Goal: Task Accomplishment & Management: Manage account settings

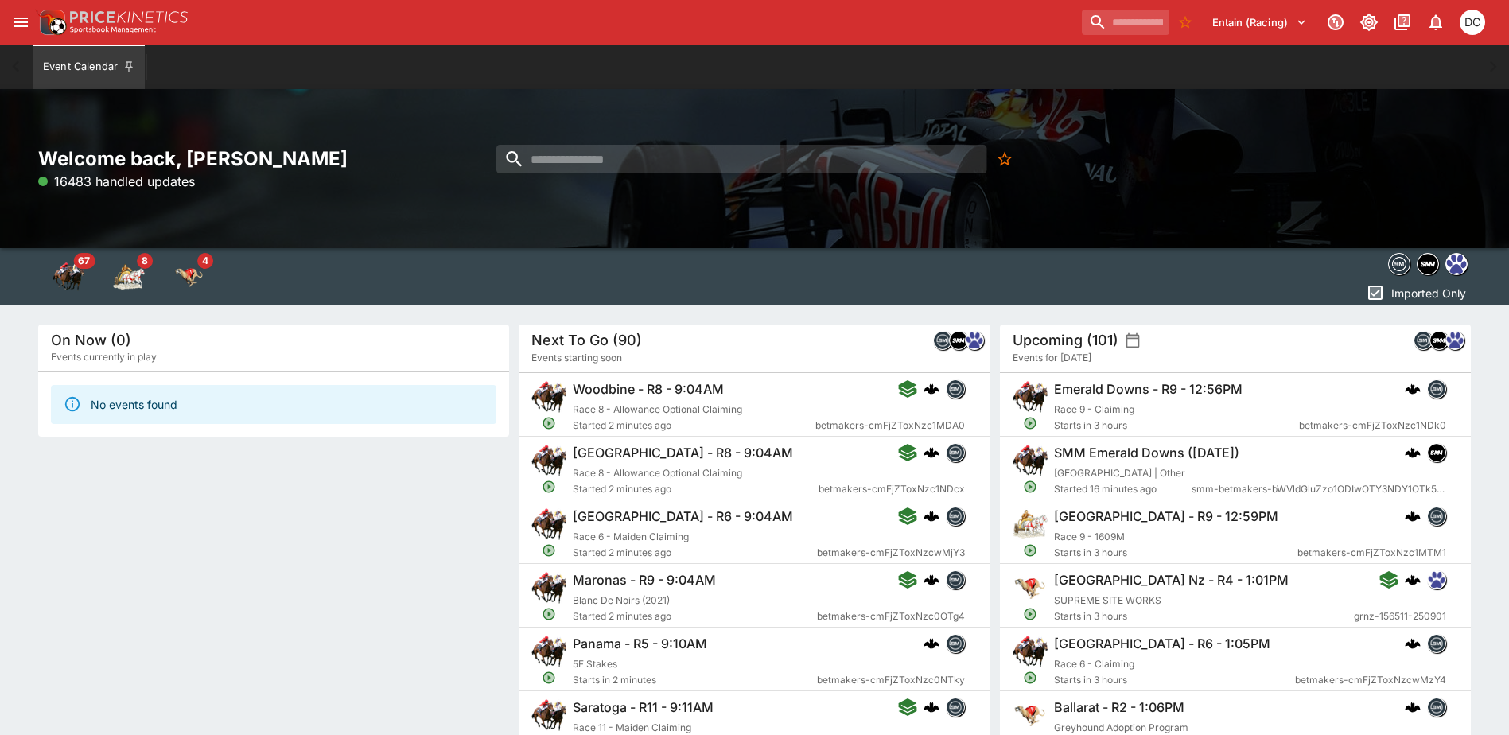
click at [21, 25] on icon "open drawer" at bounding box center [20, 22] width 19 height 19
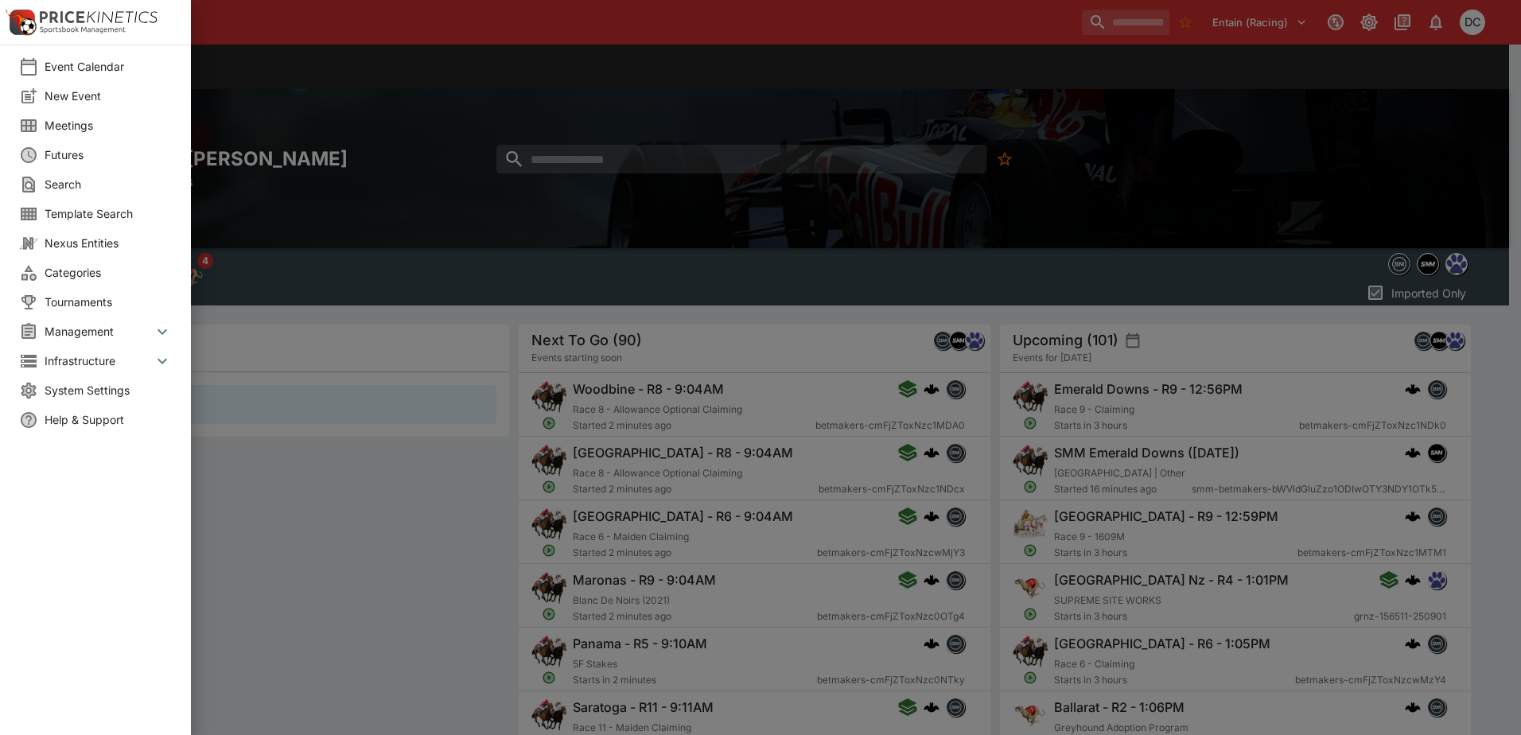
click at [80, 125] on span "Meetings" at bounding box center [108, 125] width 127 height 17
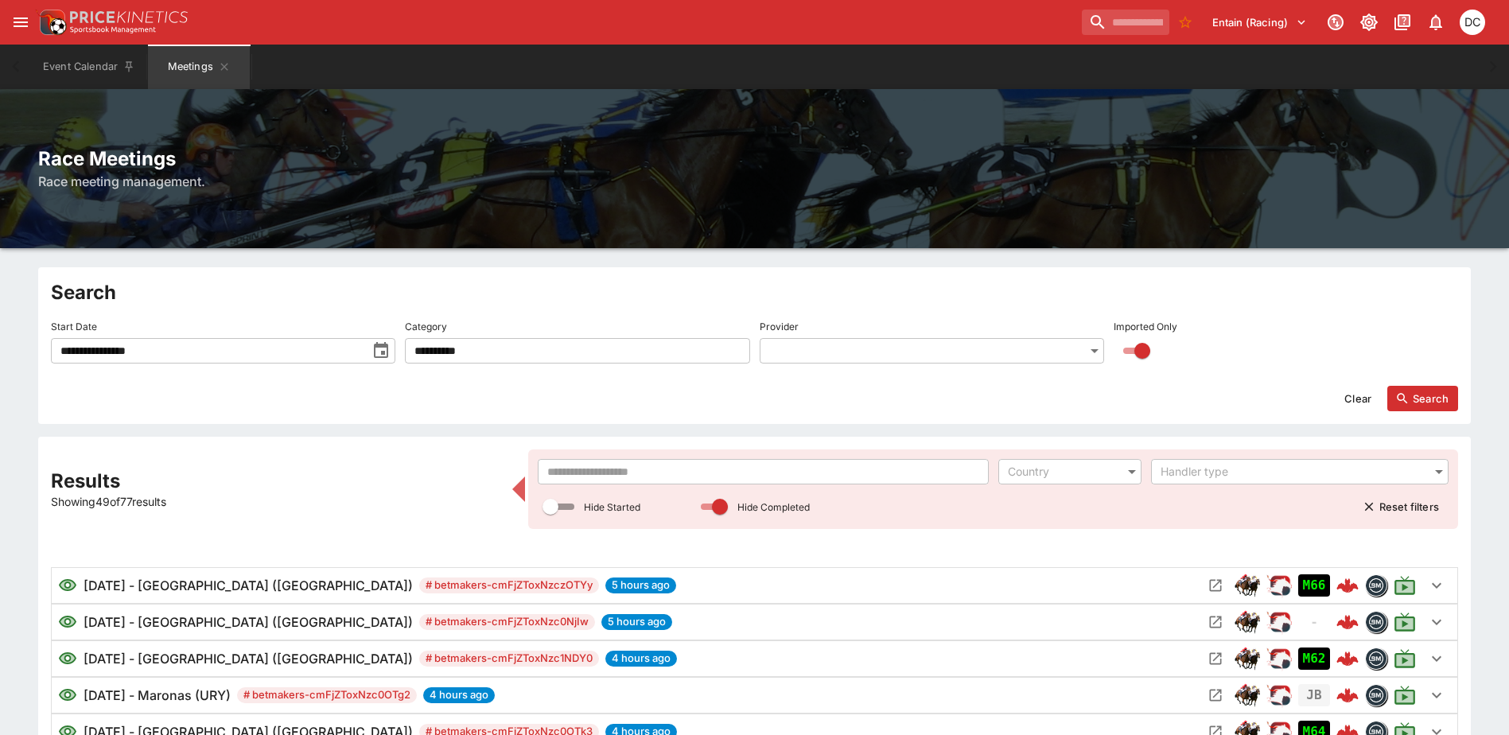
click at [745, 476] on input "text" at bounding box center [763, 471] width 450 height 25
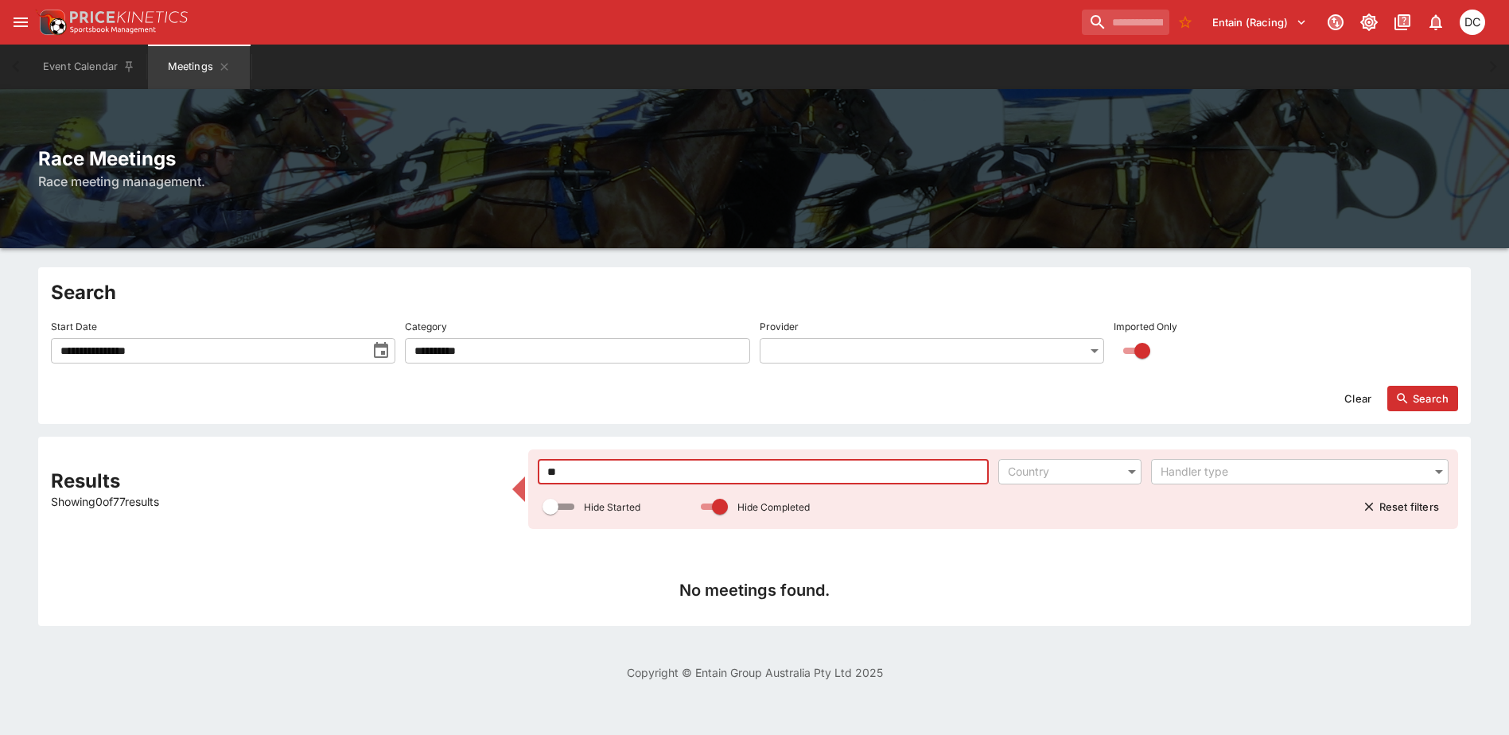
type input "*"
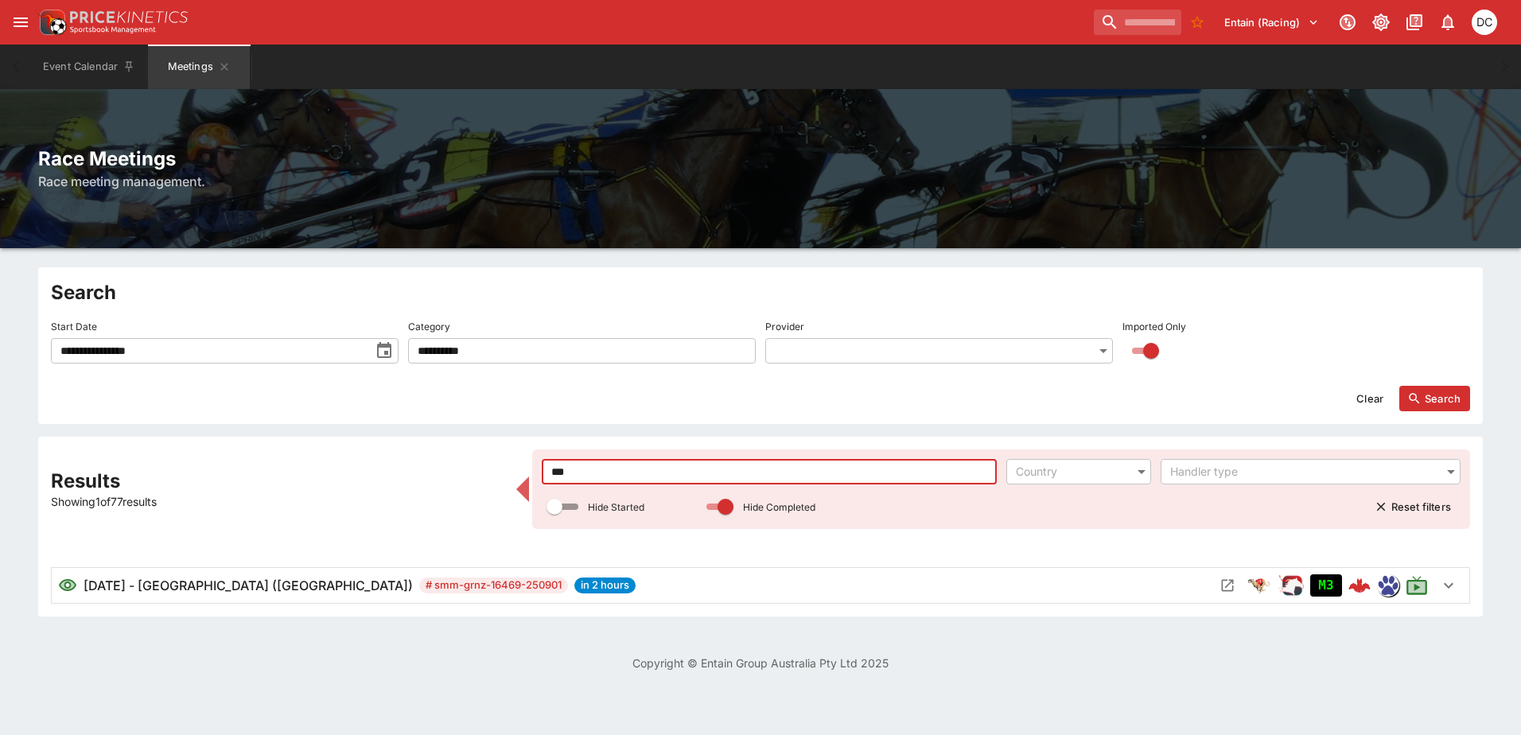
type input "***"
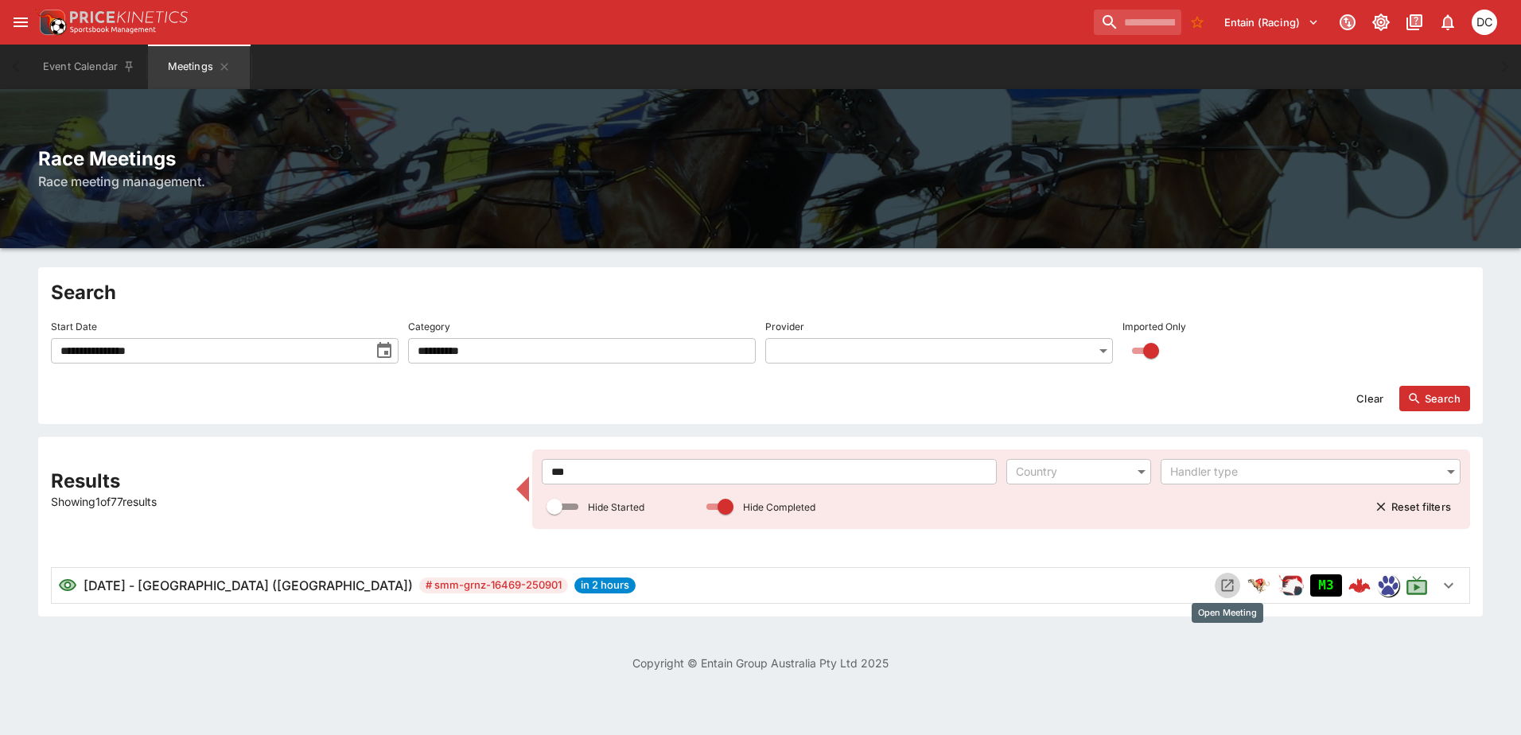
click at [1229, 586] on icon "Open Meeting" at bounding box center [1228, 586] width 16 height 16
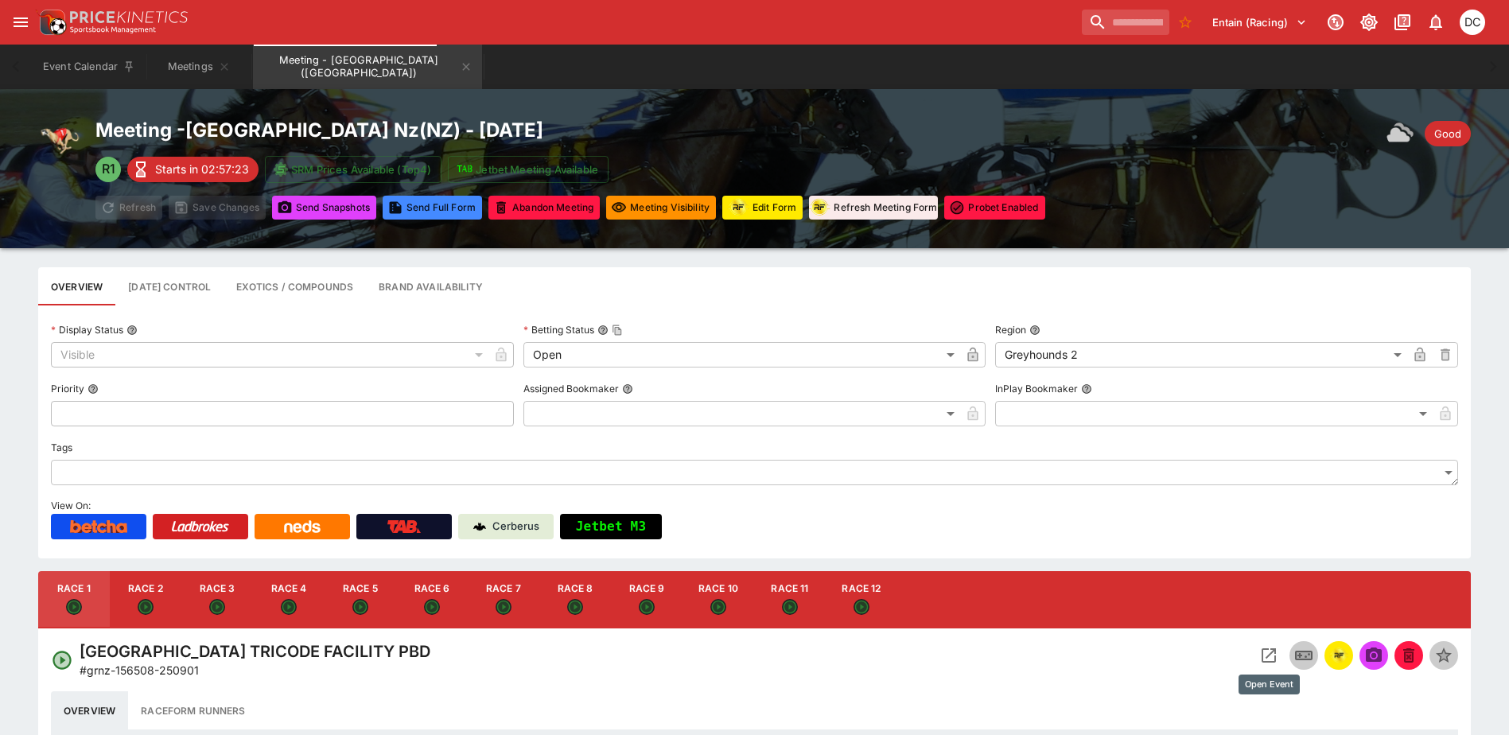
click at [1270, 659] on icon "Open Event" at bounding box center [1269, 655] width 19 height 19
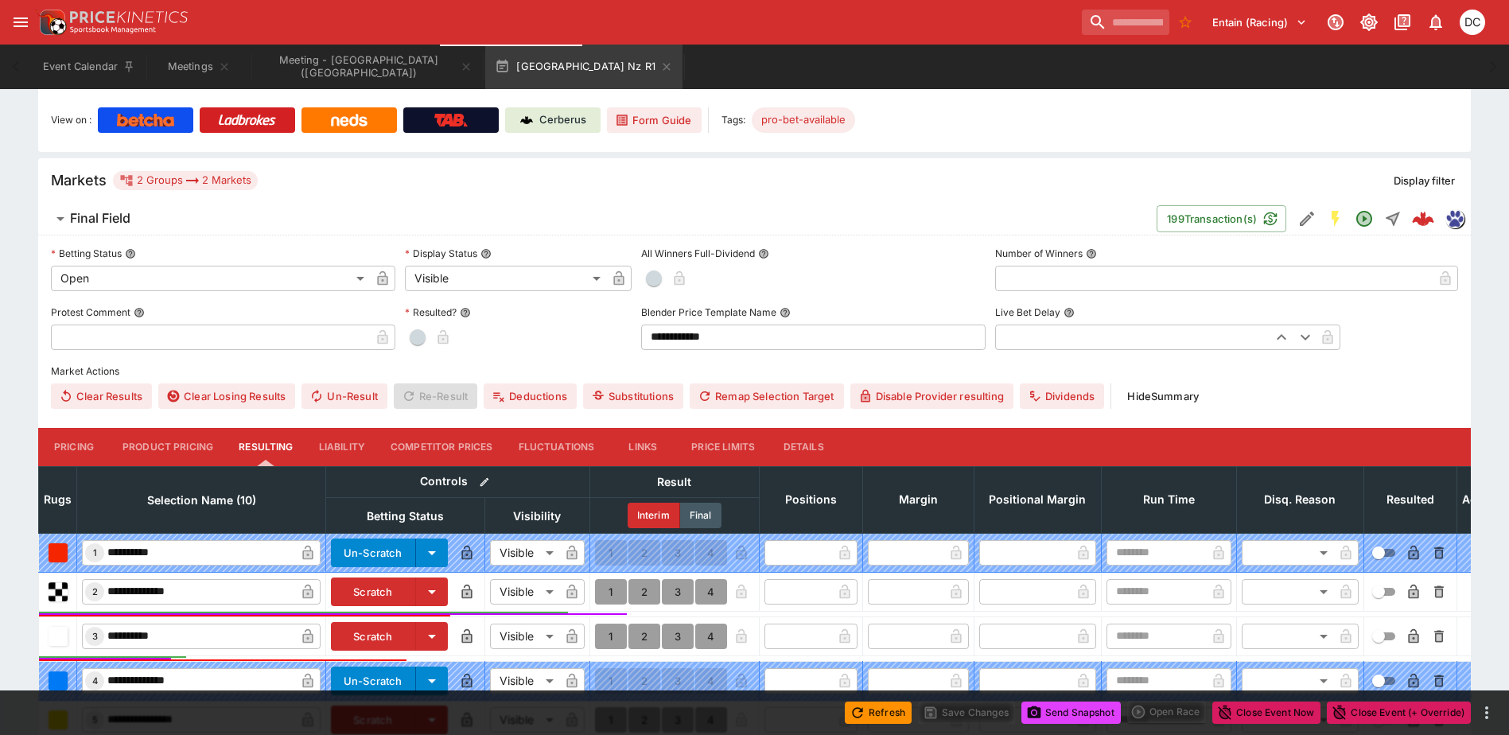
scroll to position [533, 0]
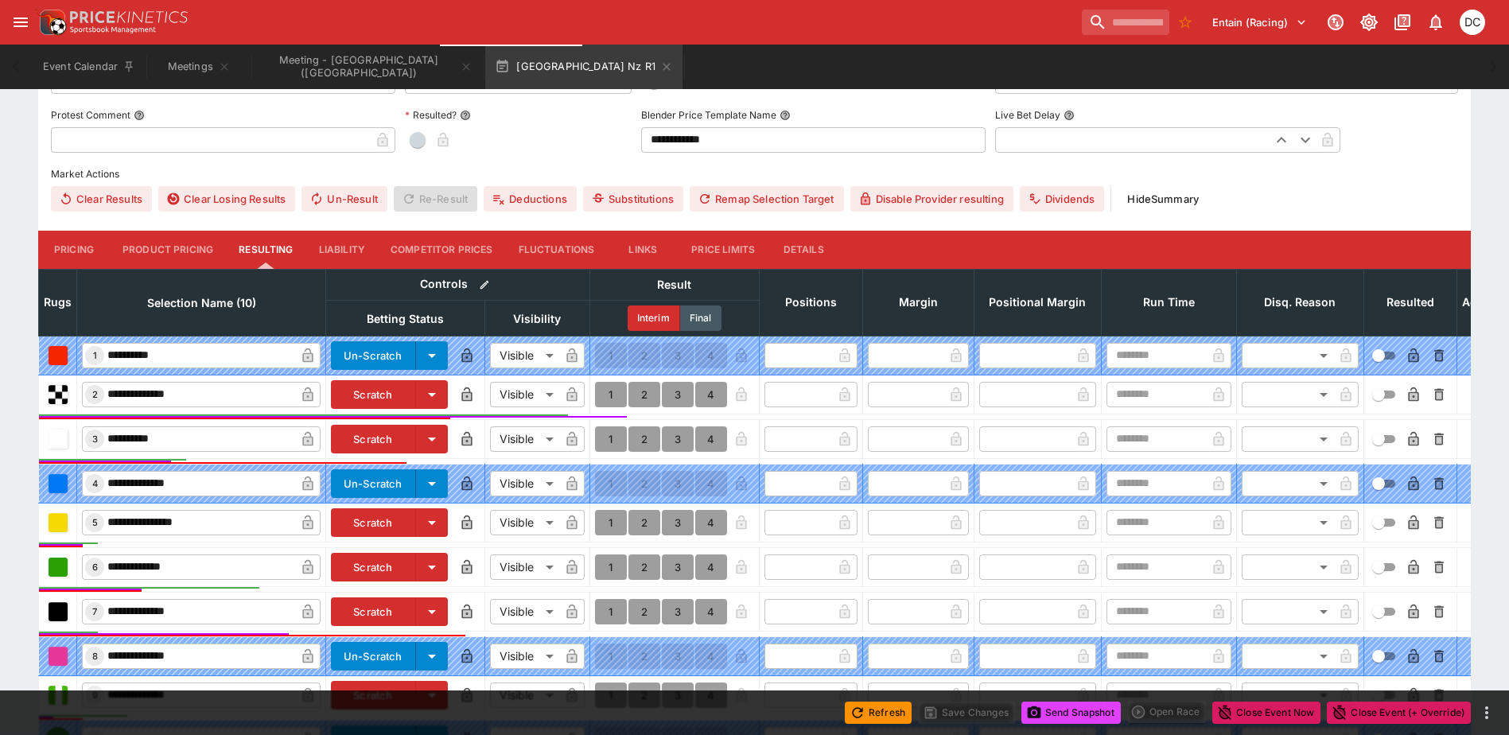
click at [438, 447] on icon "button" at bounding box center [431, 439] width 19 height 19
click at [415, 497] on li "Late Scratching" at bounding box center [384, 497] width 108 height 25
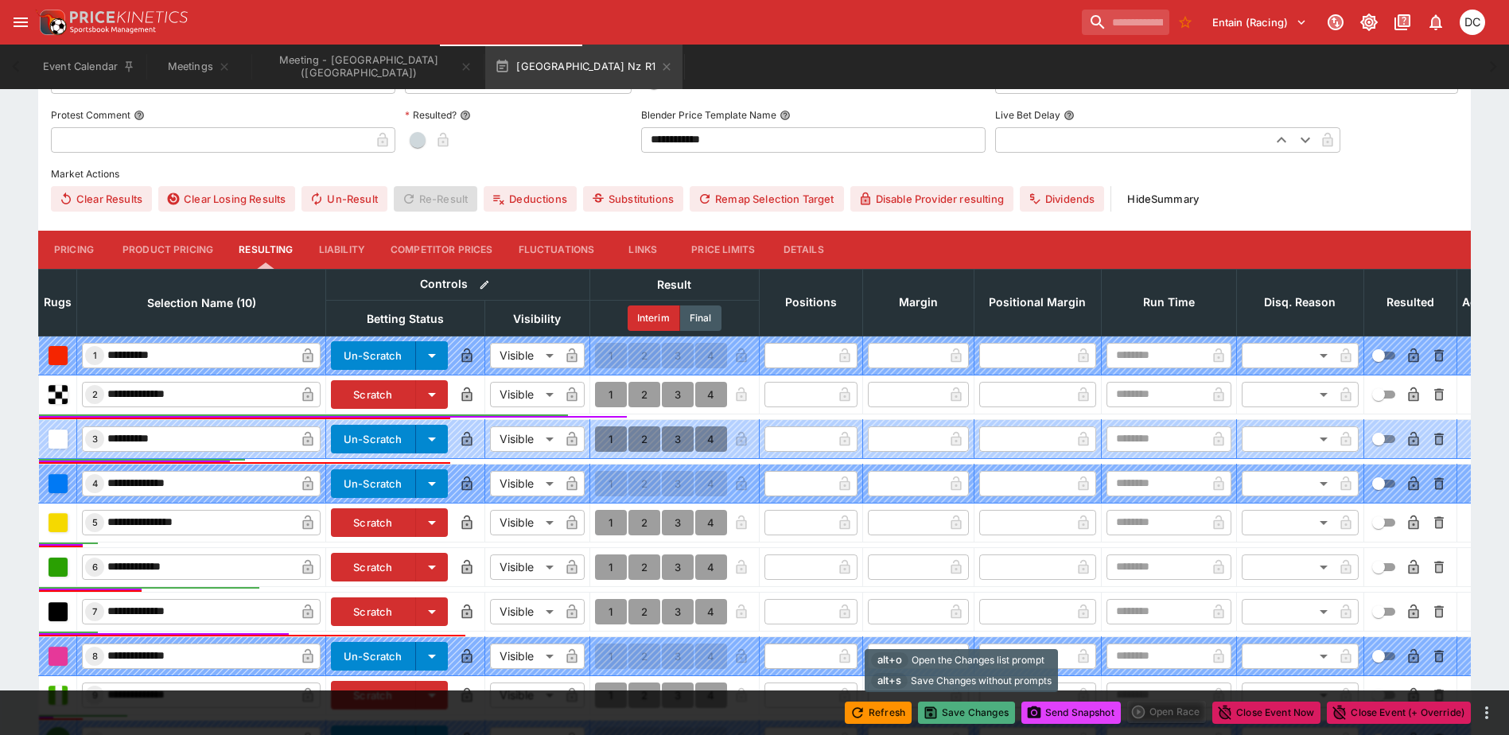
click at [968, 718] on button "Save Changes" at bounding box center [966, 713] width 97 height 22
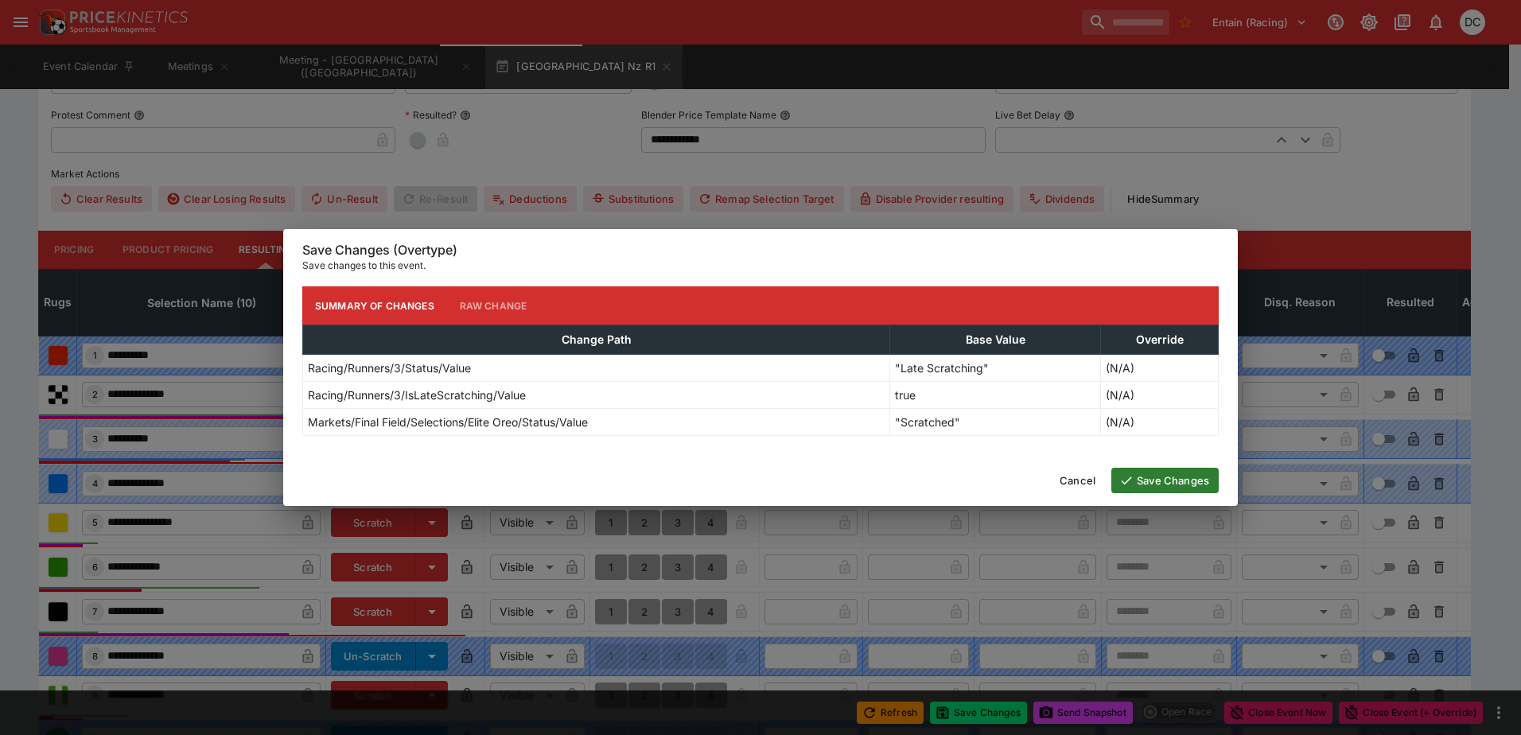
click at [1193, 472] on button "Save Changes" at bounding box center [1165, 480] width 107 height 25
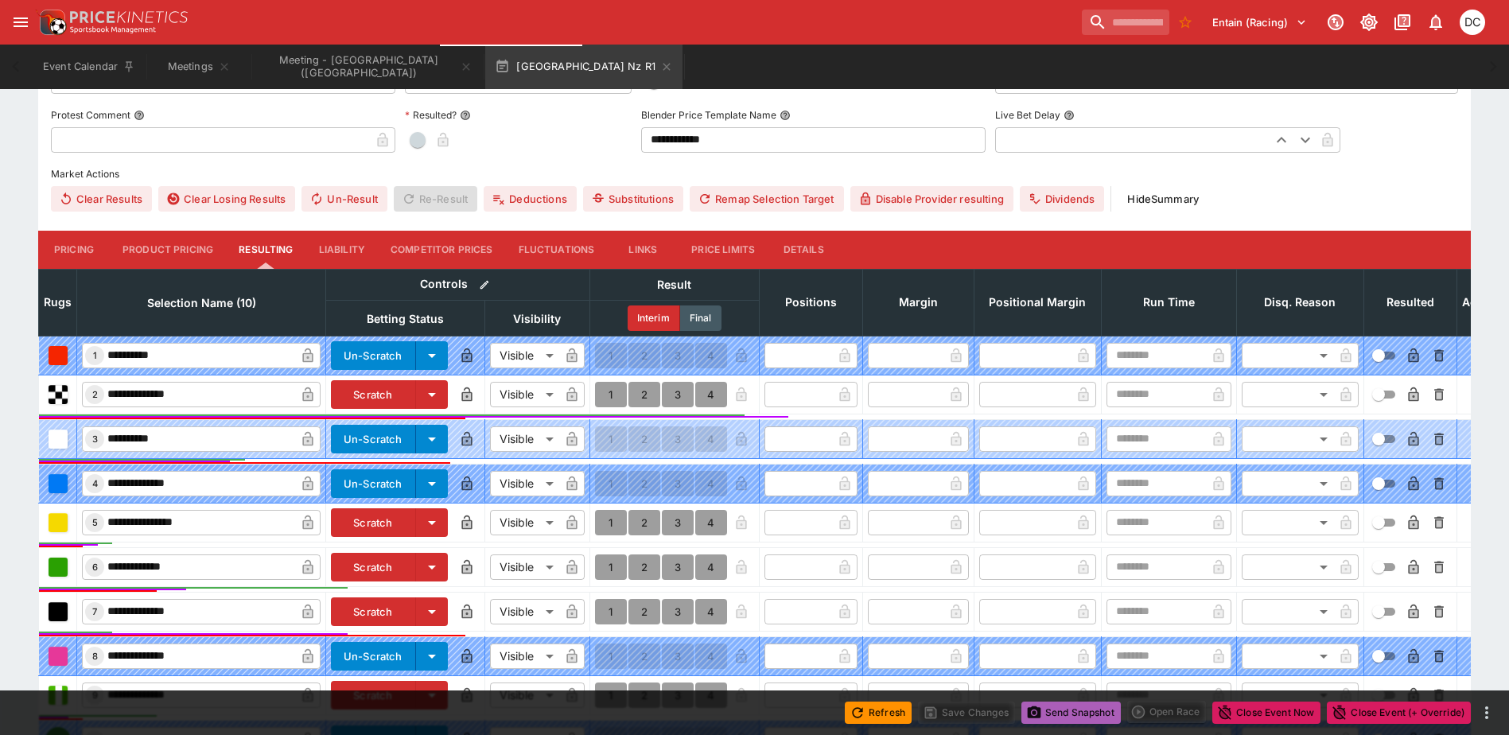
click at [1057, 716] on button "Send Snapshot" at bounding box center [1071, 713] width 99 height 22
drag, startPoint x: 175, startPoint y: 440, endPoint x: 80, endPoint y: 436, distance: 95.6
click at [80, 436] on td "**********" at bounding box center [201, 438] width 249 height 39
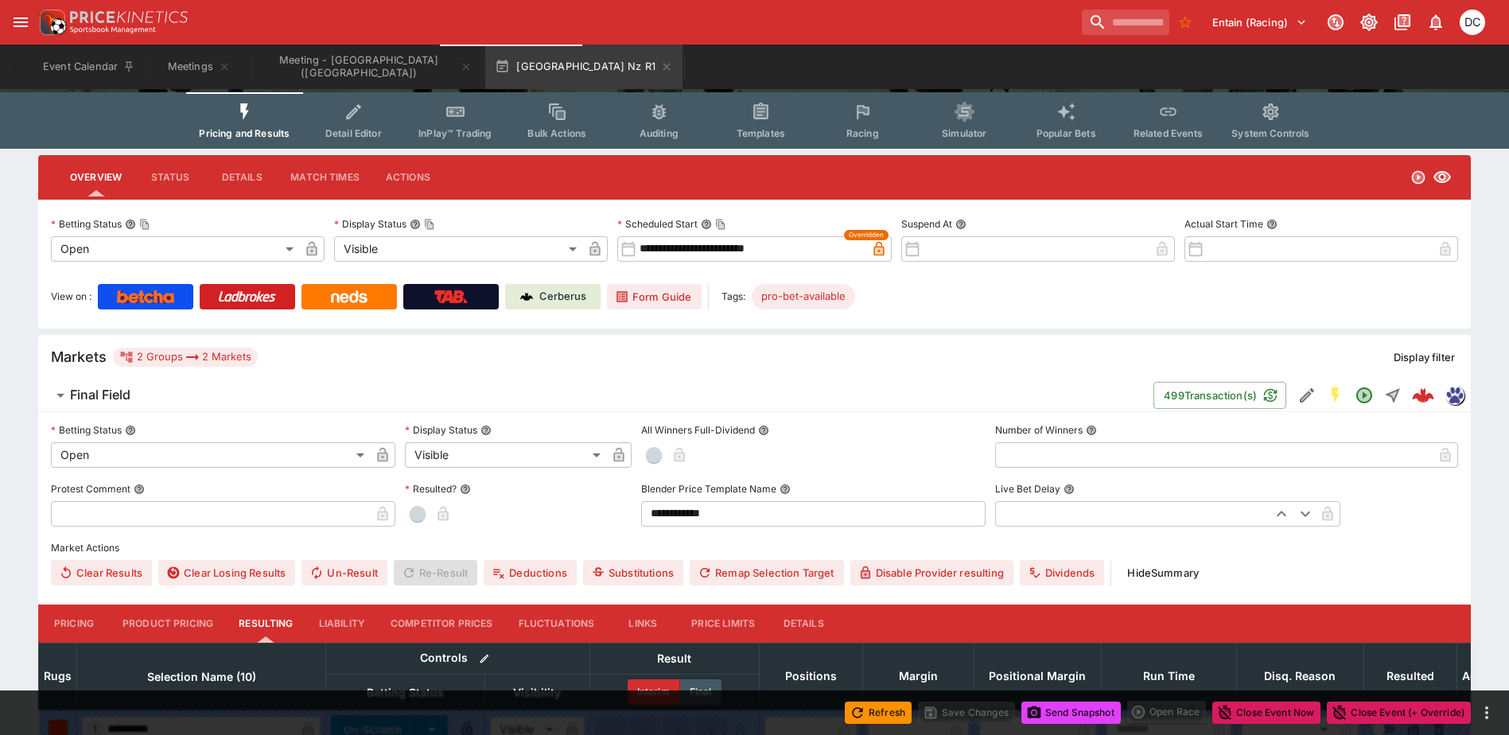
scroll to position [0, 0]
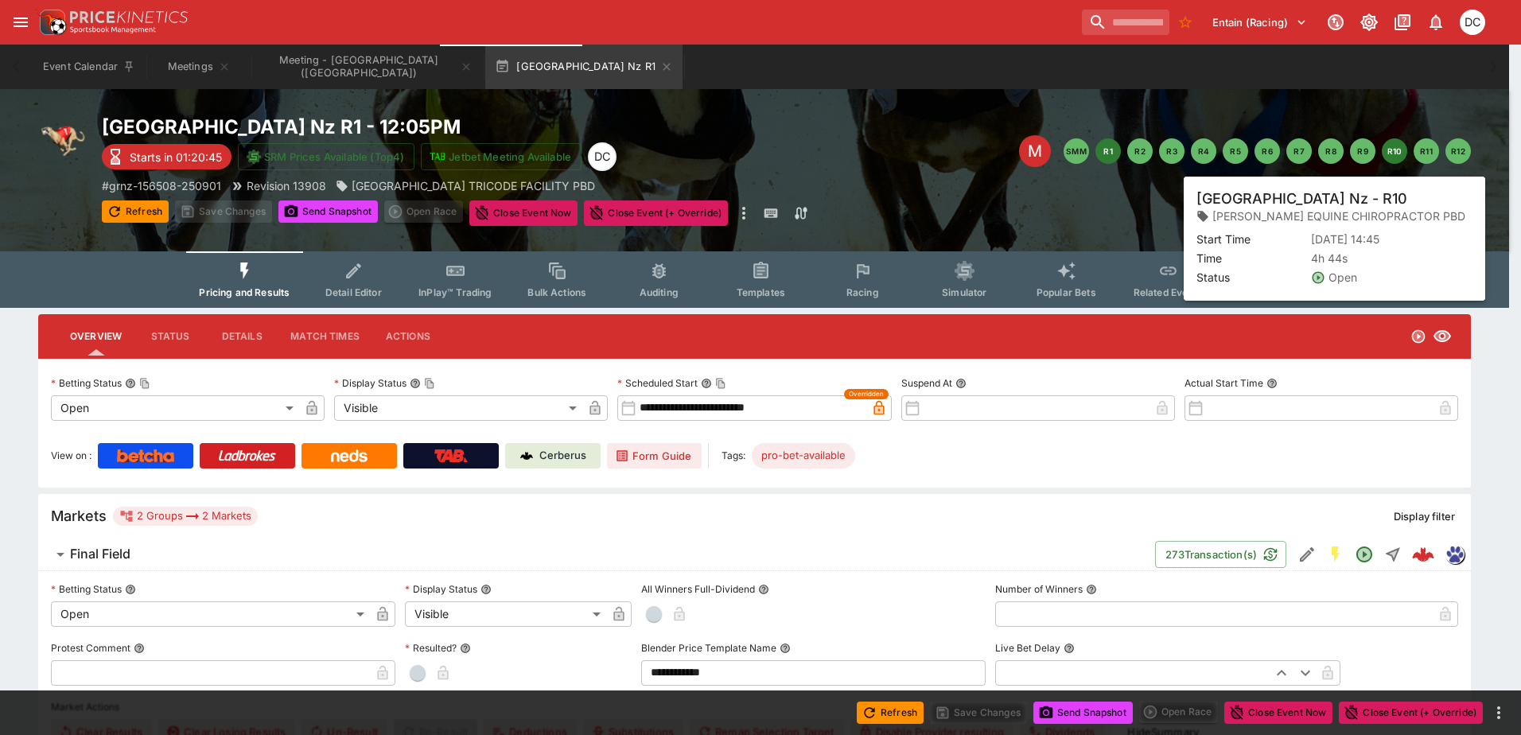
click at [1396, 147] on button "R10" at bounding box center [1394, 150] width 25 height 25
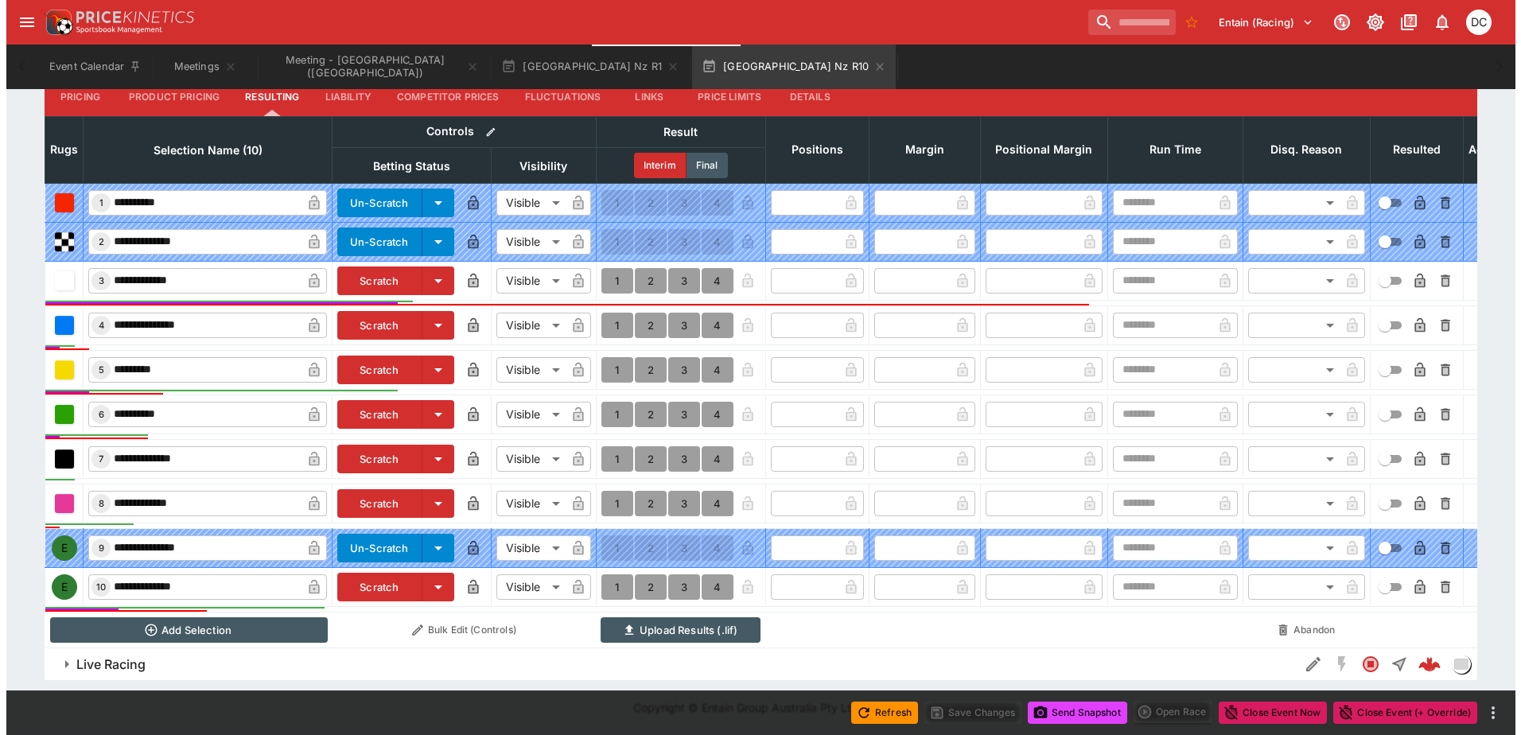
scroll to position [698, 0]
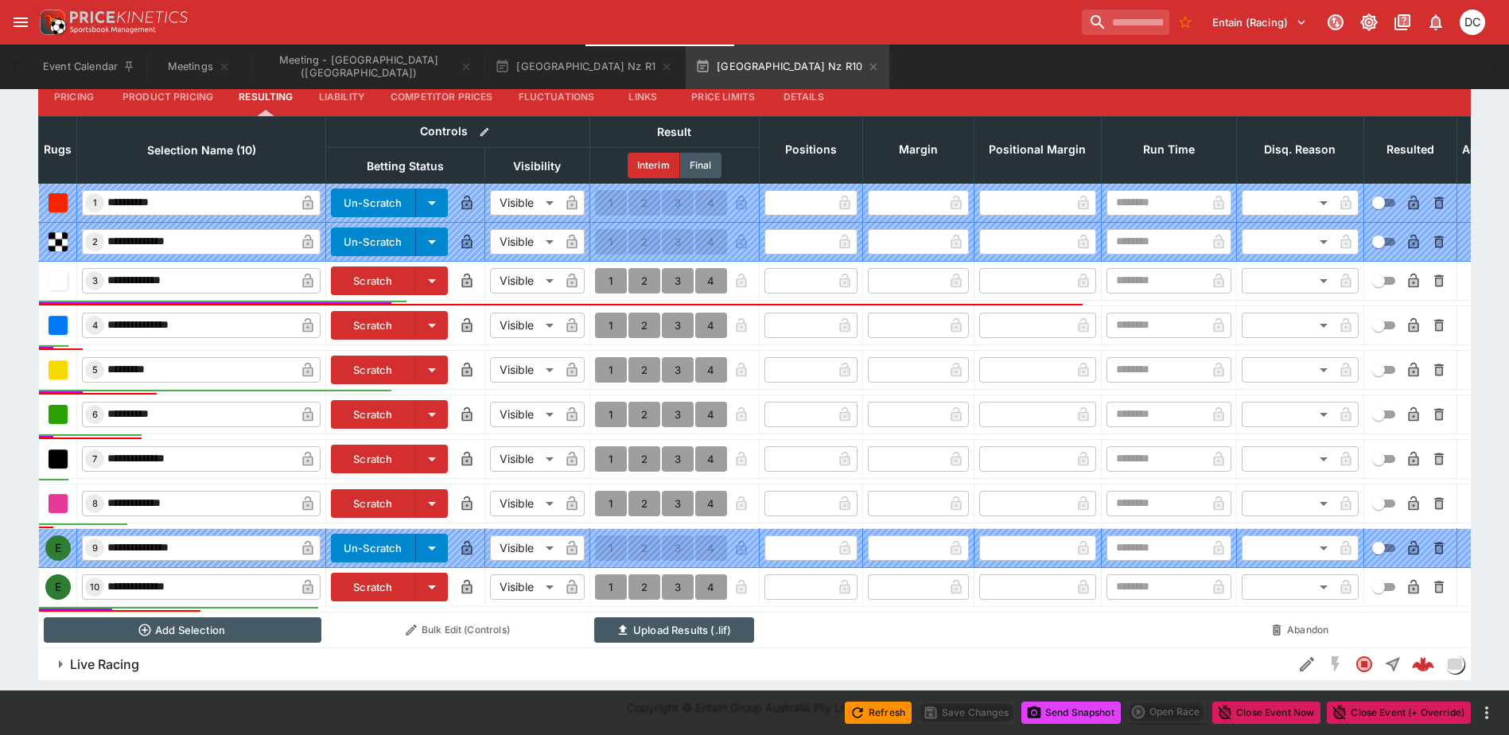
click at [434, 578] on icon "button" at bounding box center [431, 587] width 19 height 19
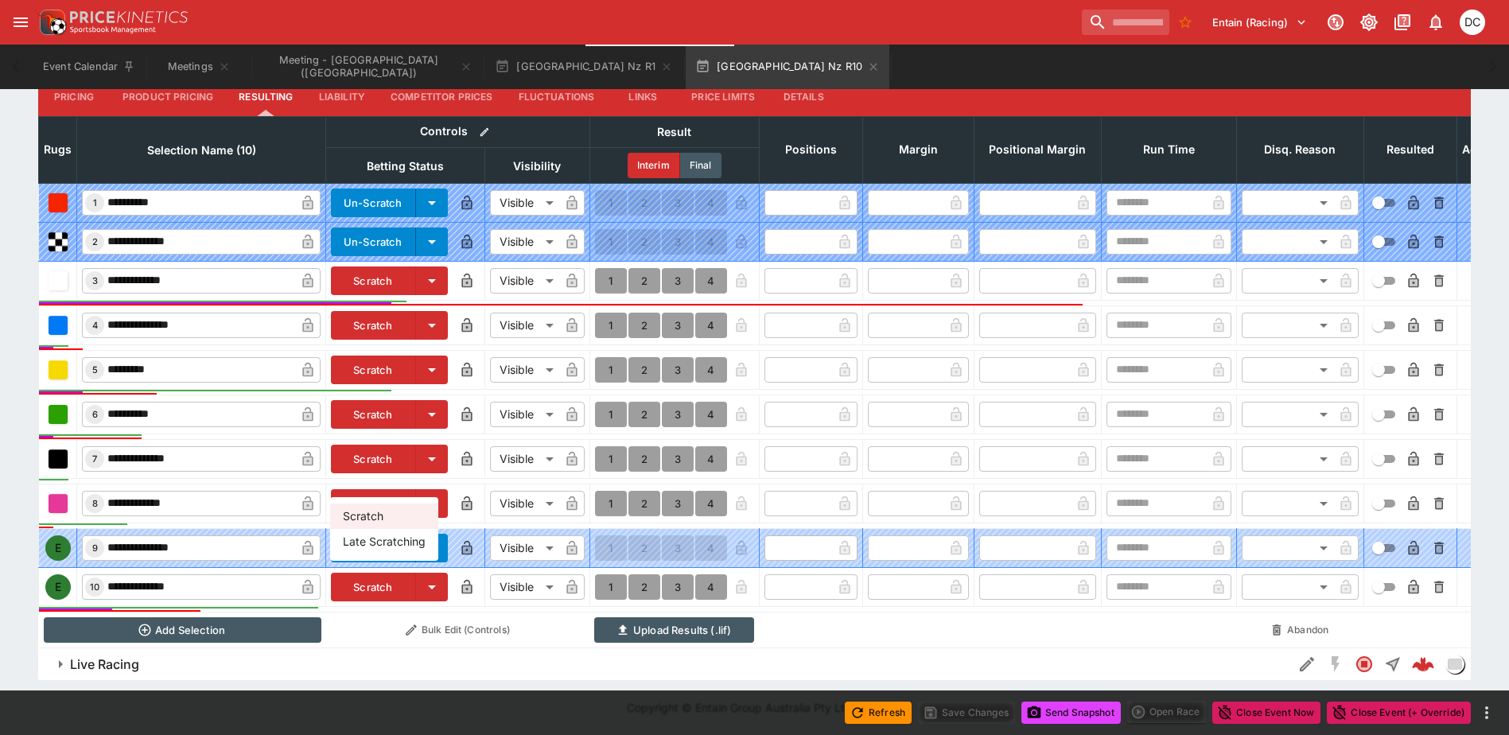
click at [396, 540] on li "Late Scratching" at bounding box center [384, 541] width 108 height 25
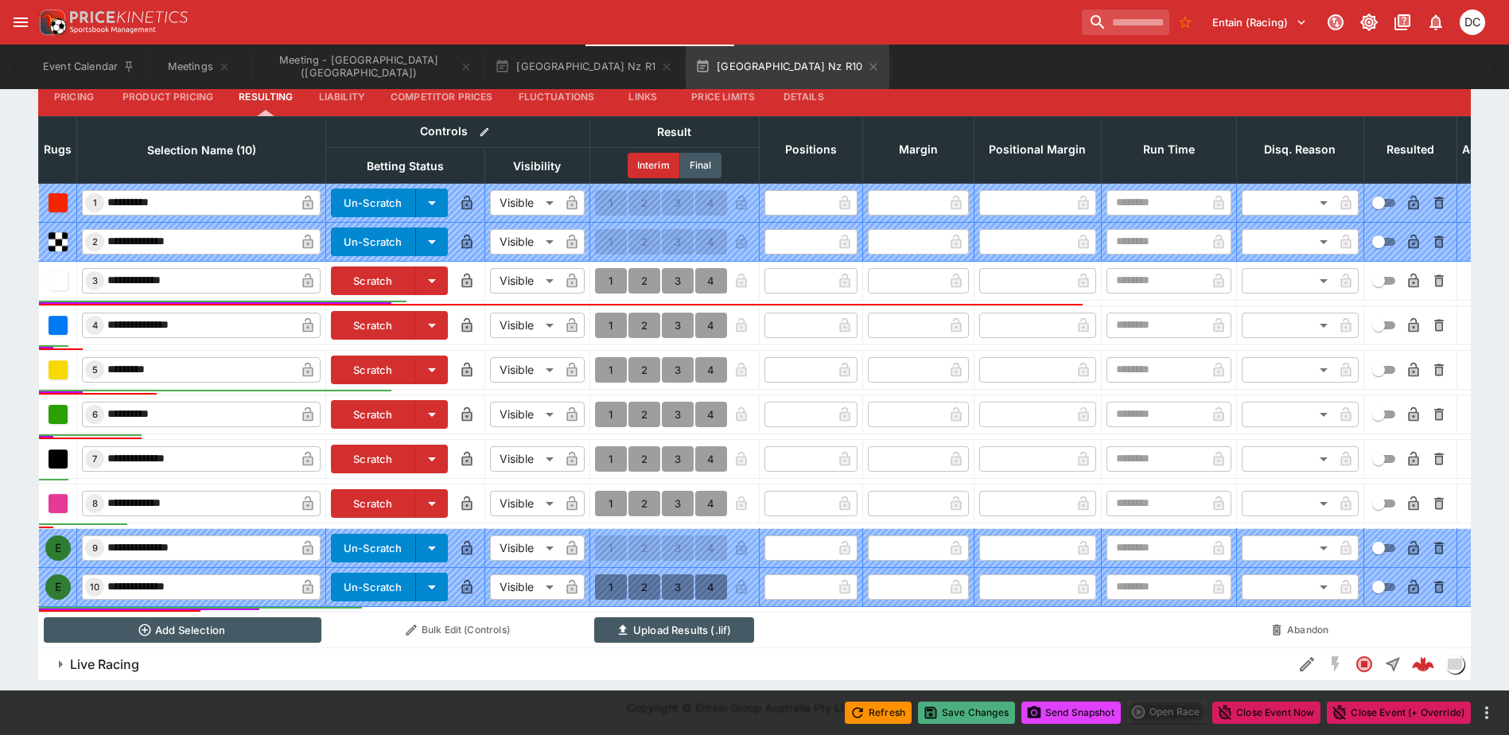
click at [967, 711] on button "Save Changes" at bounding box center [966, 713] width 97 height 22
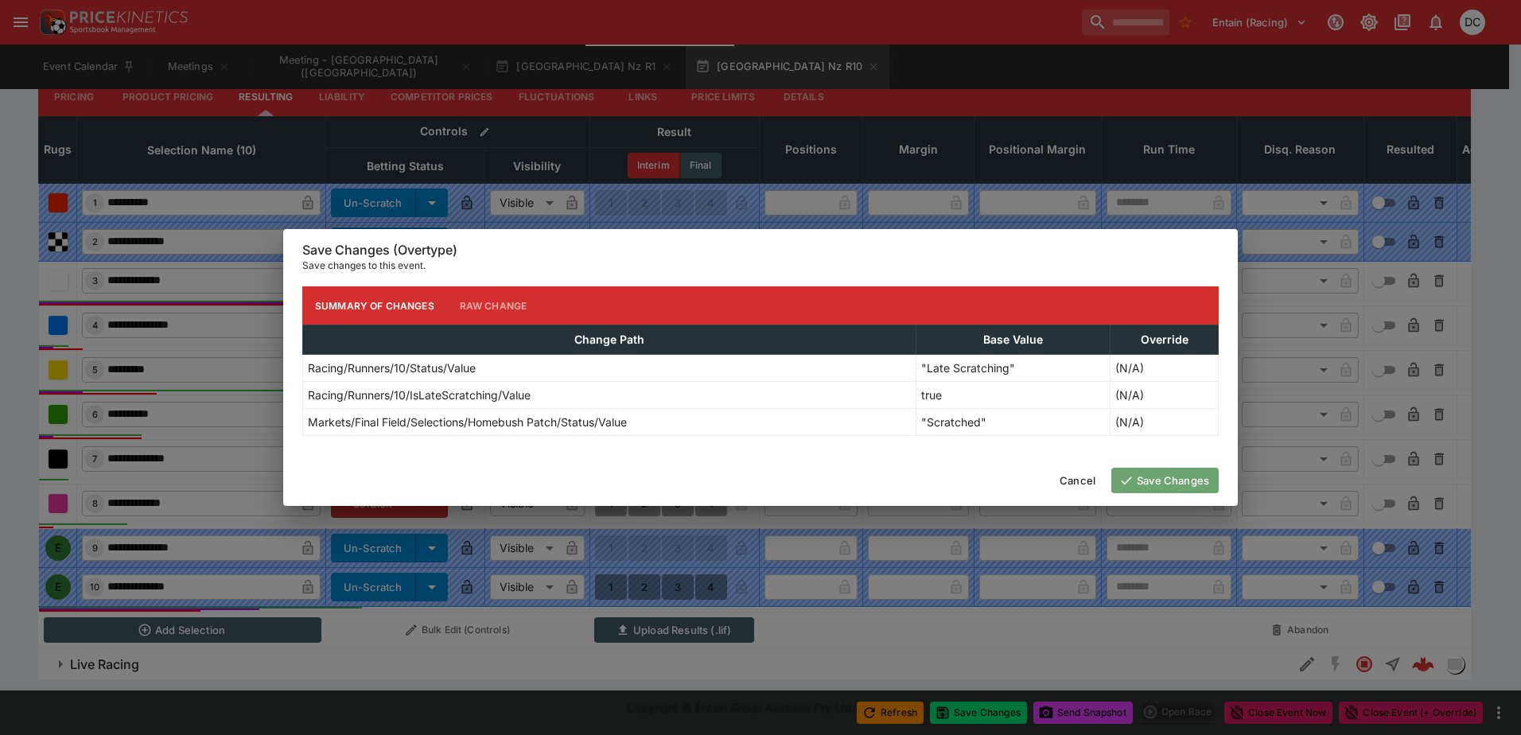
click at [1186, 479] on button "Save Changes" at bounding box center [1165, 480] width 107 height 25
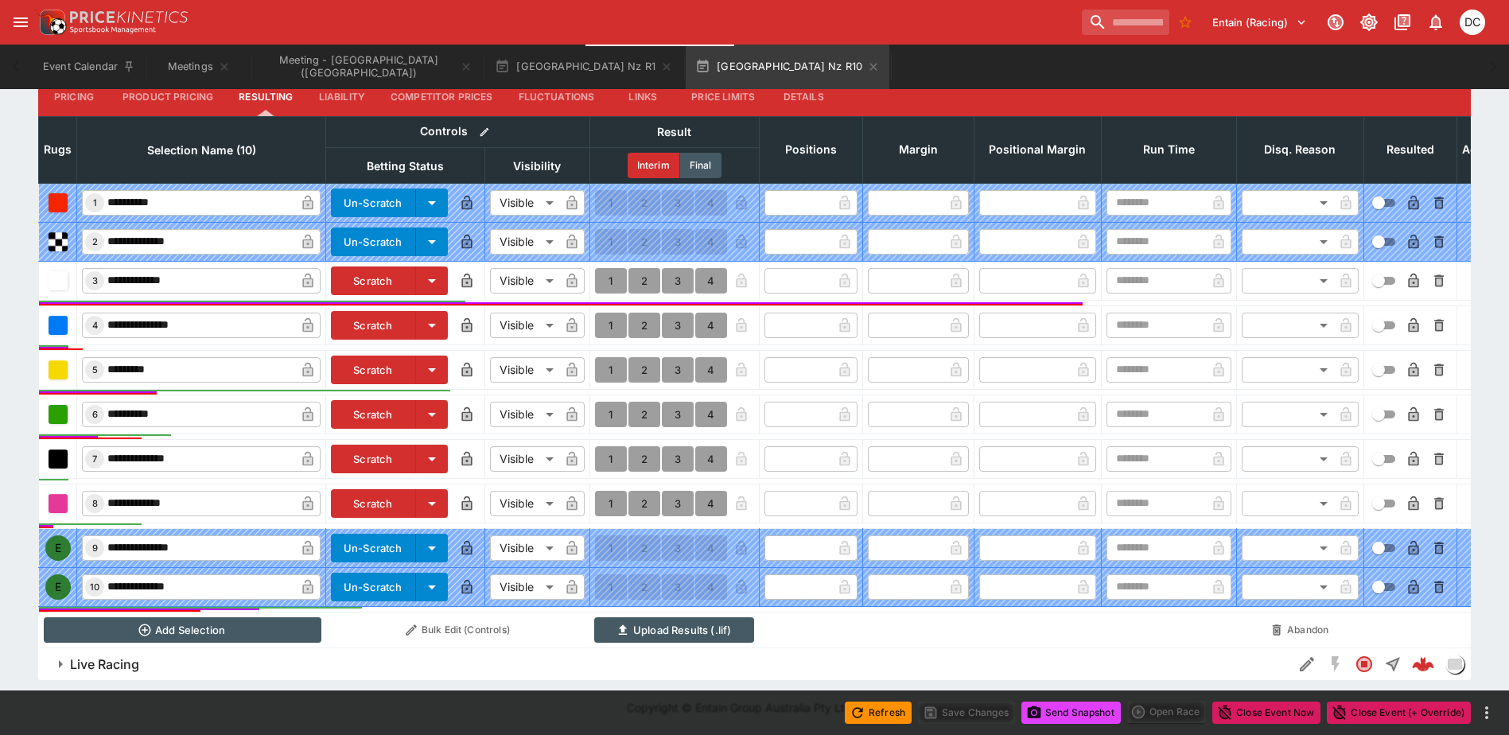
click at [1073, 715] on button "Send Snapshot" at bounding box center [1071, 713] width 99 height 22
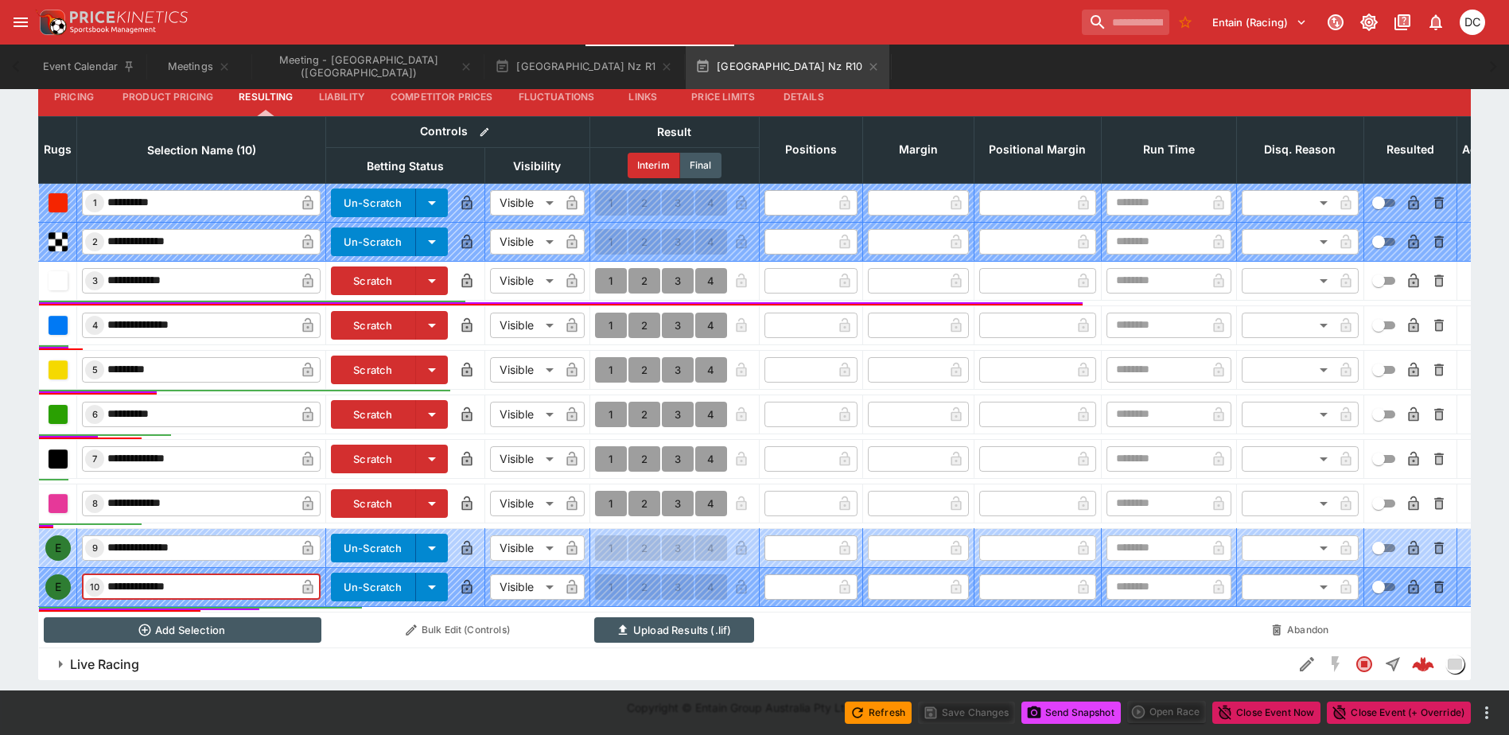
drag, startPoint x: 232, startPoint y: 571, endPoint x: 99, endPoint y: 549, distance: 134.7
click at [99, 549] on tbody "**********" at bounding box center [774, 397] width 1471 height 429
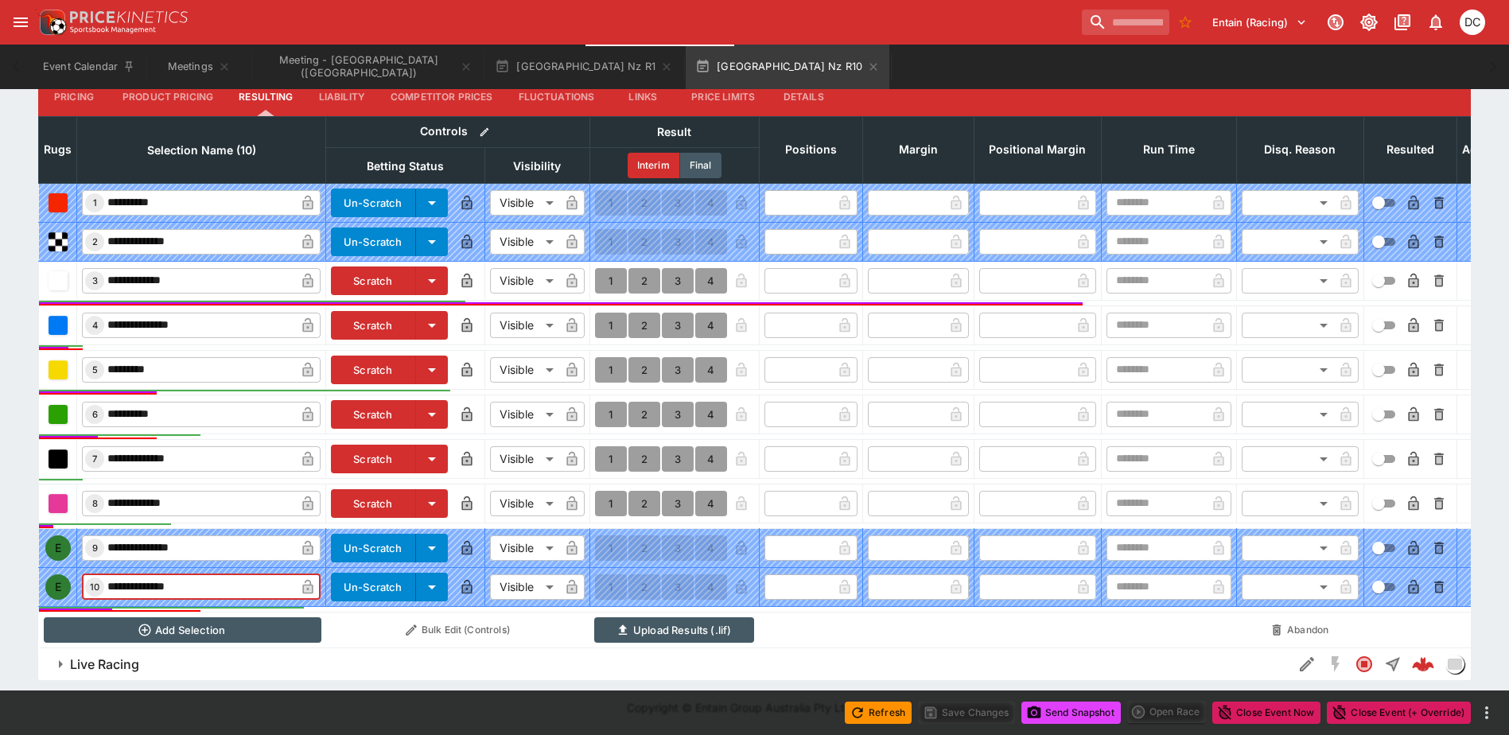
scroll to position [220, 0]
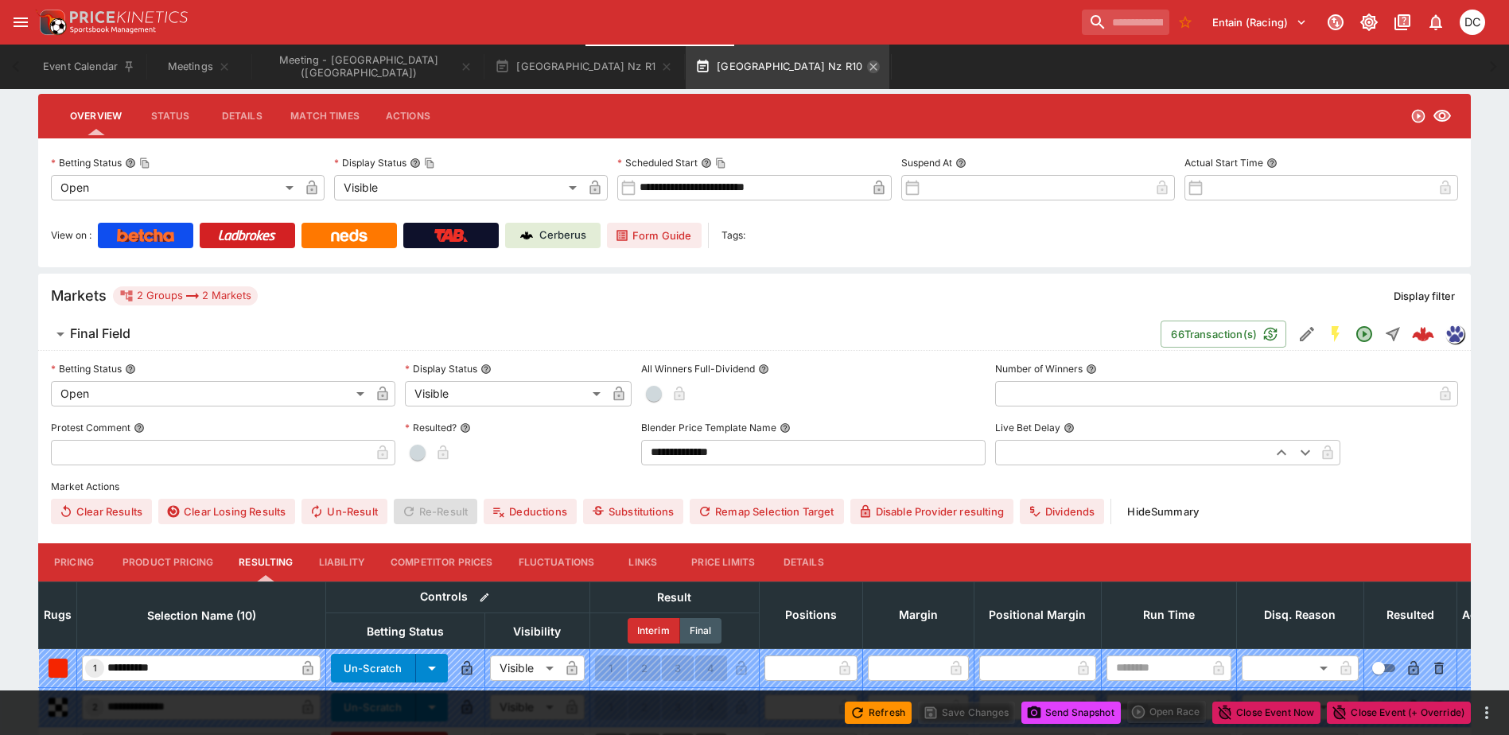
click at [867, 68] on icon "button" at bounding box center [873, 66] width 13 height 13
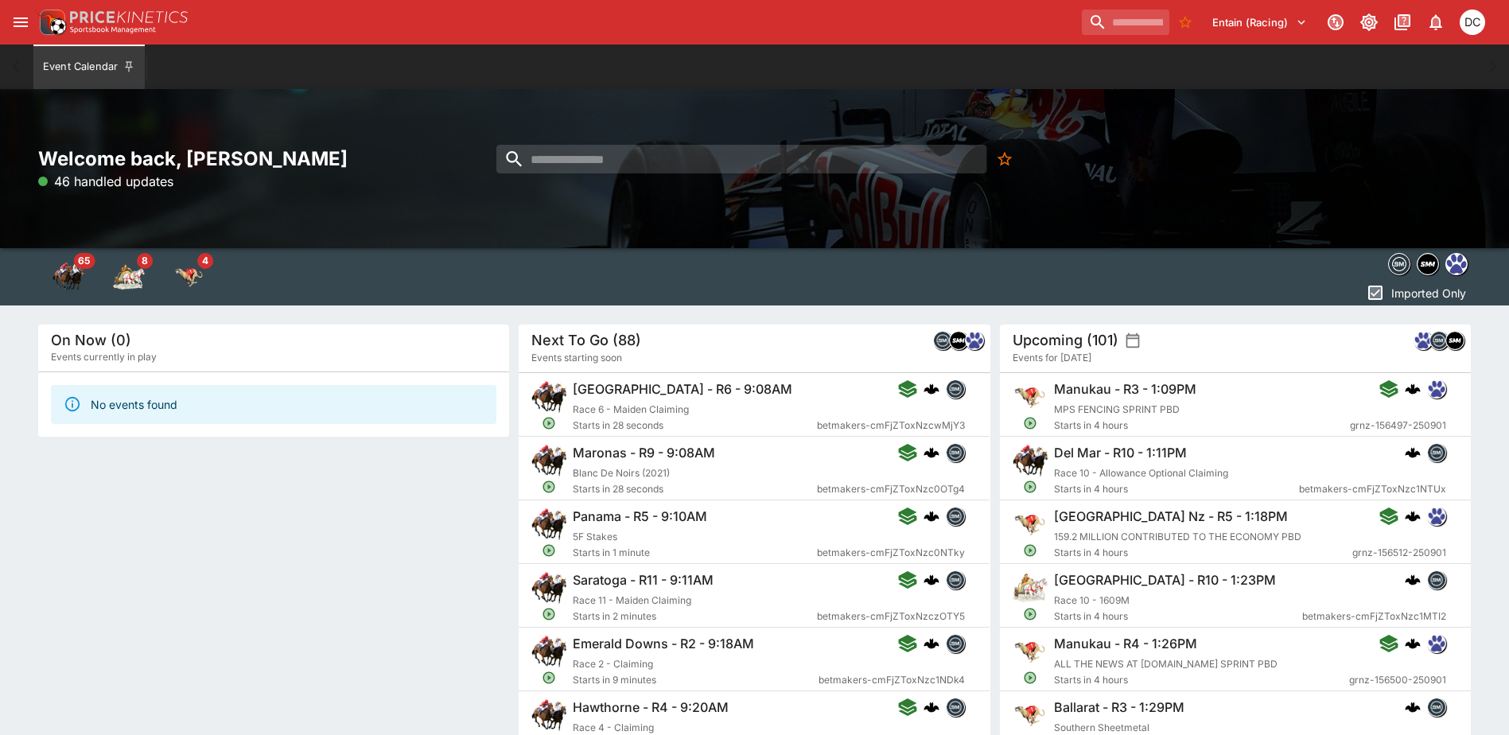
click at [19, 22] on icon "open drawer" at bounding box center [21, 23] width 14 height 10
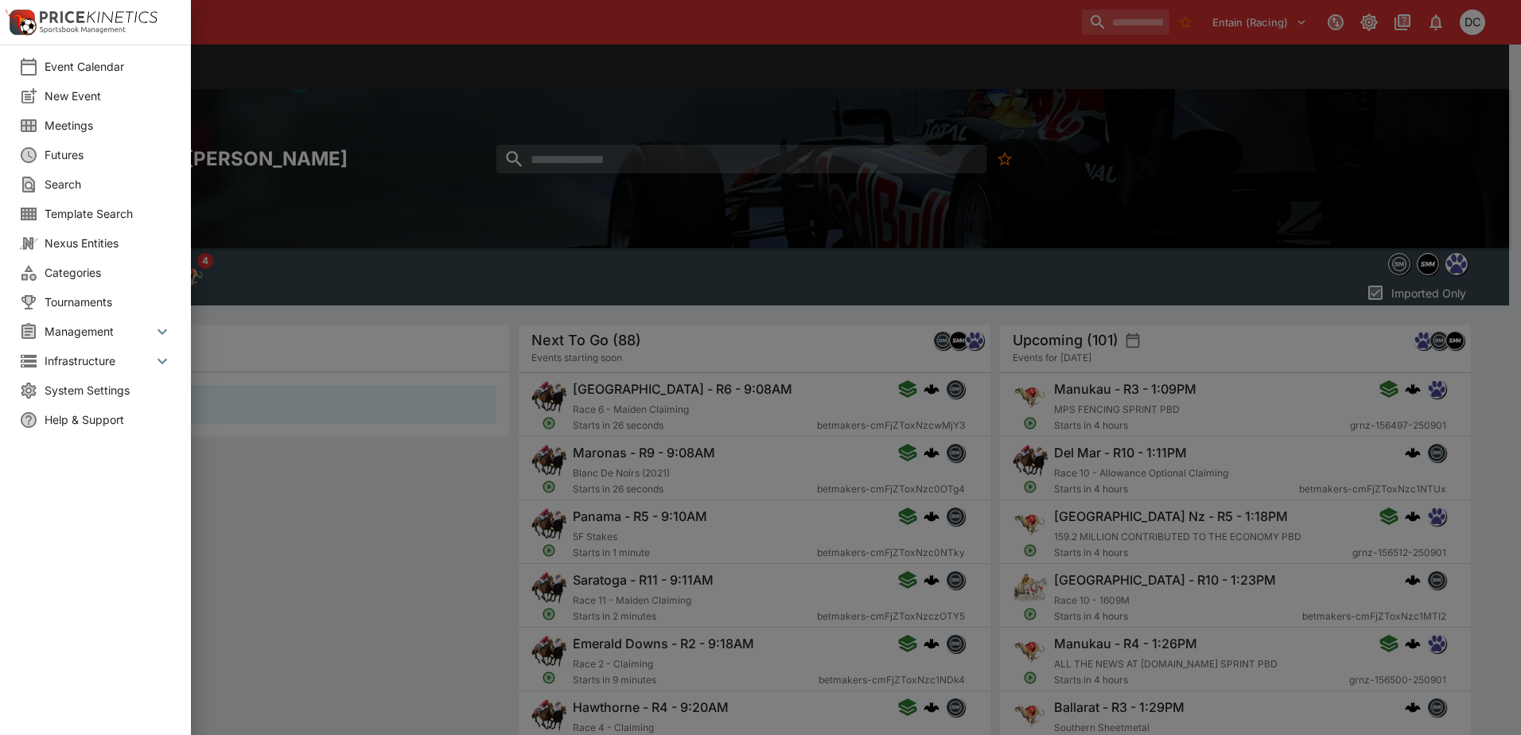
click at [68, 128] on span "Meetings" at bounding box center [108, 125] width 127 height 17
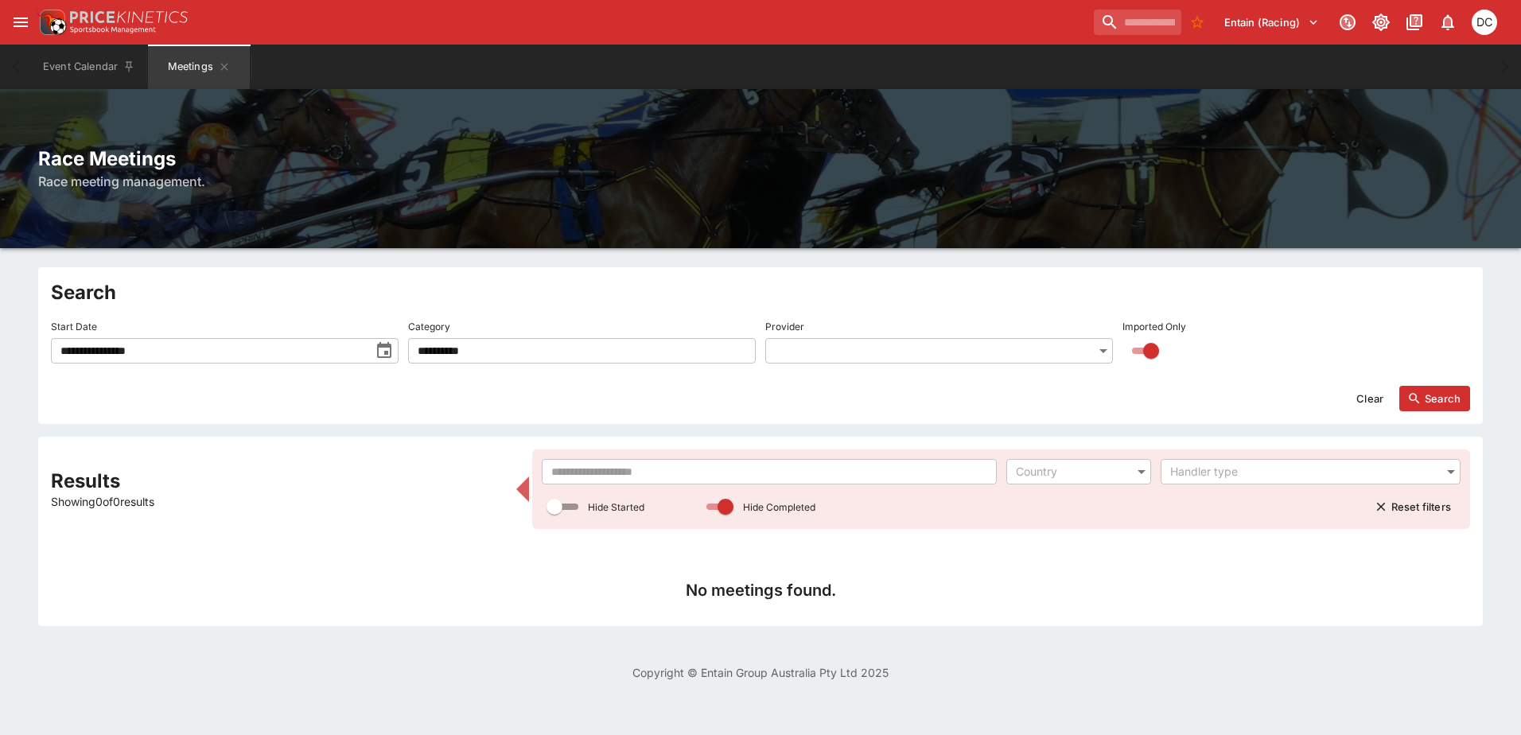
click at [684, 471] on input "text" at bounding box center [769, 471] width 454 height 25
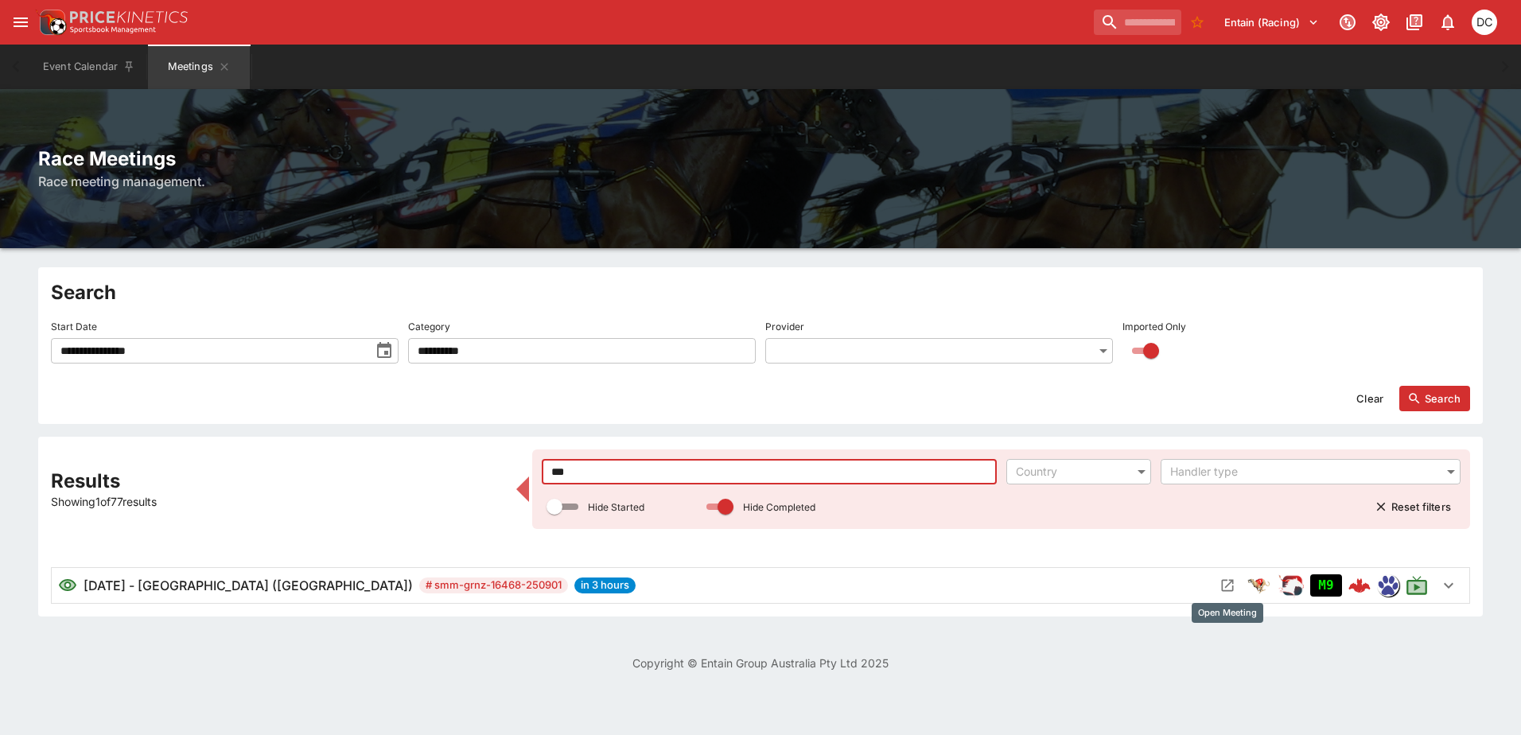
type input "***"
click at [1230, 589] on icon "Open Meeting" at bounding box center [1228, 586] width 16 height 16
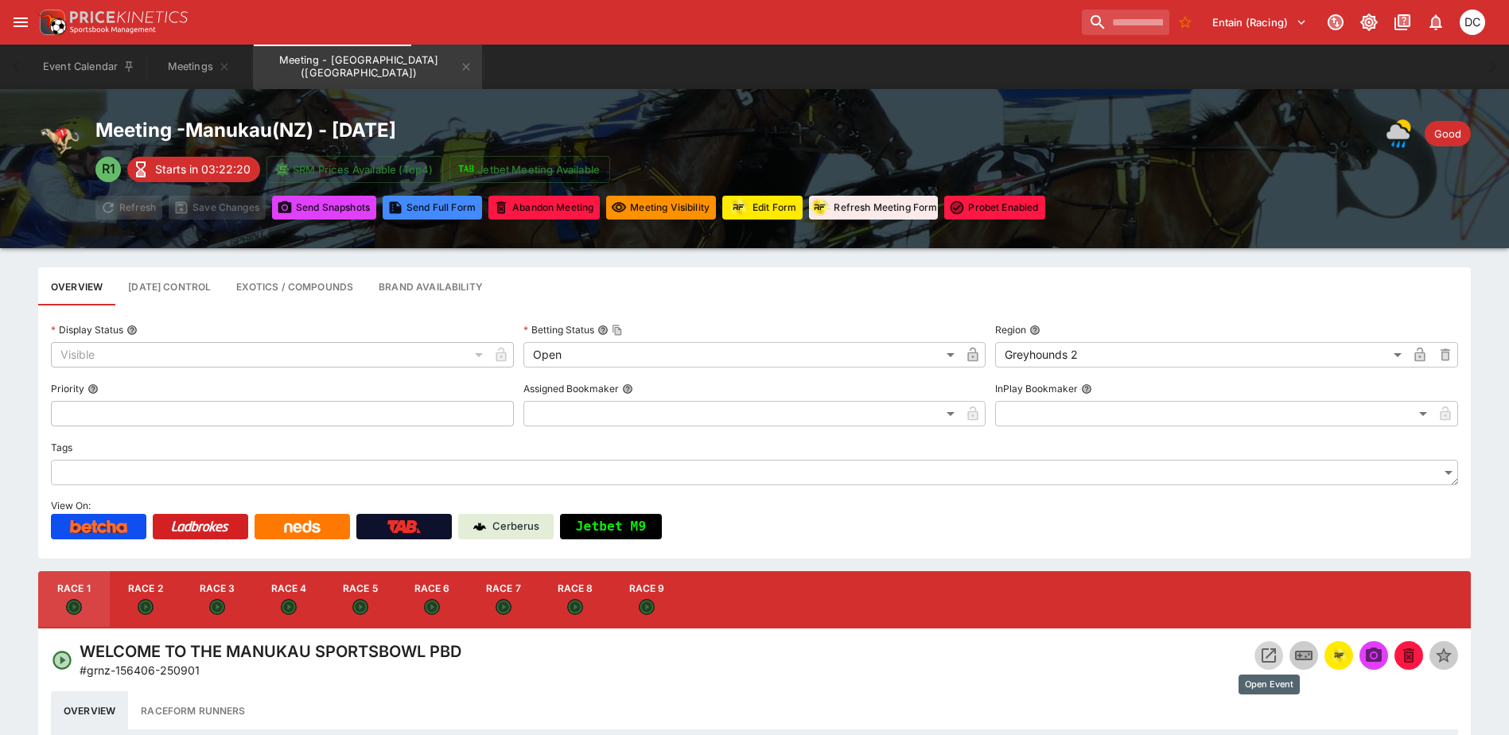
click at [1268, 660] on icon "Open Event" at bounding box center [1269, 655] width 19 height 19
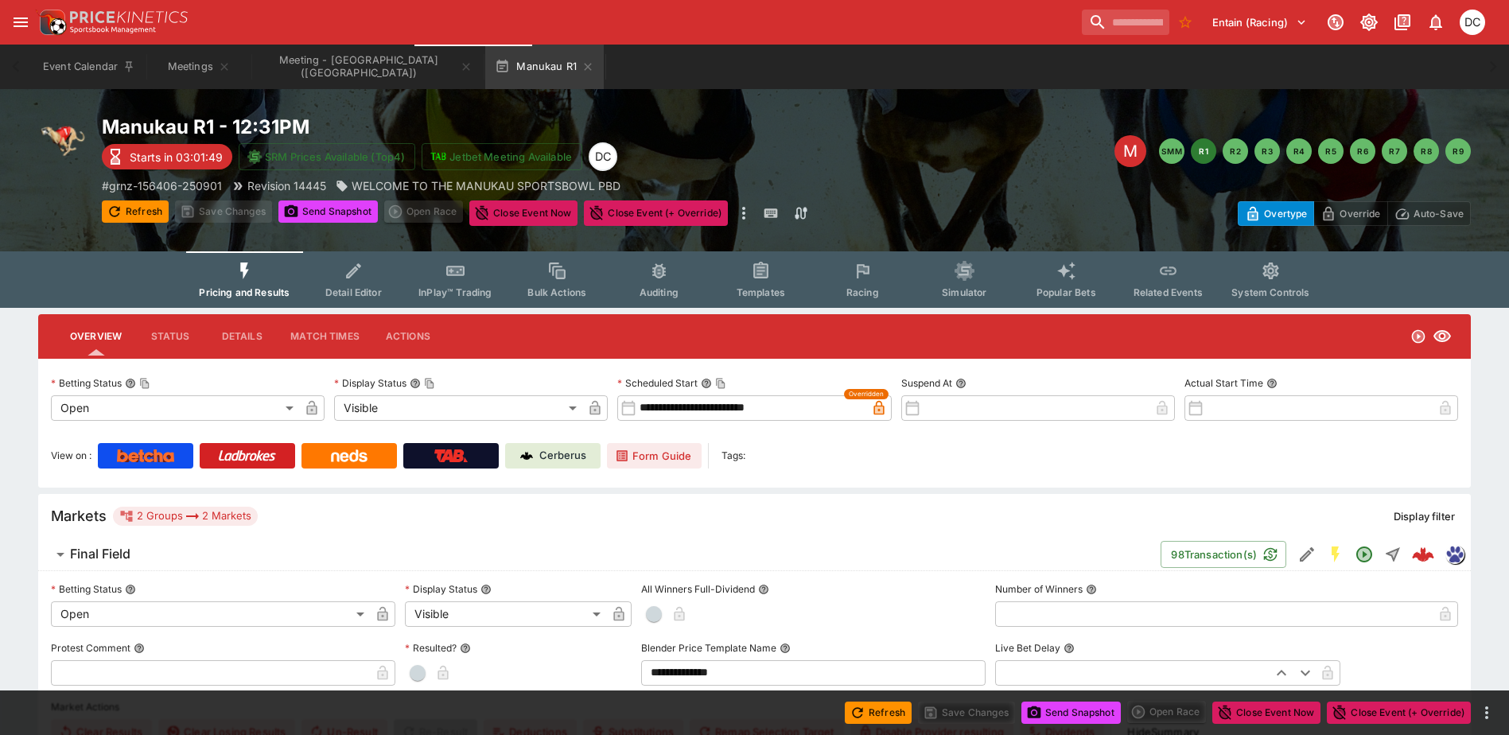
type input "**********"
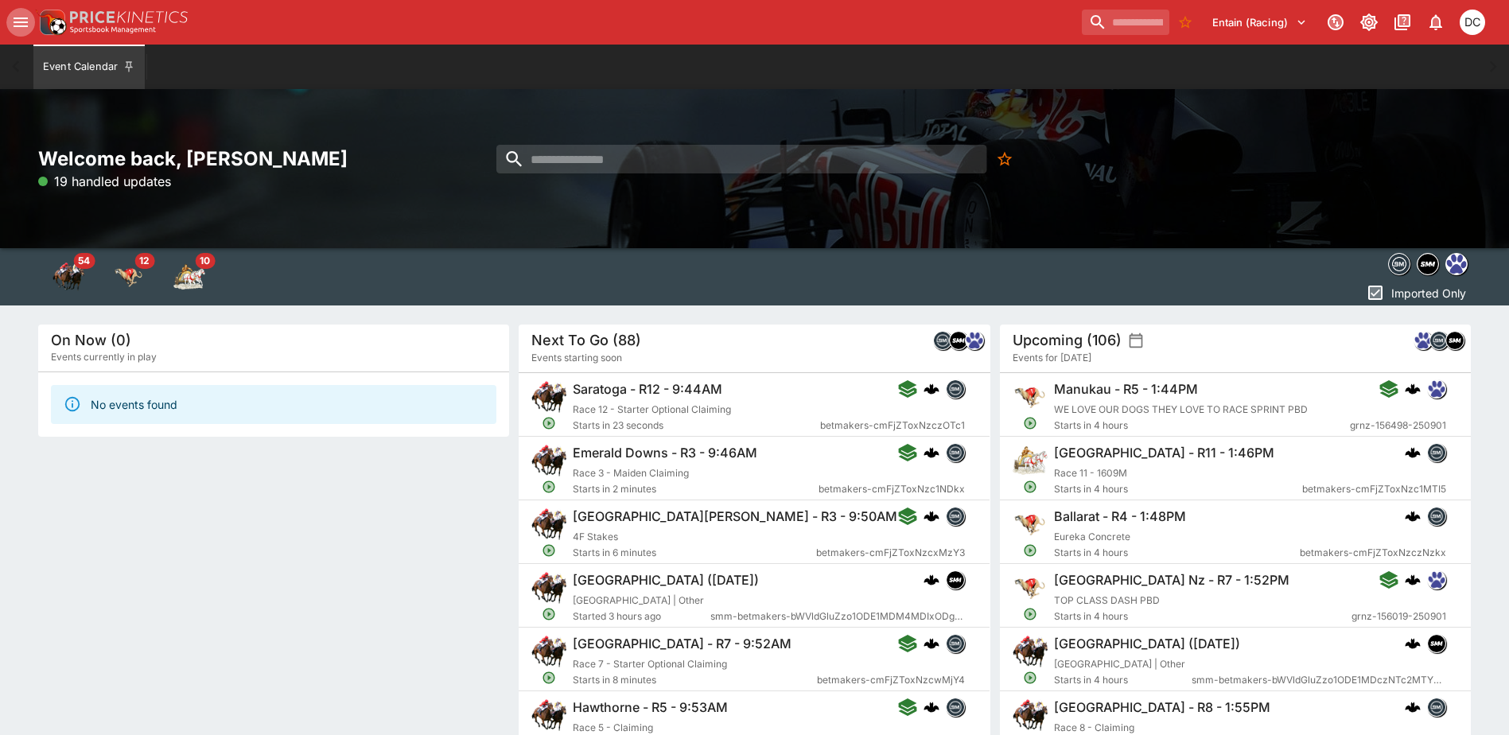
click at [22, 21] on icon "open drawer" at bounding box center [21, 23] width 14 height 10
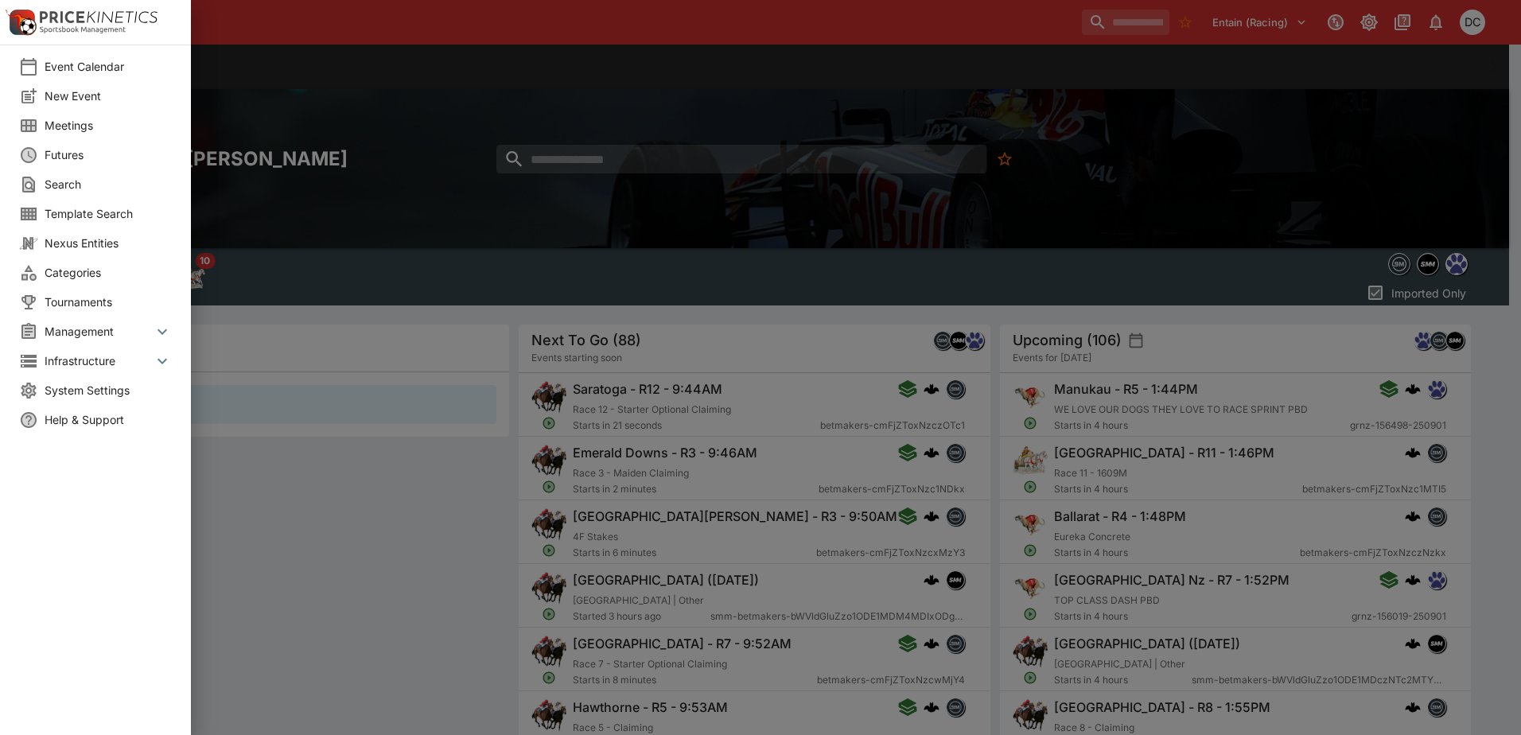
click at [74, 127] on span "Meetings" at bounding box center [108, 125] width 127 height 17
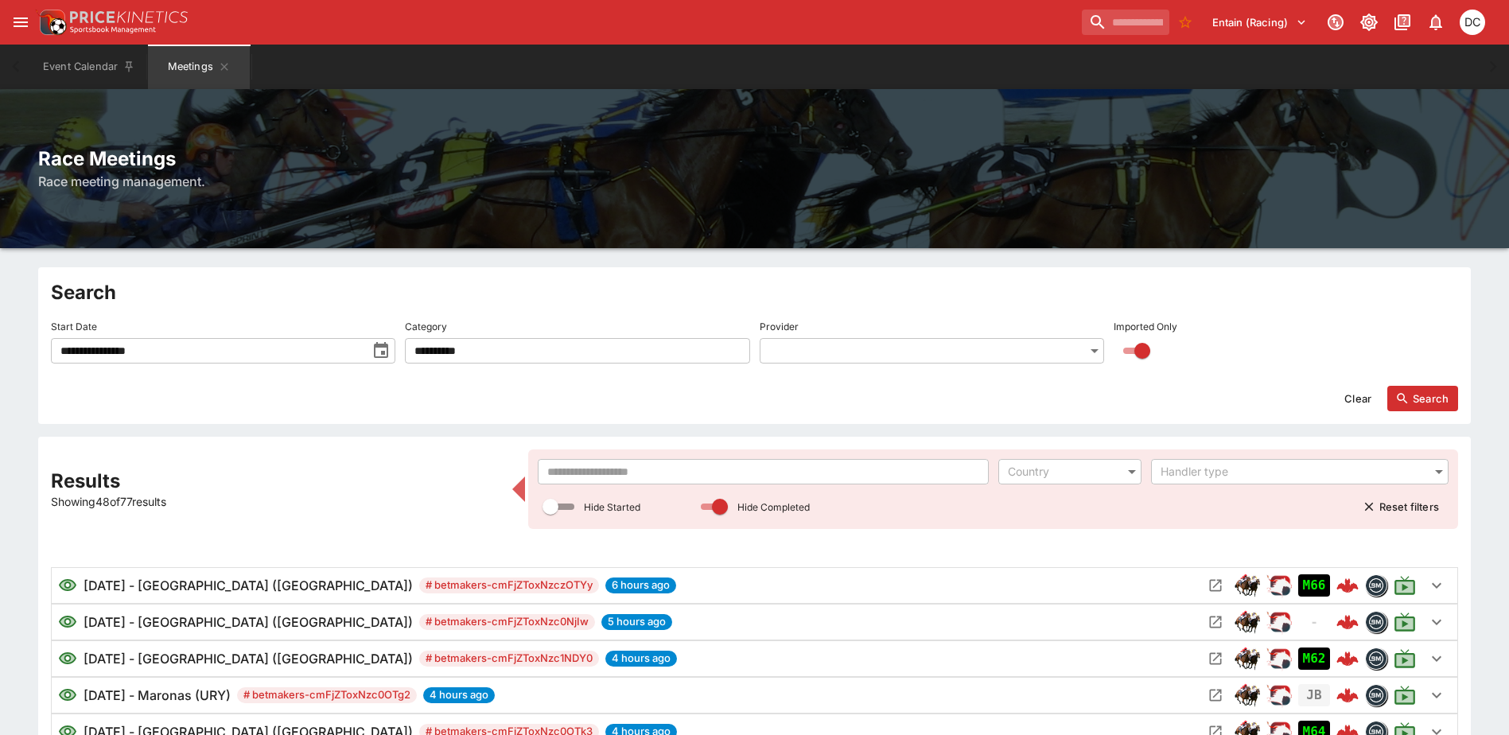
click at [687, 467] on input "text" at bounding box center [763, 471] width 450 height 25
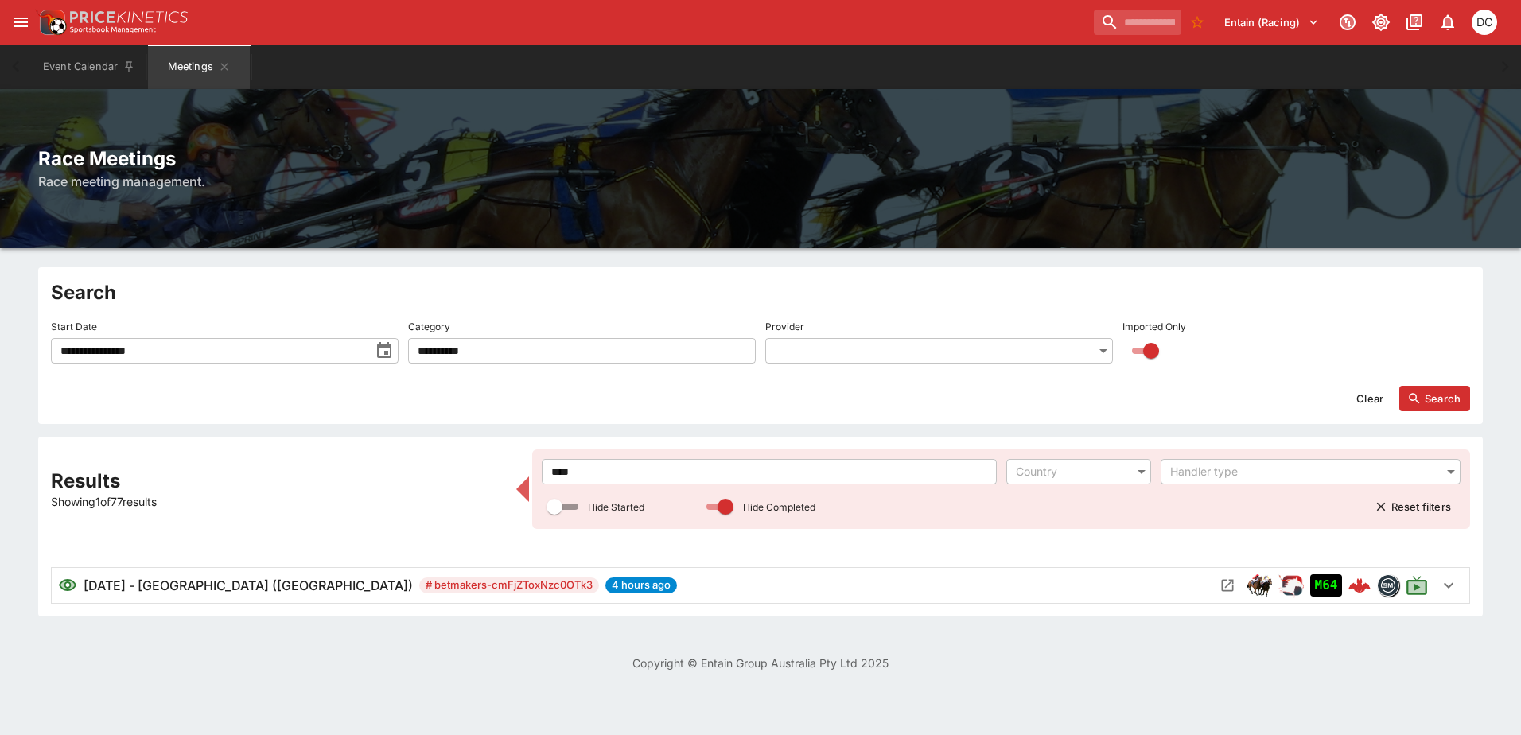
click at [1214, 592] on div "9/1/2025 - Woodbine (CA) # betmakers-cmFjZToxNzc0OTk3 4 hours ago" at bounding box center [636, 585] width 1157 height 19
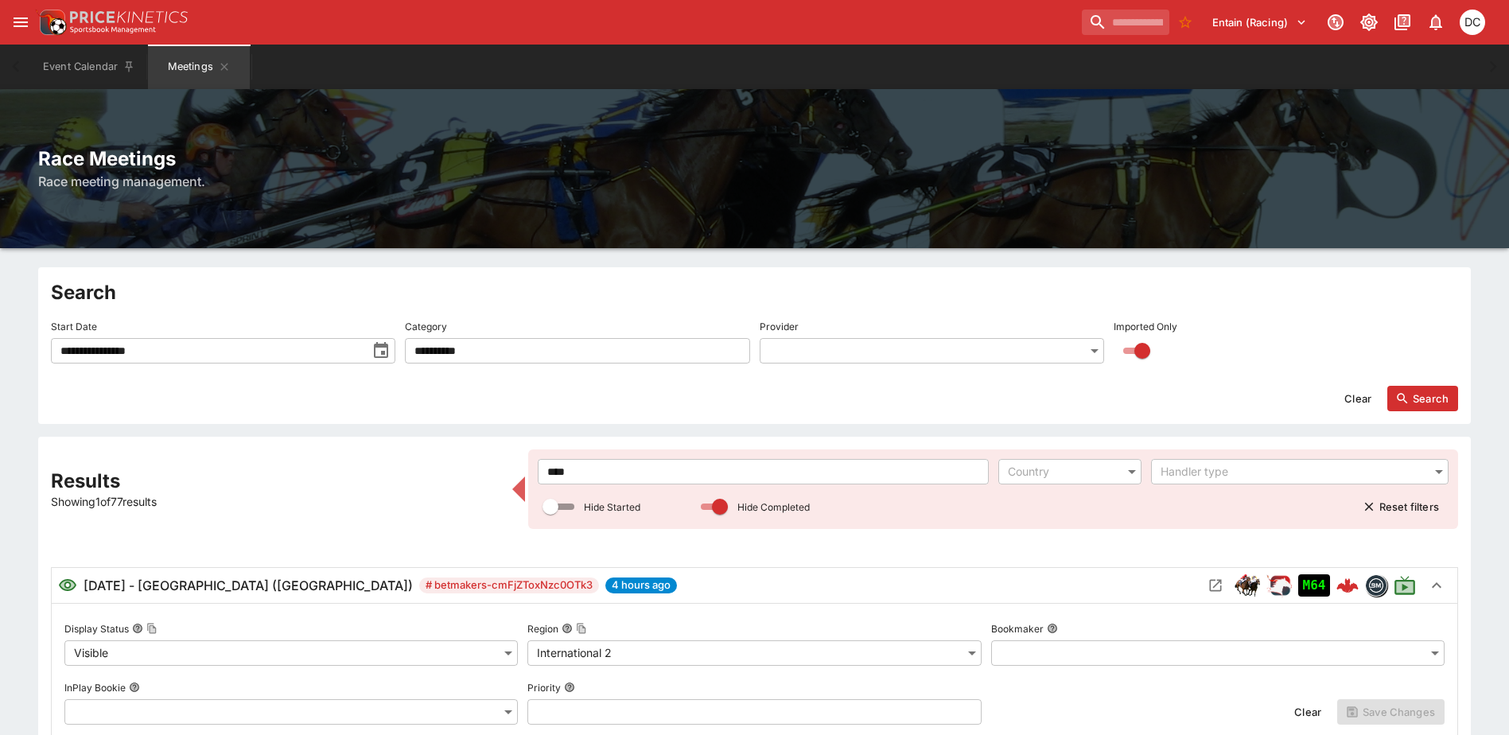
click at [1238, 587] on img "horse_racing" at bounding box center [1247, 585] width 25 height 25
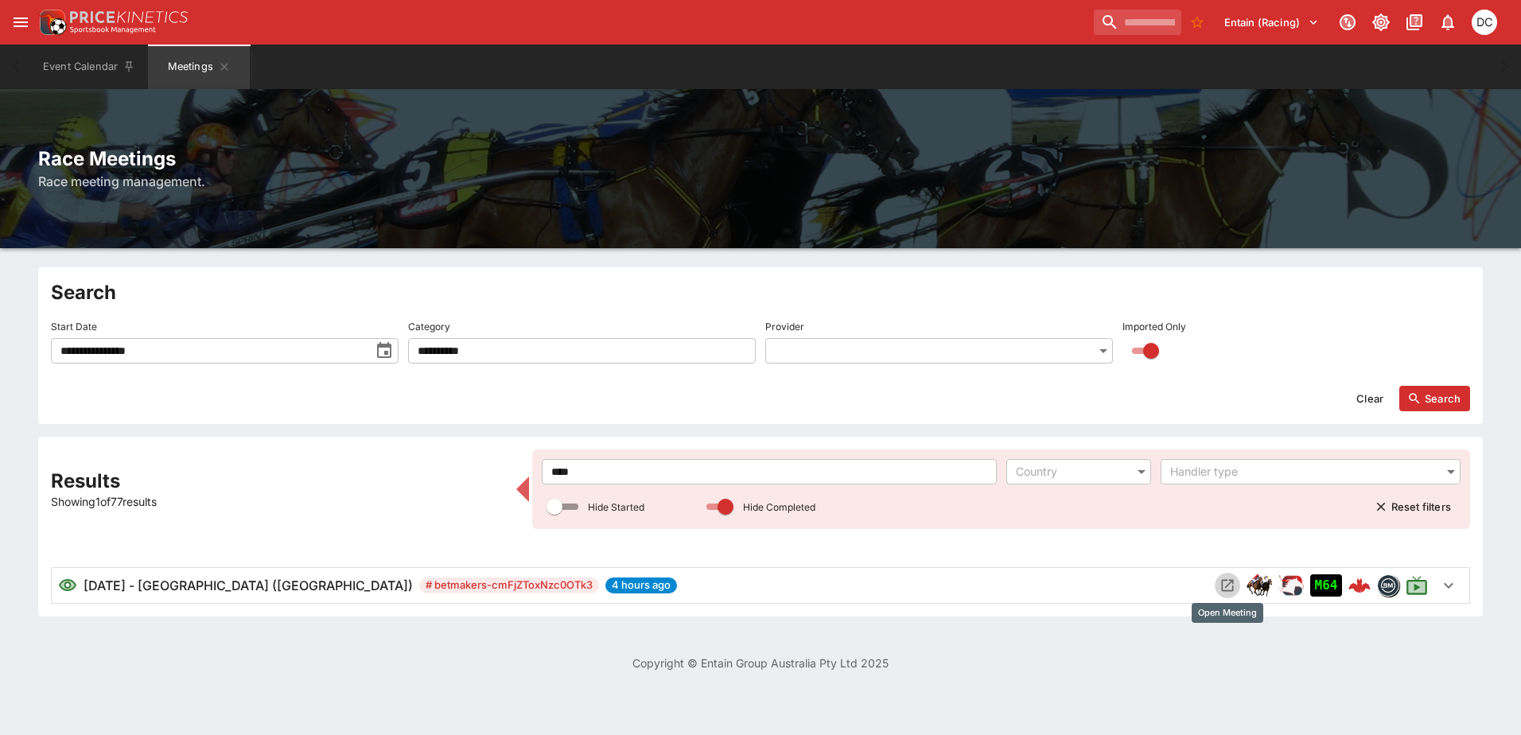
click at [1228, 586] on icon "Open Meeting" at bounding box center [1228, 586] width 16 height 16
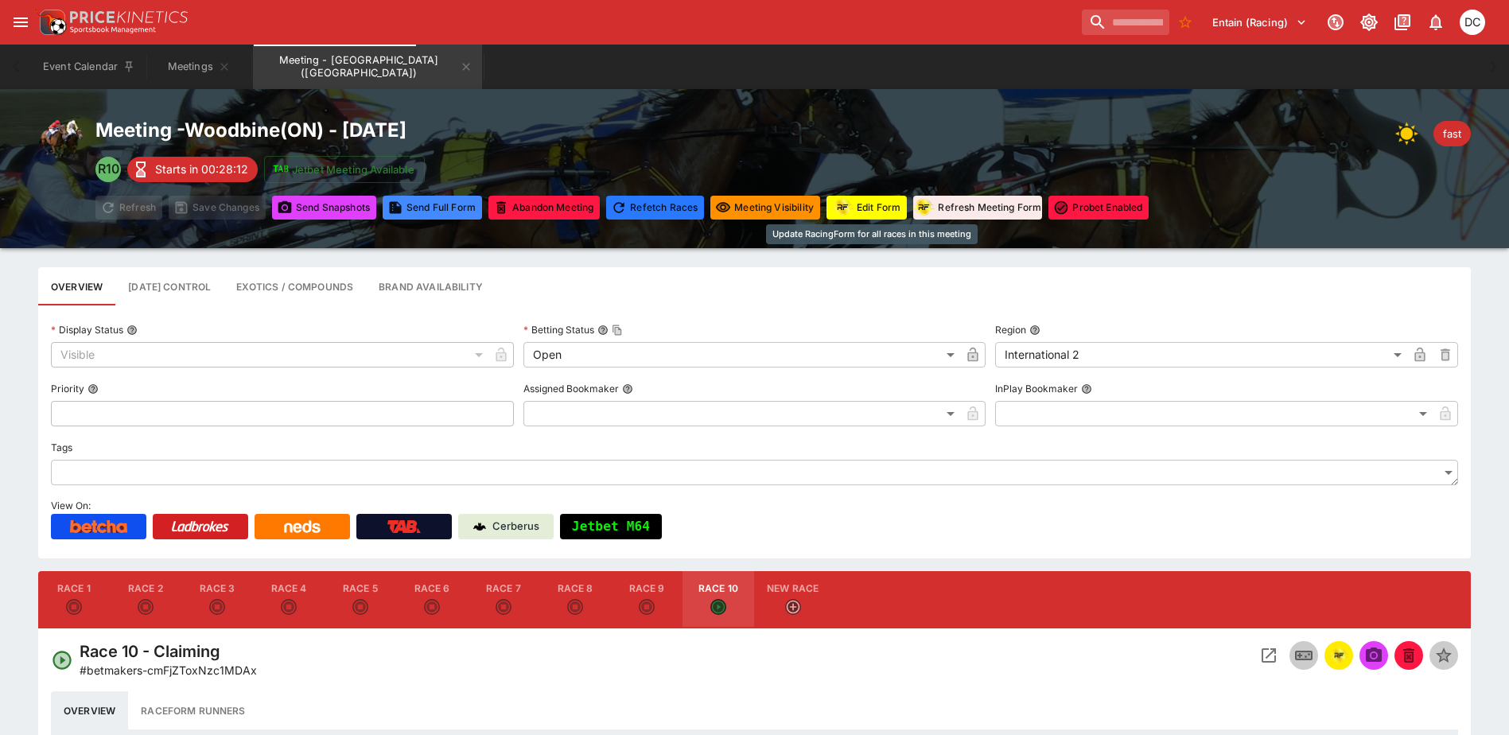
click at [870, 214] on button "Edit Form" at bounding box center [867, 208] width 80 height 24
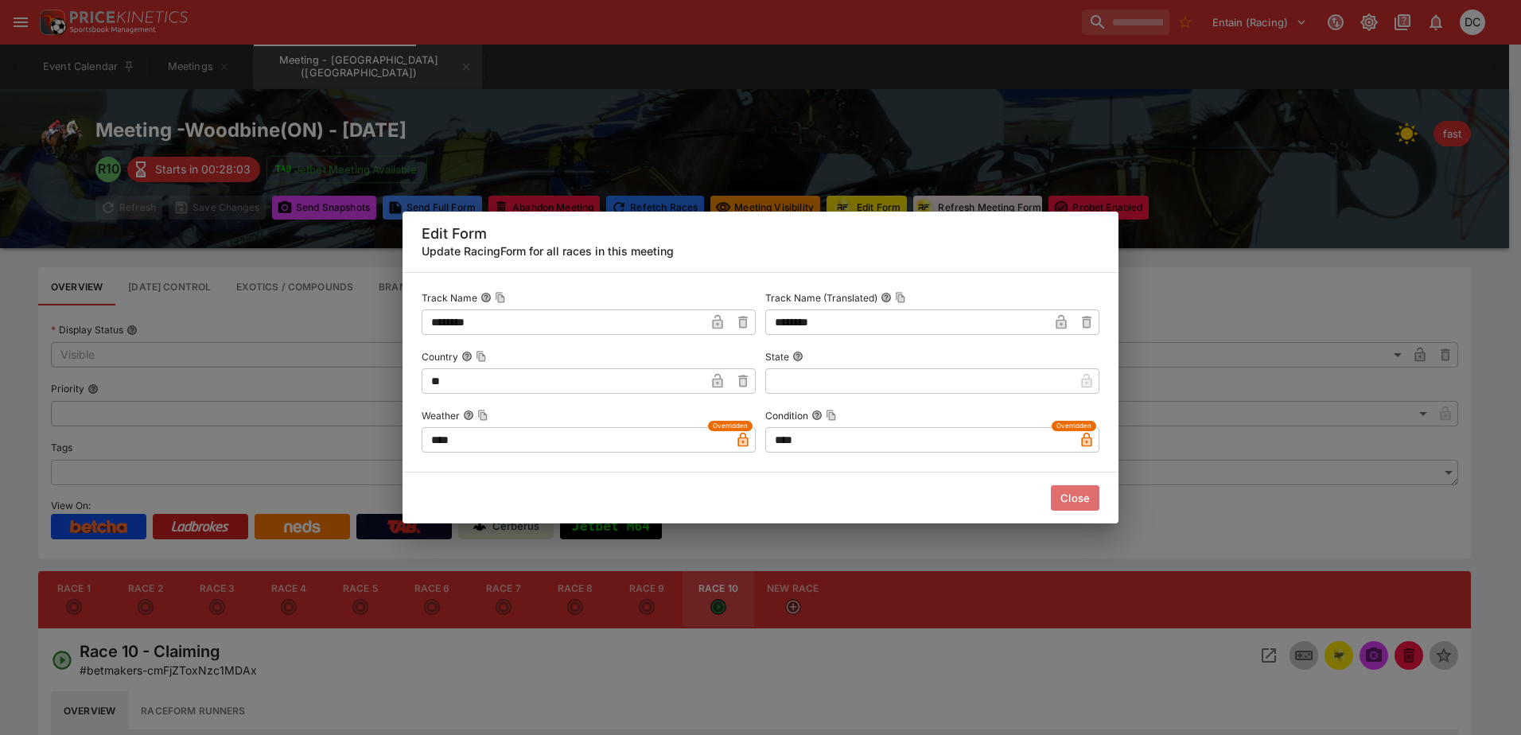
click at [1077, 496] on button "Close" at bounding box center [1075, 497] width 49 height 25
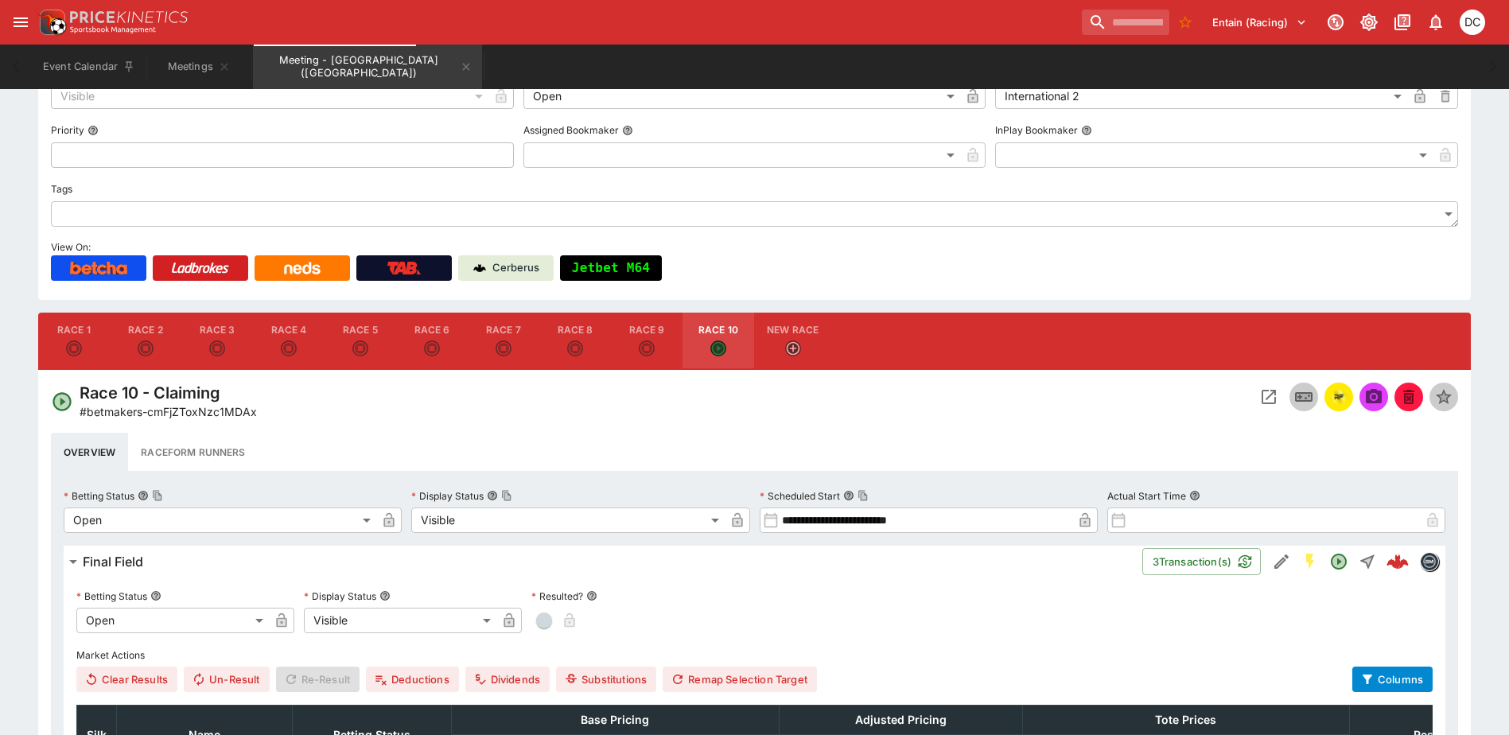
scroll to position [318, 0]
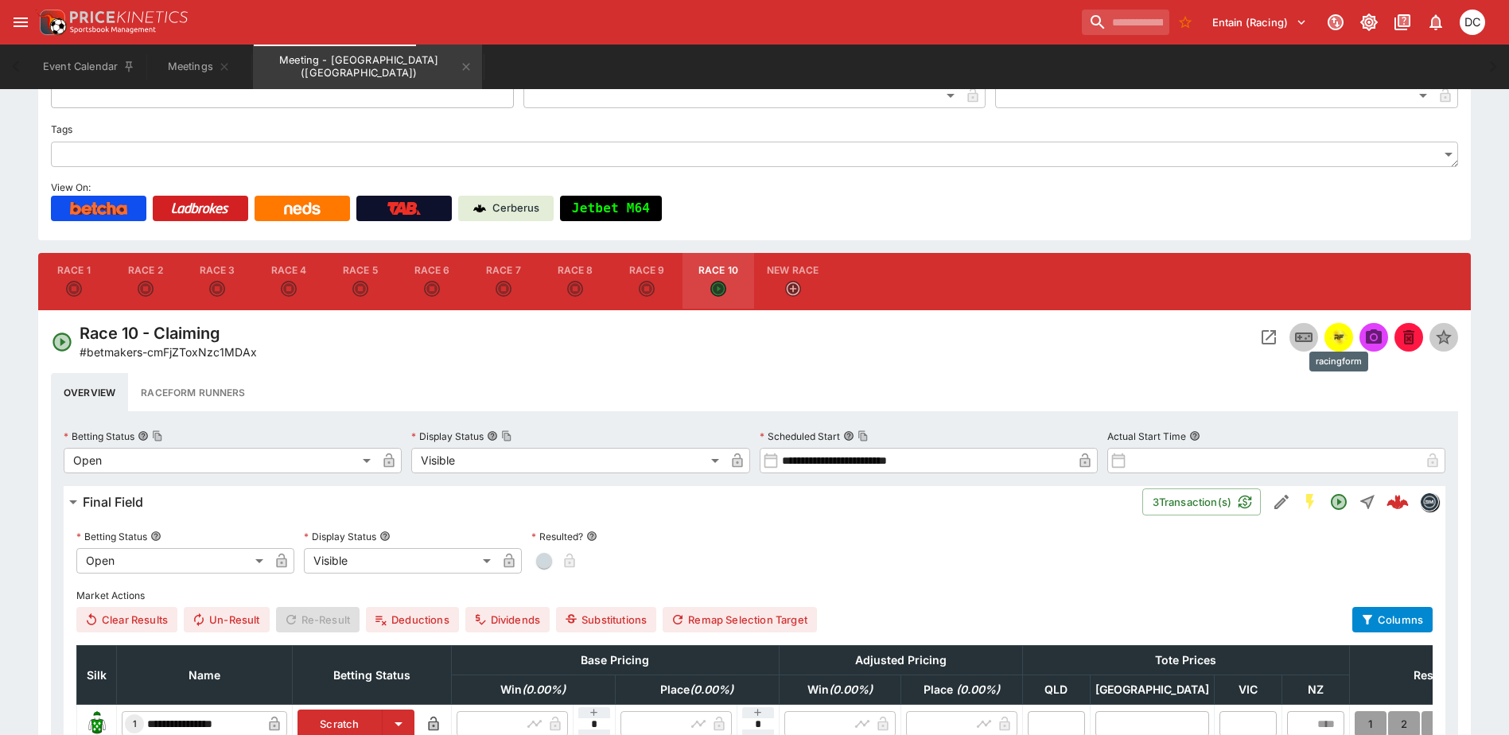
click at [1342, 344] on img "racingform" at bounding box center [1339, 338] width 19 height 18
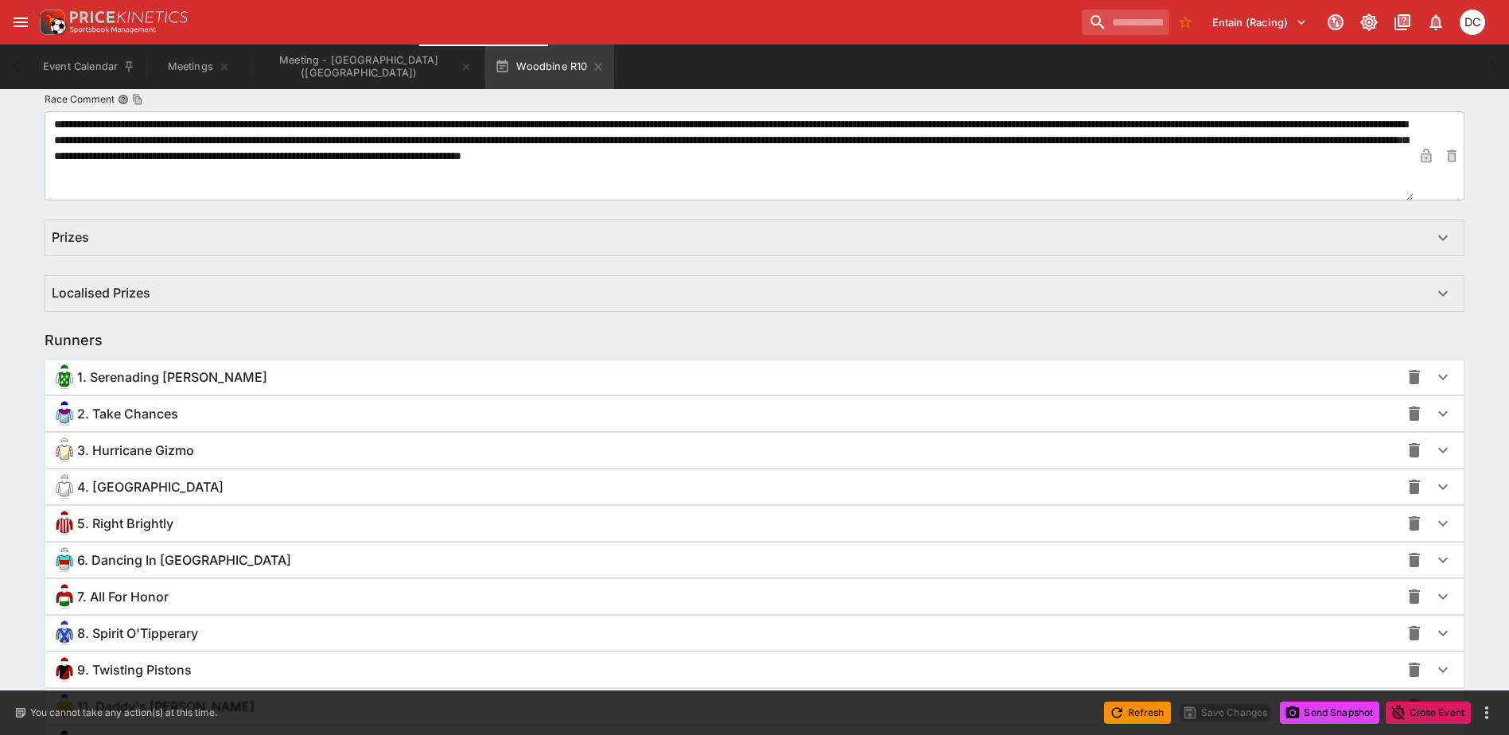
scroll to position [1017, 0]
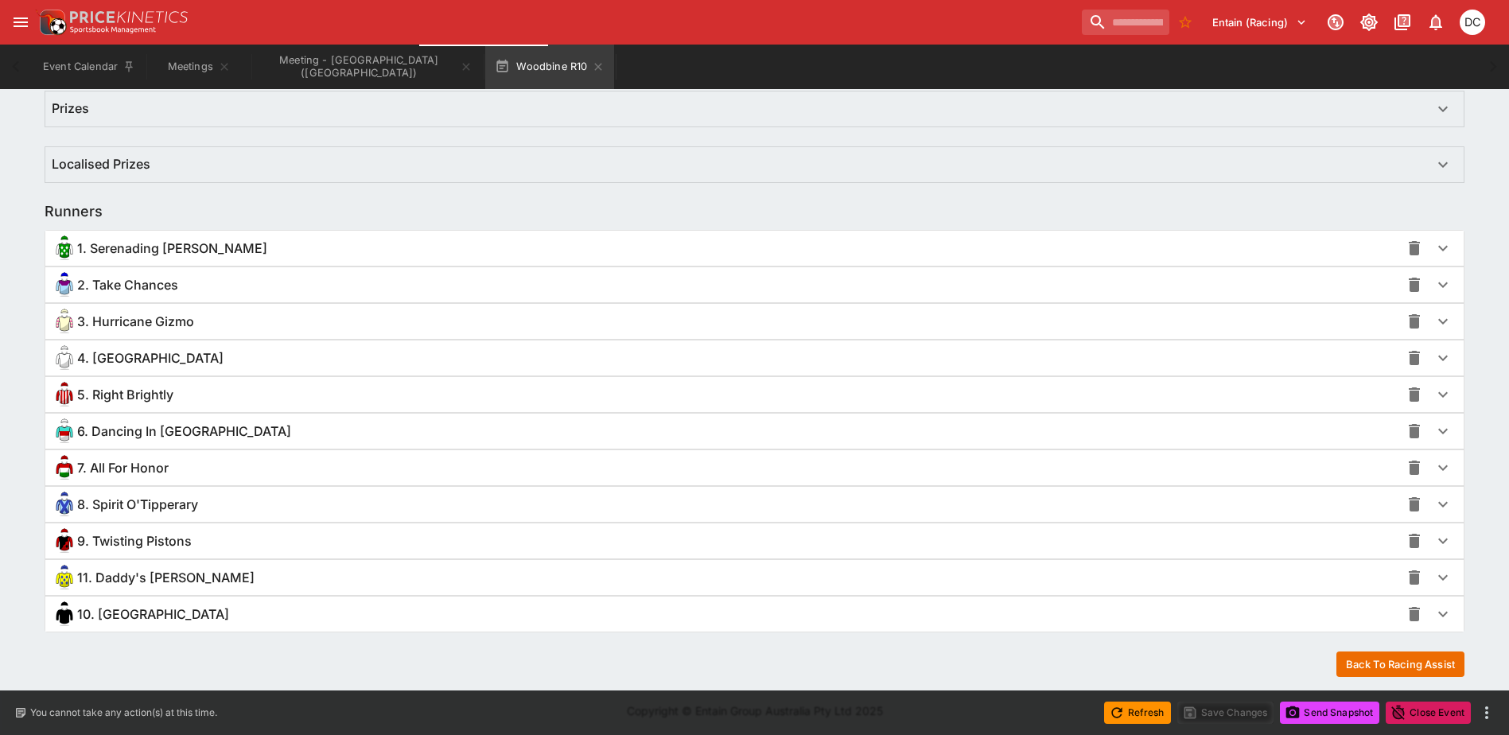
click at [471, 501] on div "8. Spirit O'Tipperary" at bounding box center [726, 504] width 1349 height 25
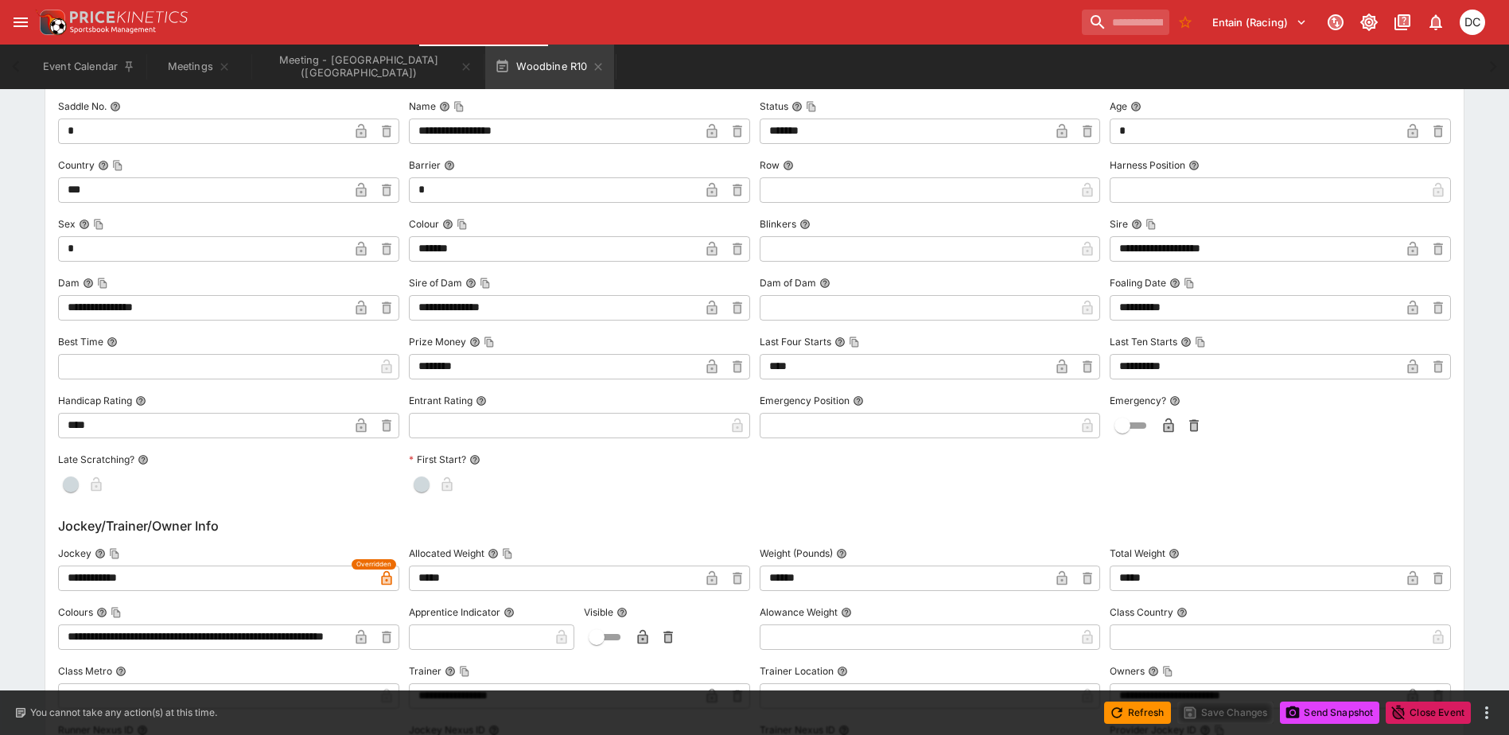
scroll to position [1657, 0]
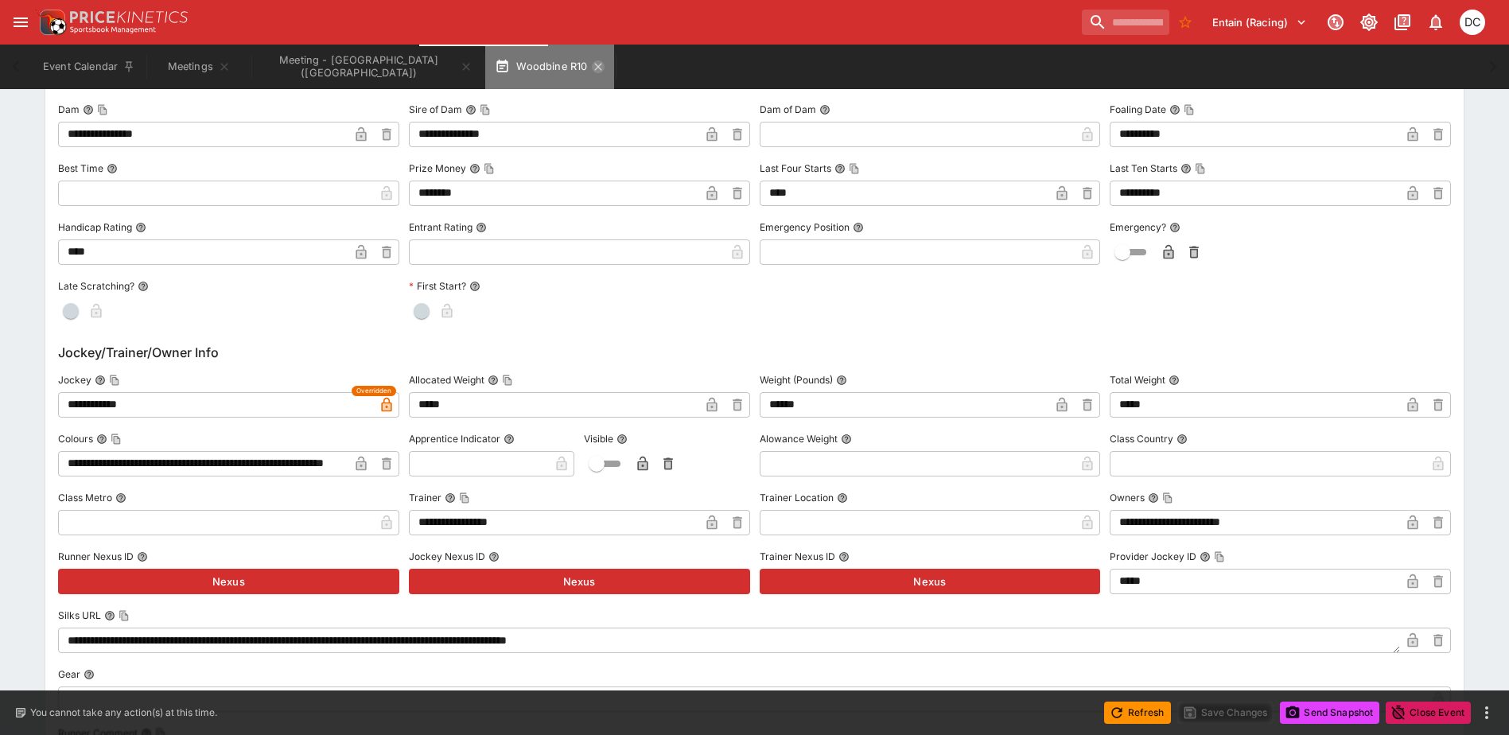
click at [592, 69] on icon "button" at bounding box center [598, 66] width 13 height 13
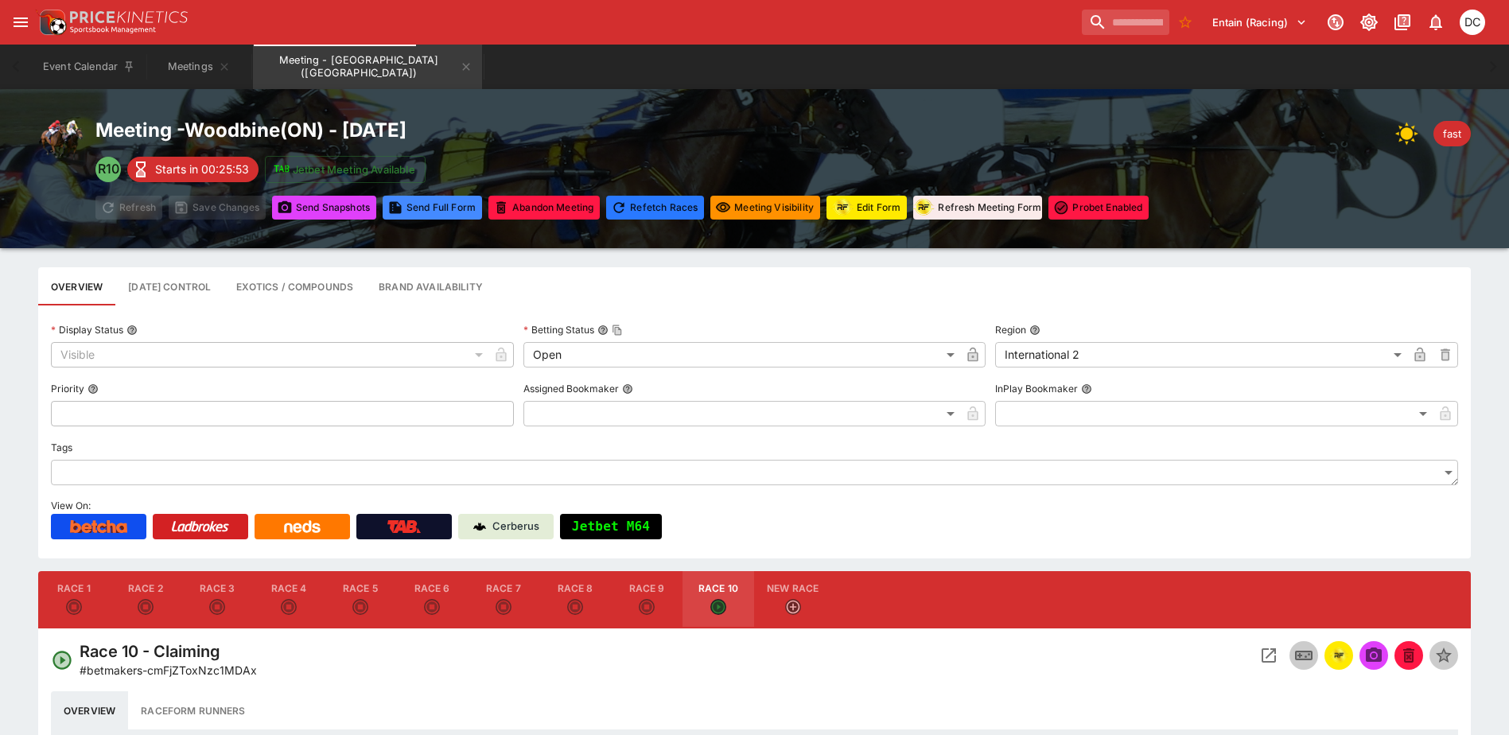
click at [460, 66] on icon "Meeting - Woodbine (CA)" at bounding box center [466, 66] width 13 height 13
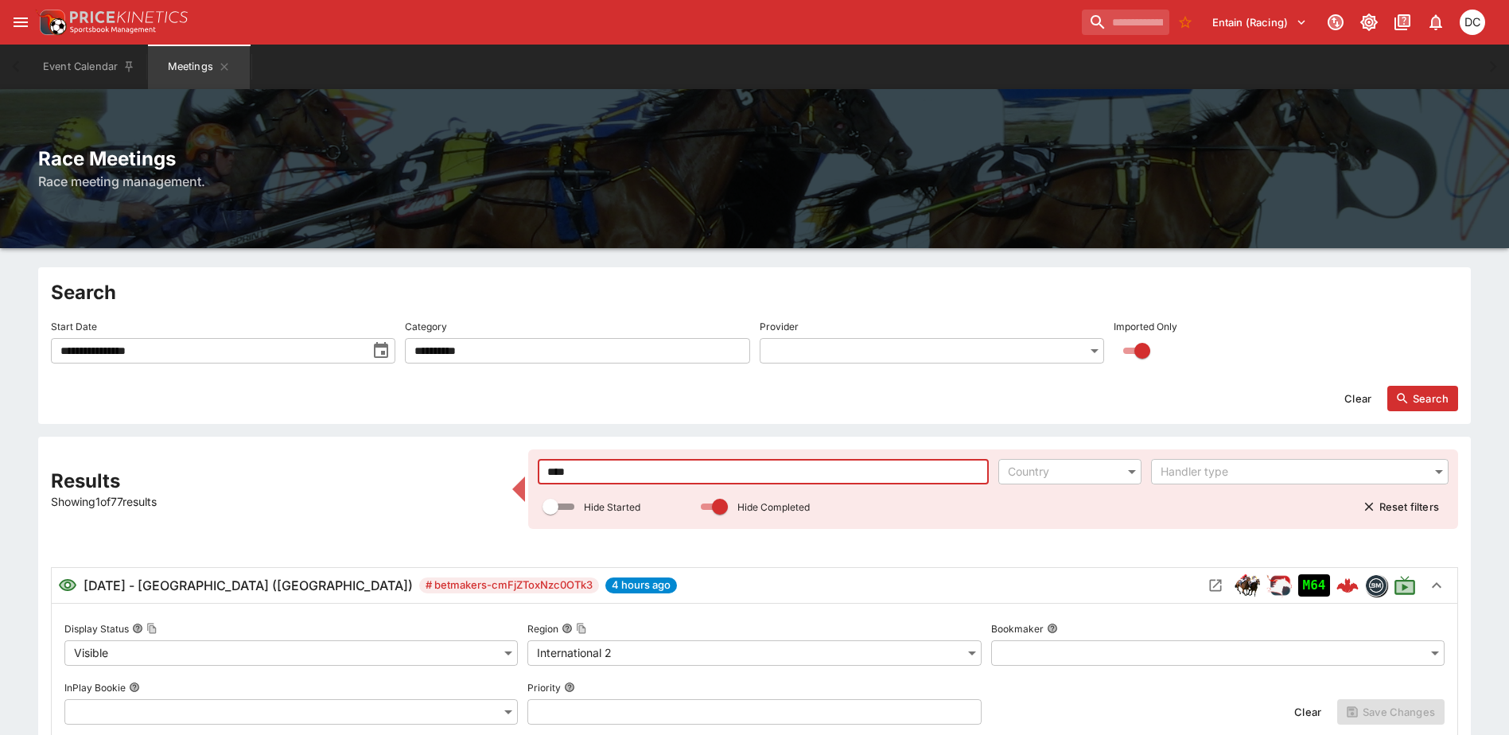
drag, startPoint x: 581, startPoint y: 481, endPoint x: 508, endPoint y: 485, distance: 72.6
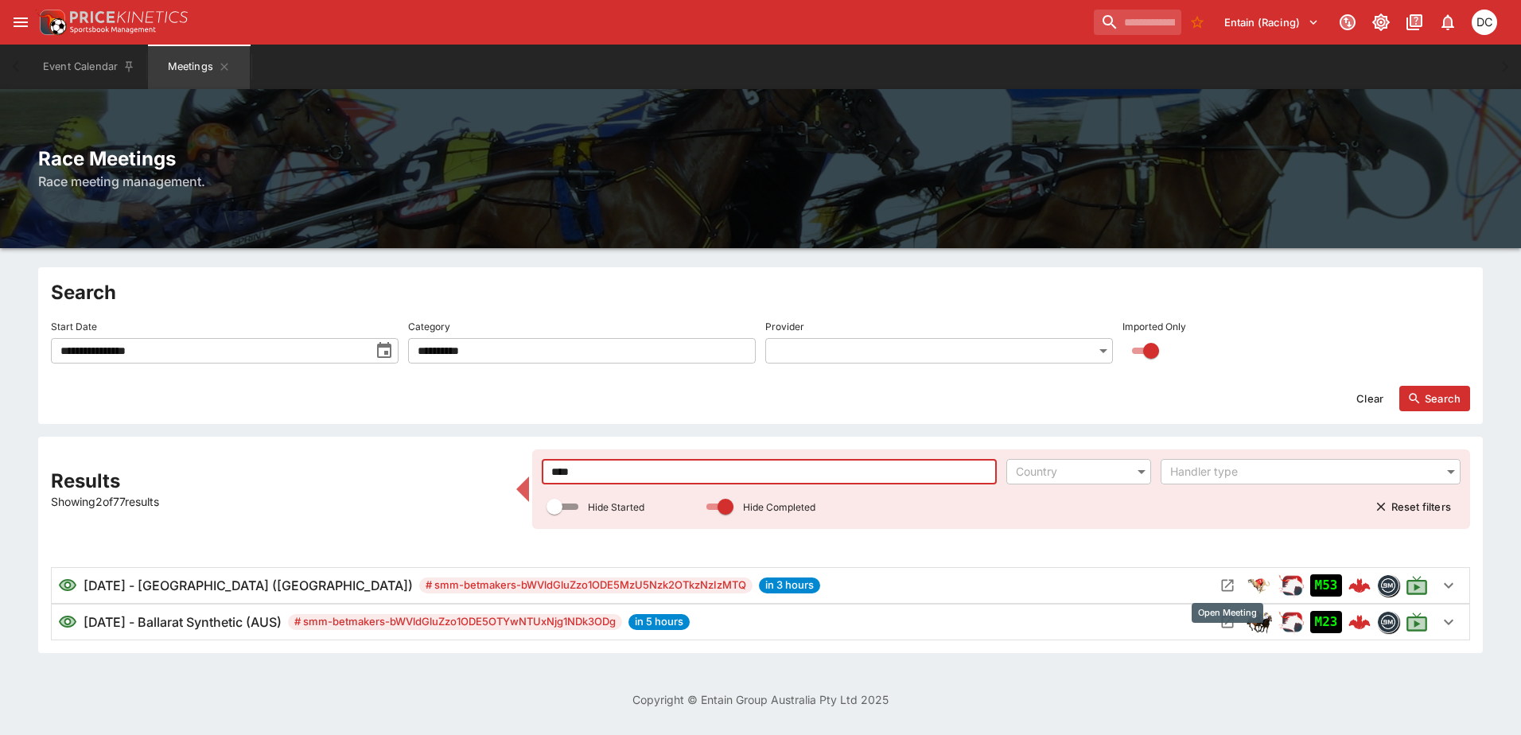
type input "****"
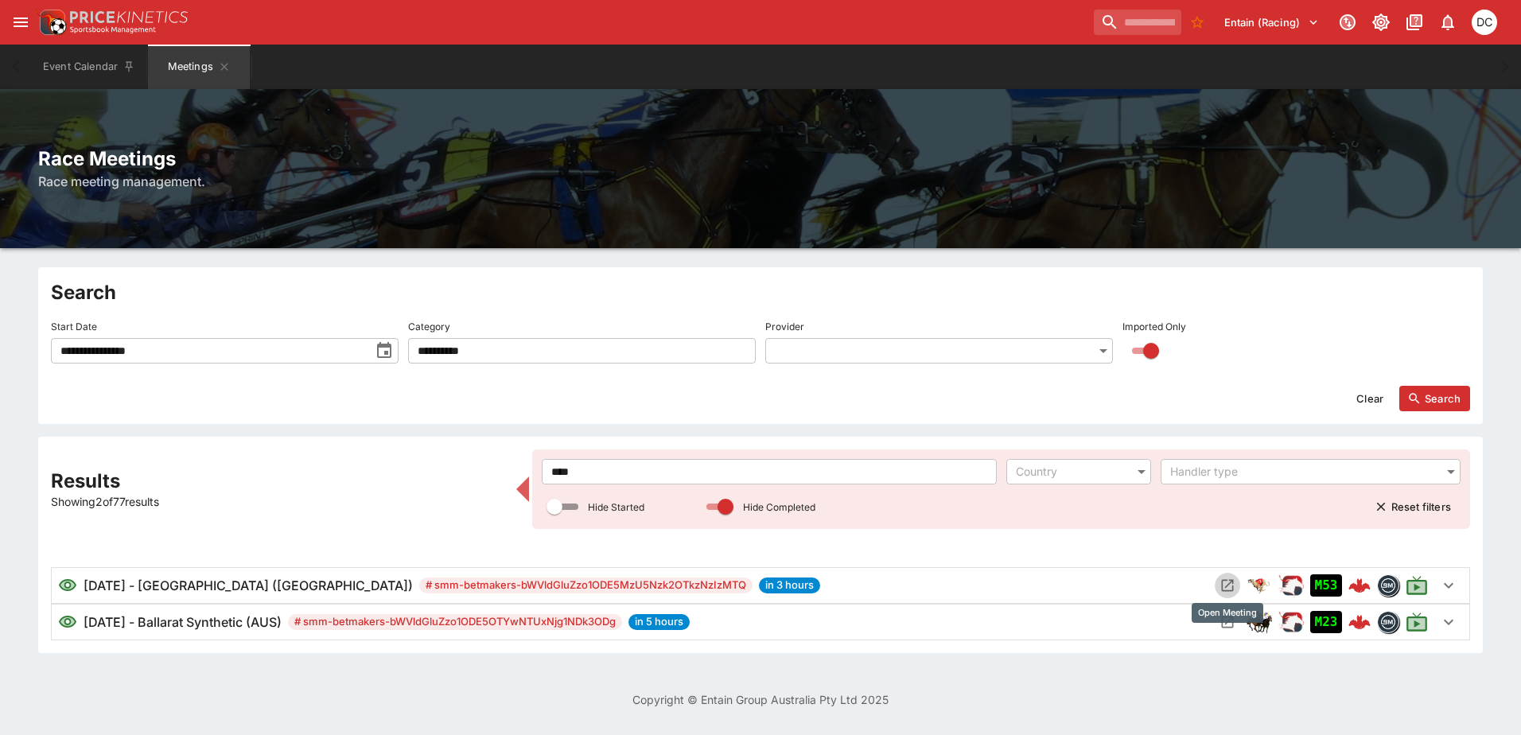
click at [1229, 587] on icon "Open Meeting" at bounding box center [1228, 586] width 16 height 16
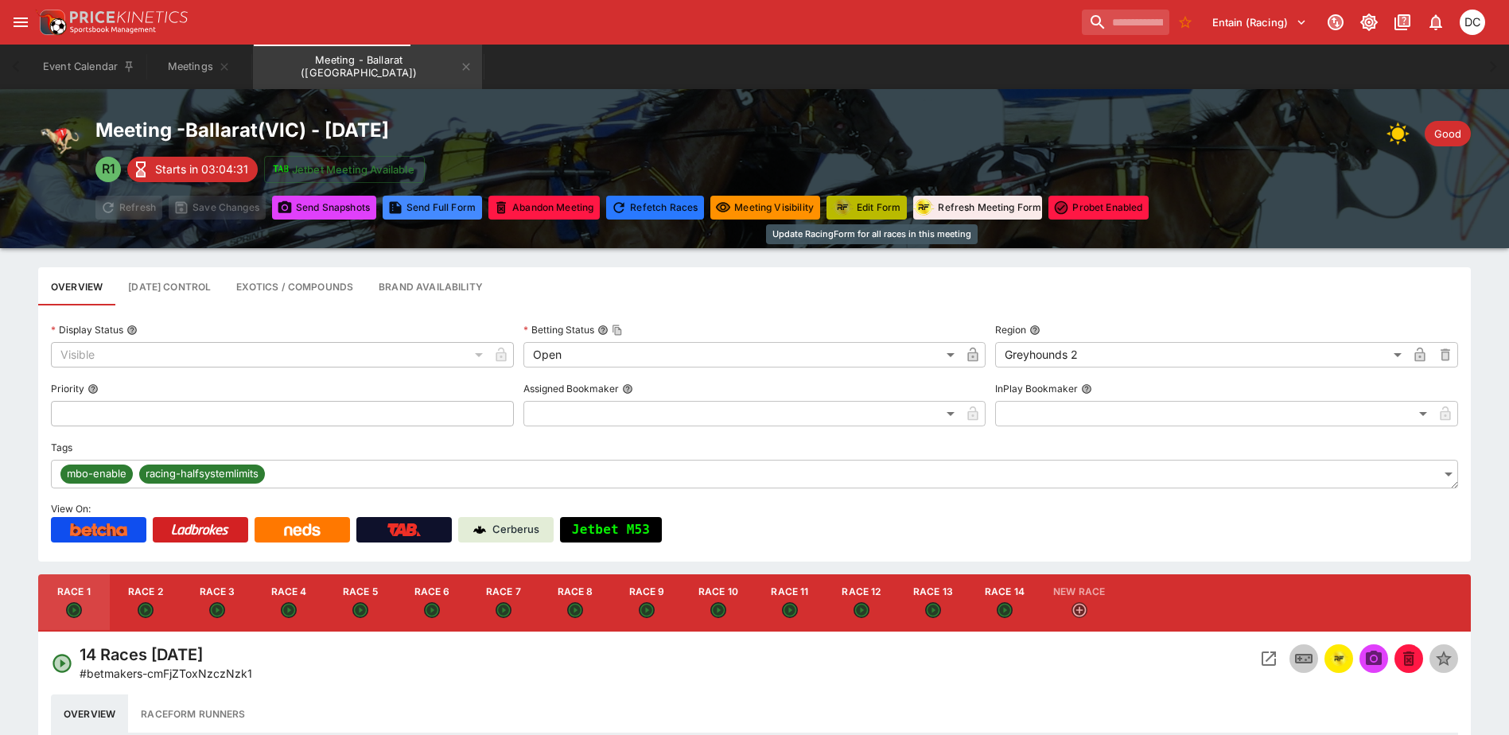
click at [878, 201] on button "Edit Form" at bounding box center [867, 208] width 80 height 24
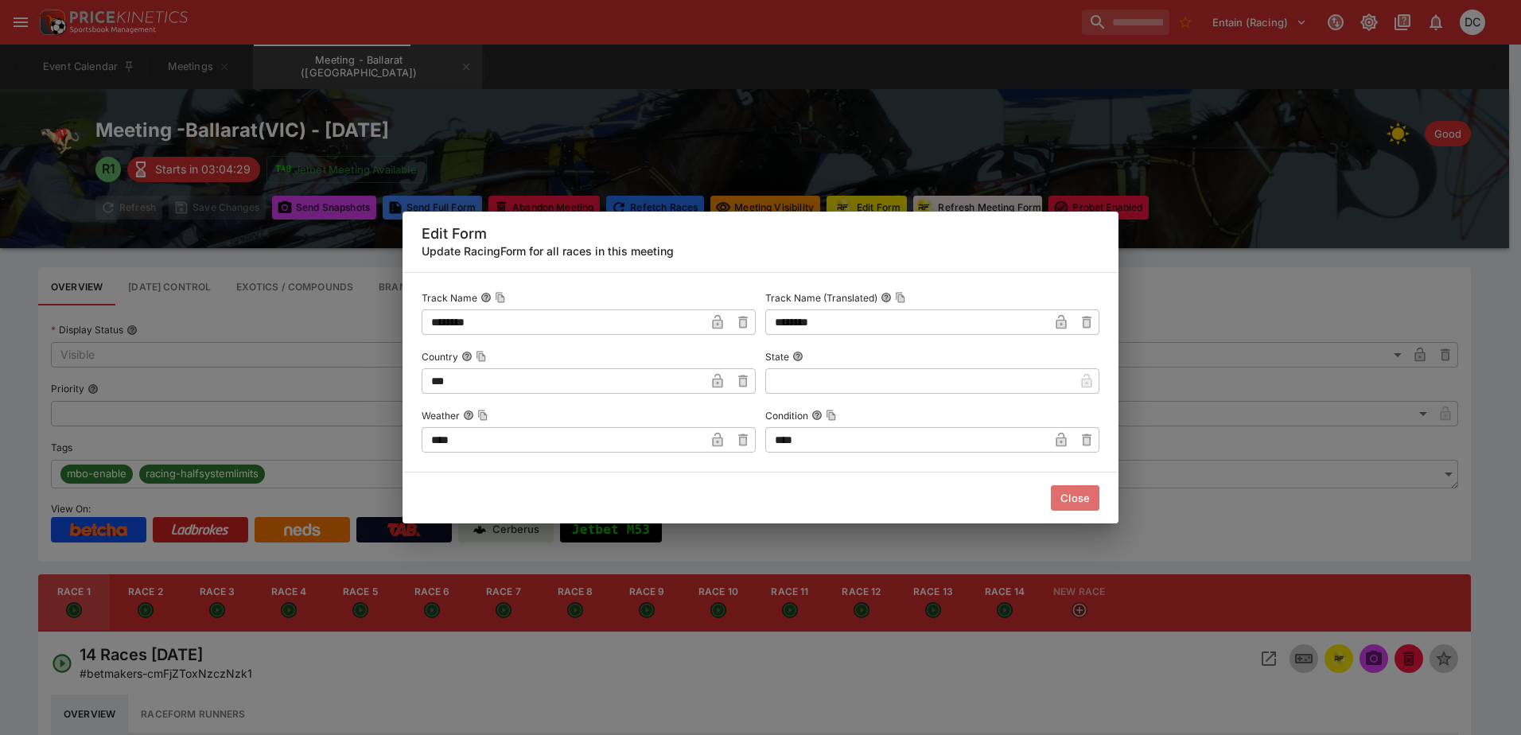
click at [1069, 504] on button "Close" at bounding box center [1075, 497] width 49 height 25
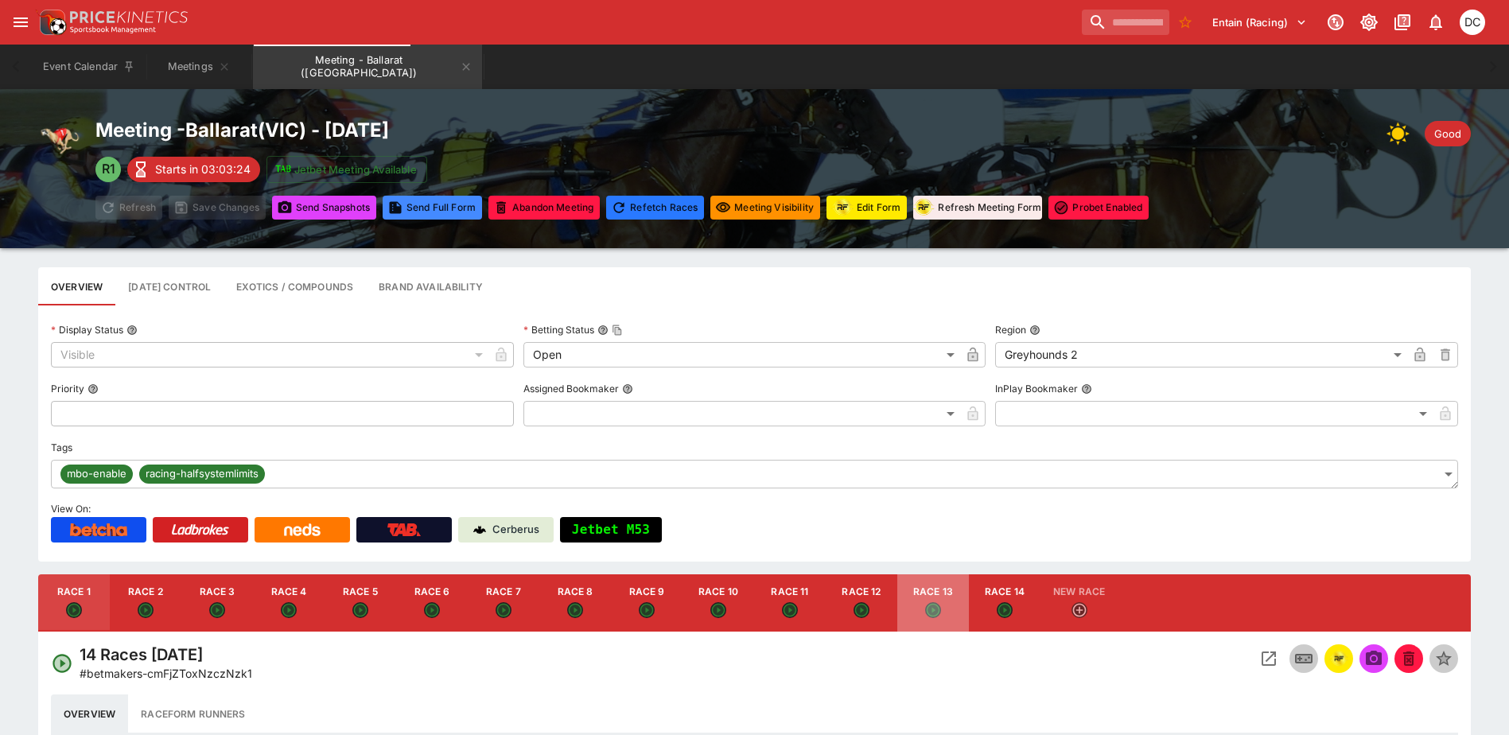
click at [945, 594] on button "Race 13" at bounding box center [934, 602] width 72 height 57
type input "**********"
click at [1337, 670] on div "racingform" at bounding box center [1339, 681] width 62 height 26
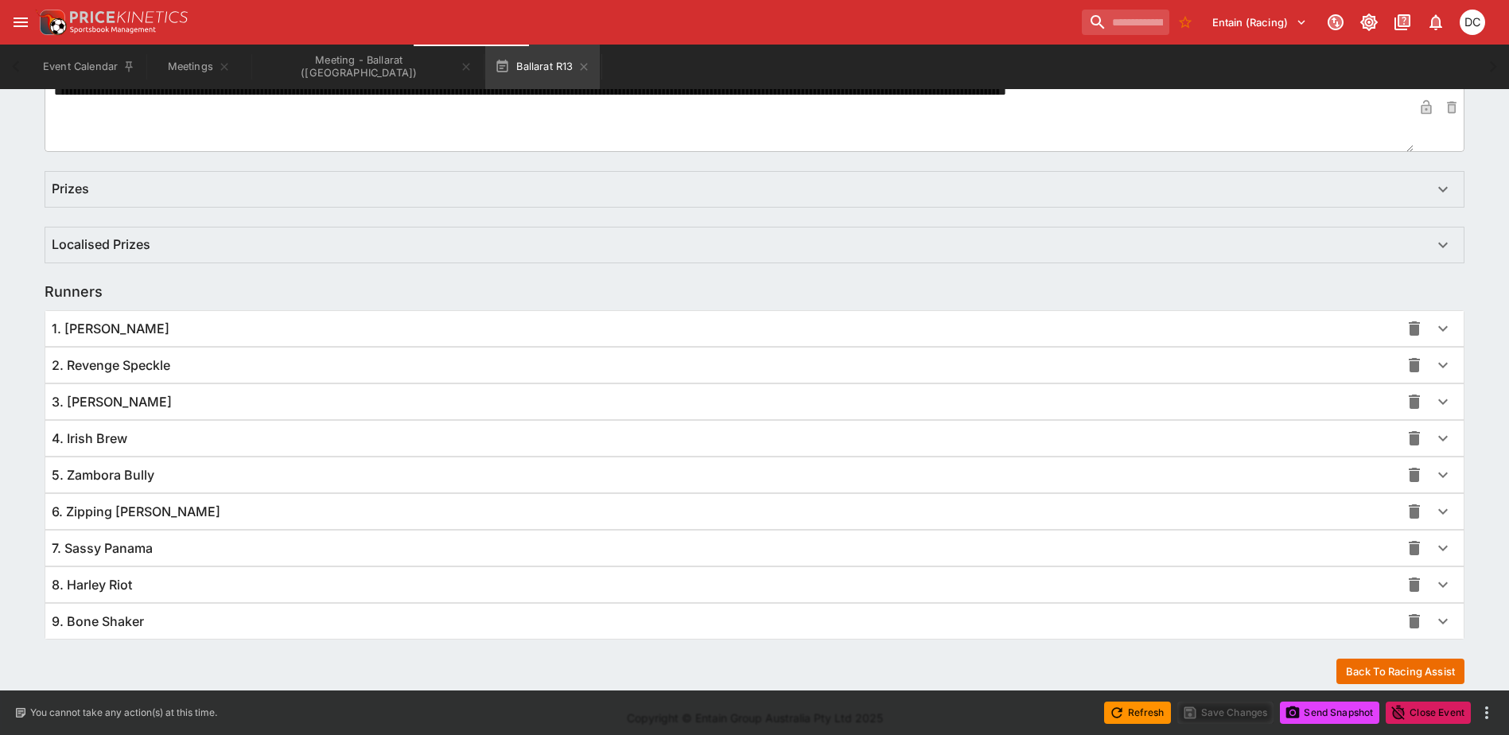
scroll to position [947, 0]
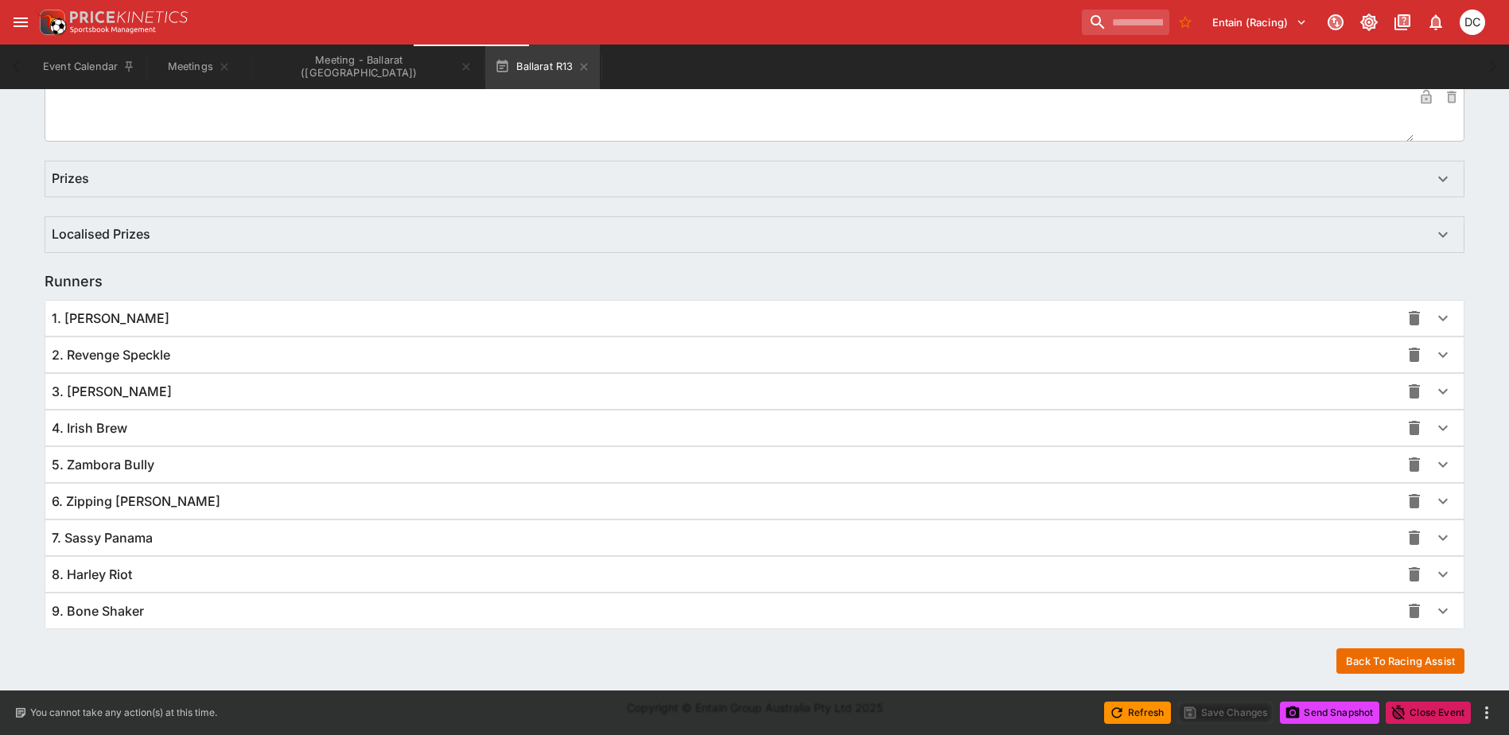
click at [451, 613] on div "9. Bone Shaker" at bounding box center [726, 611] width 1349 height 17
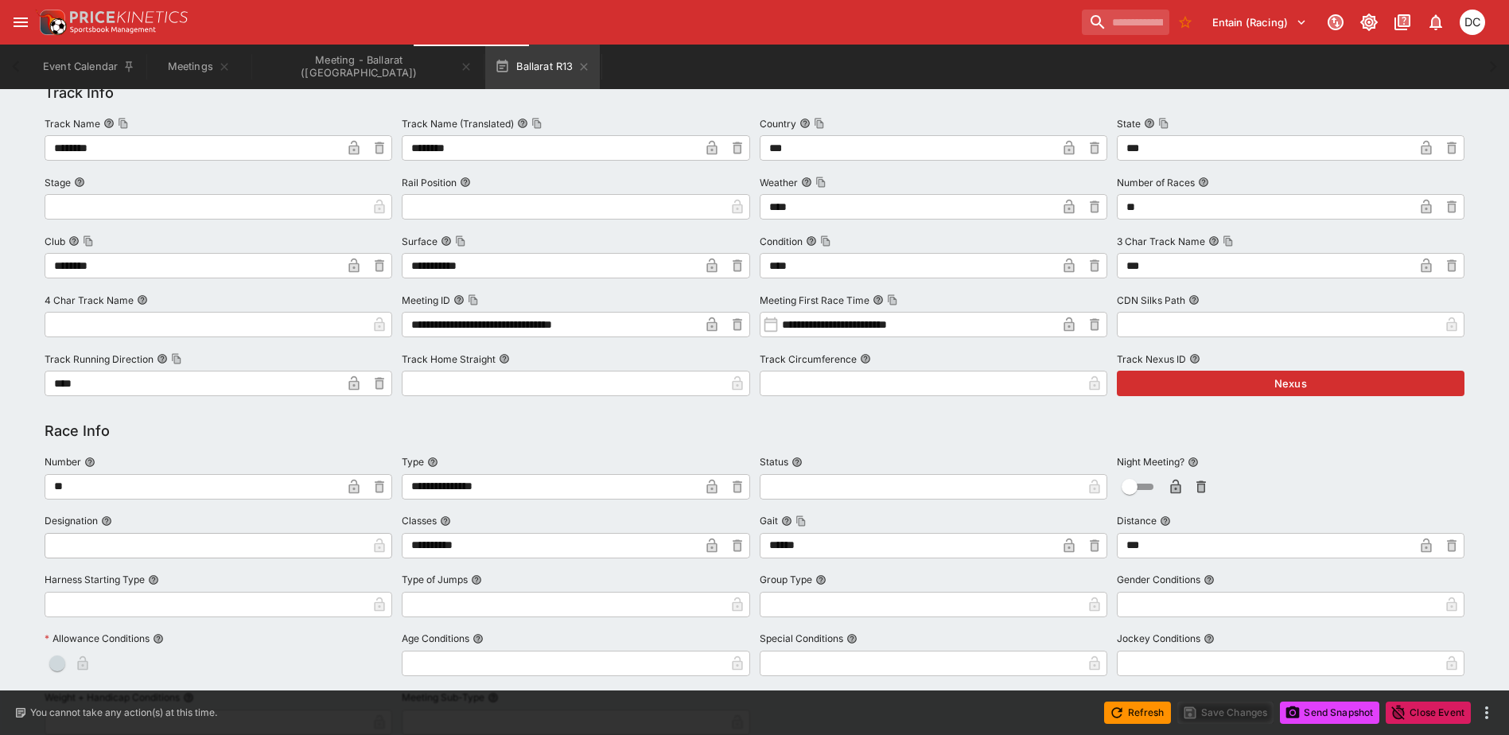
scroll to position [0, 0]
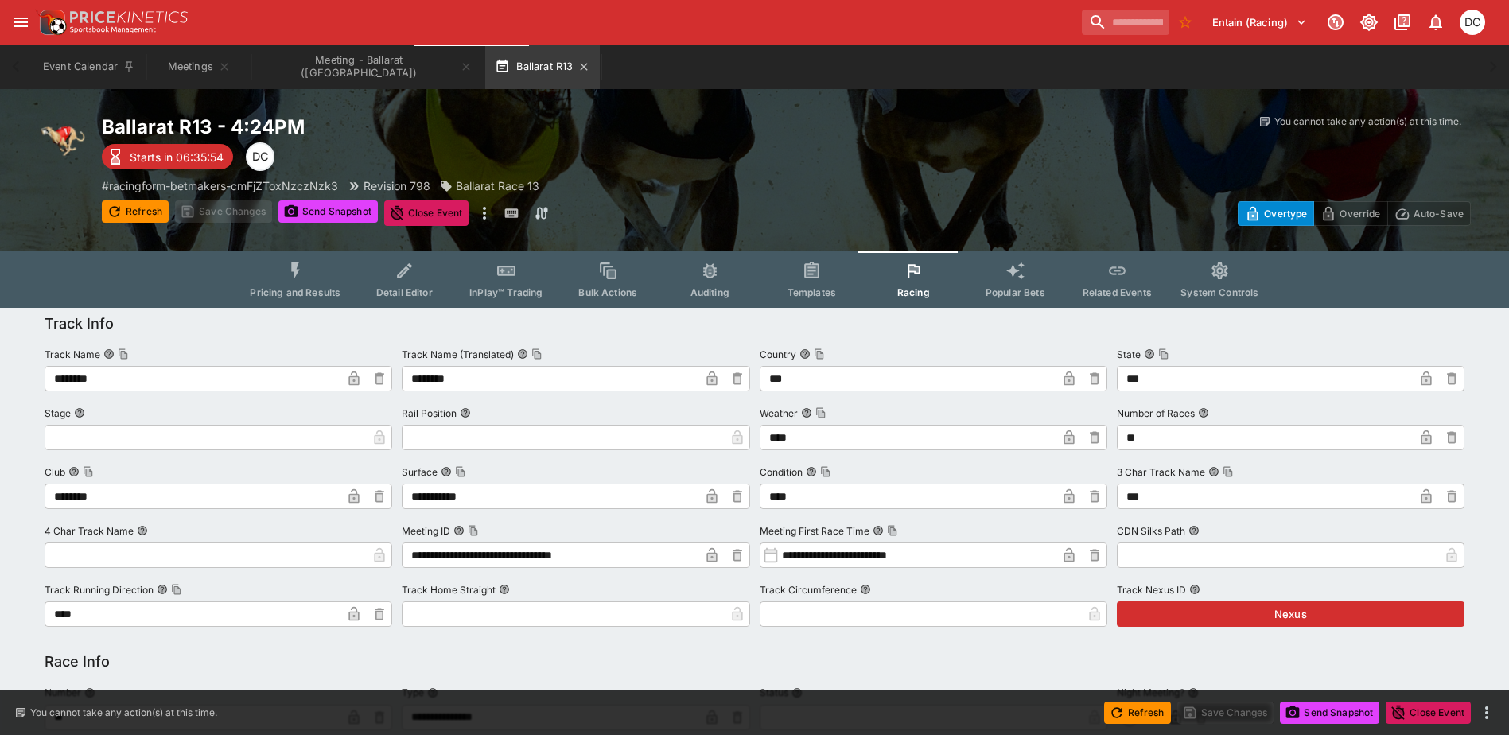
click at [513, 73] on button "Ballarat R13" at bounding box center [542, 67] width 115 height 45
click at [578, 67] on icon "button" at bounding box center [584, 66] width 13 height 13
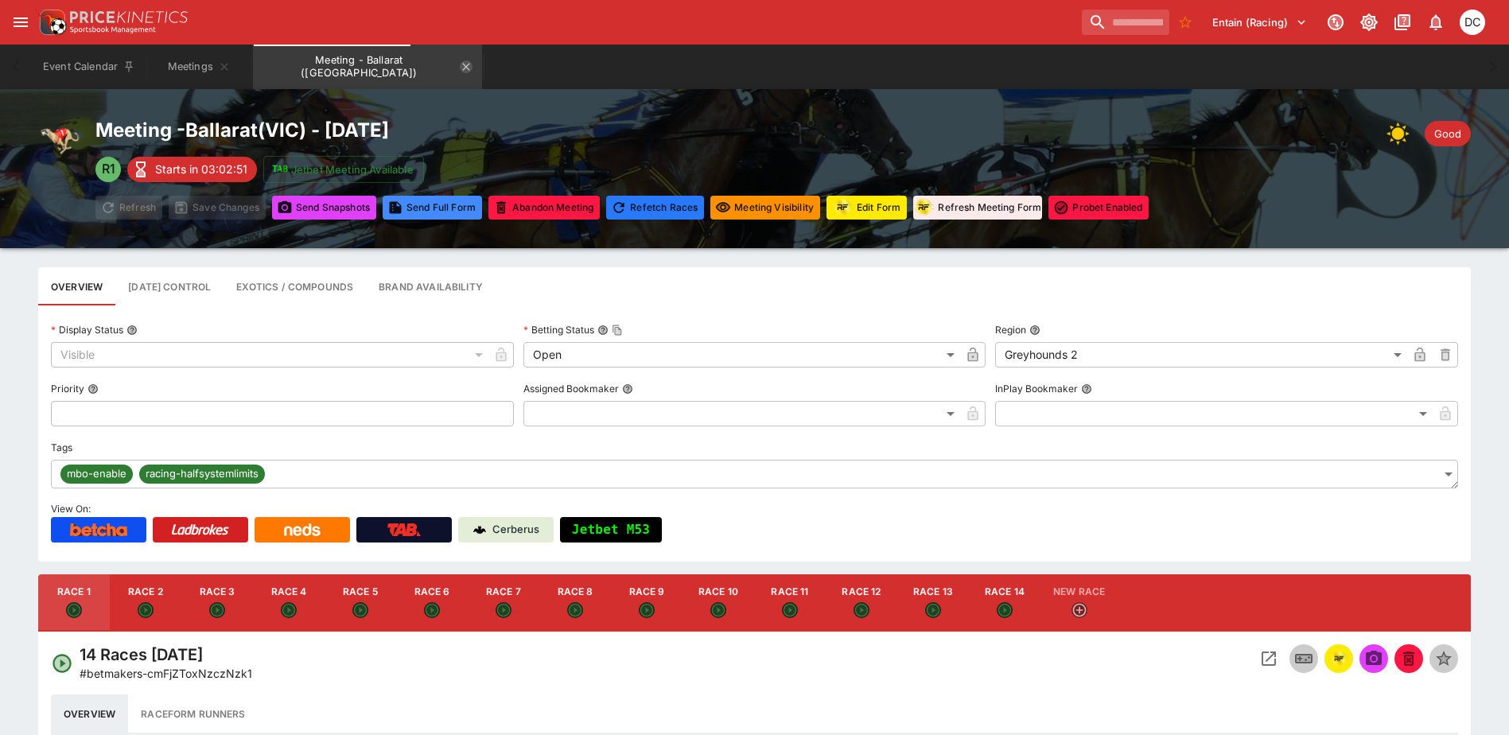
click at [460, 70] on icon "Meeting - Ballarat (AUS)" at bounding box center [466, 66] width 13 height 13
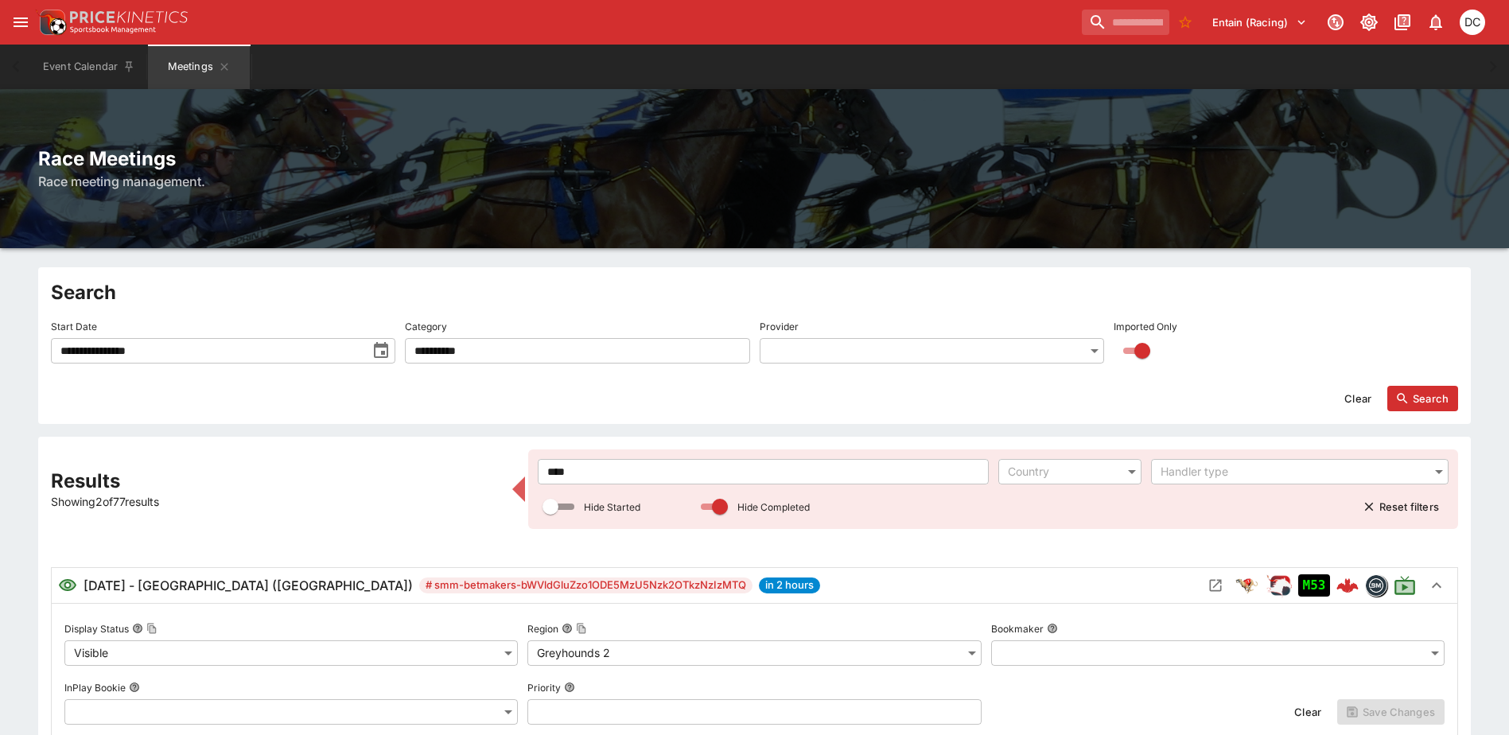
click at [704, 467] on input "****" at bounding box center [763, 471] width 450 height 25
type input "*"
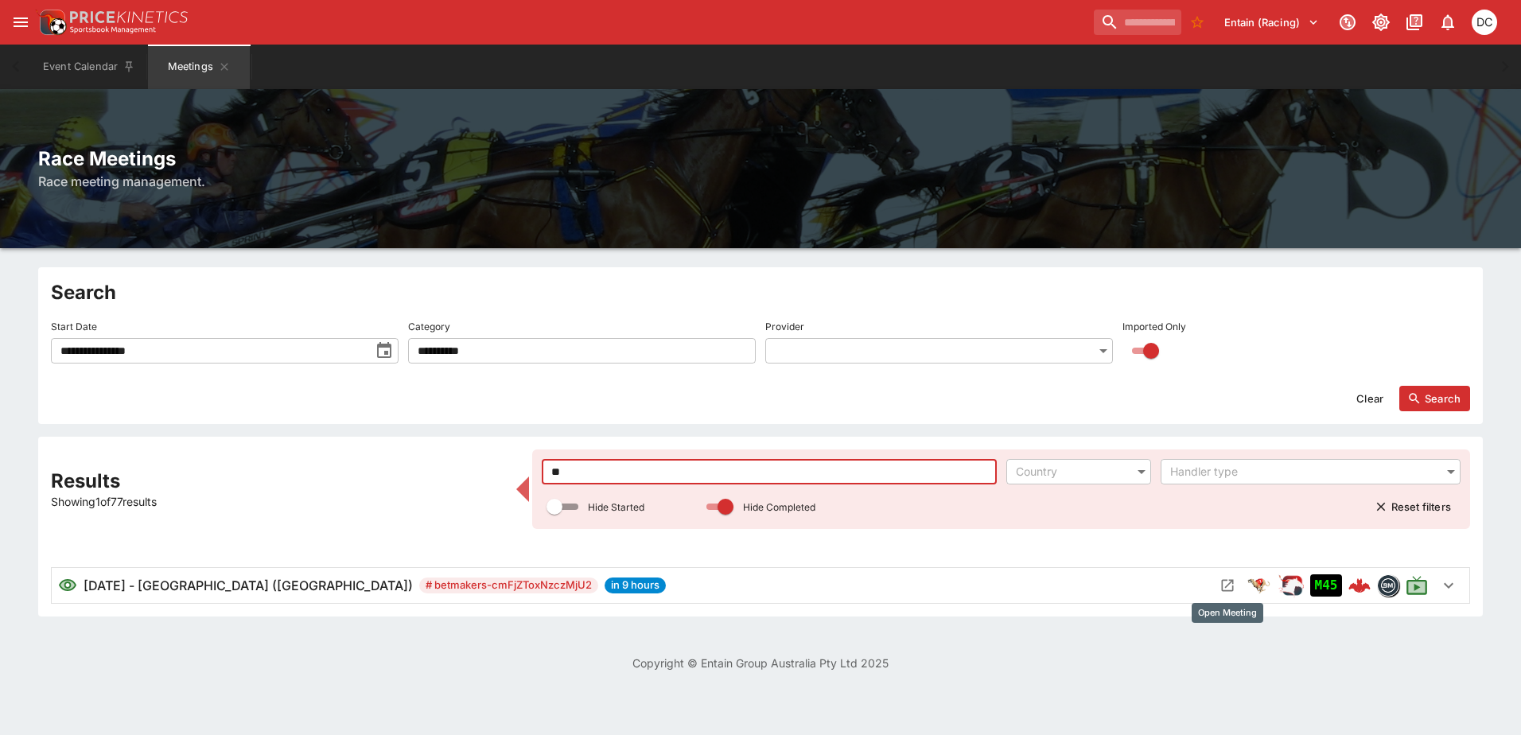
type input "**"
click at [1227, 581] on icon "Open Meeting" at bounding box center [1228, 586] width 12 height 12
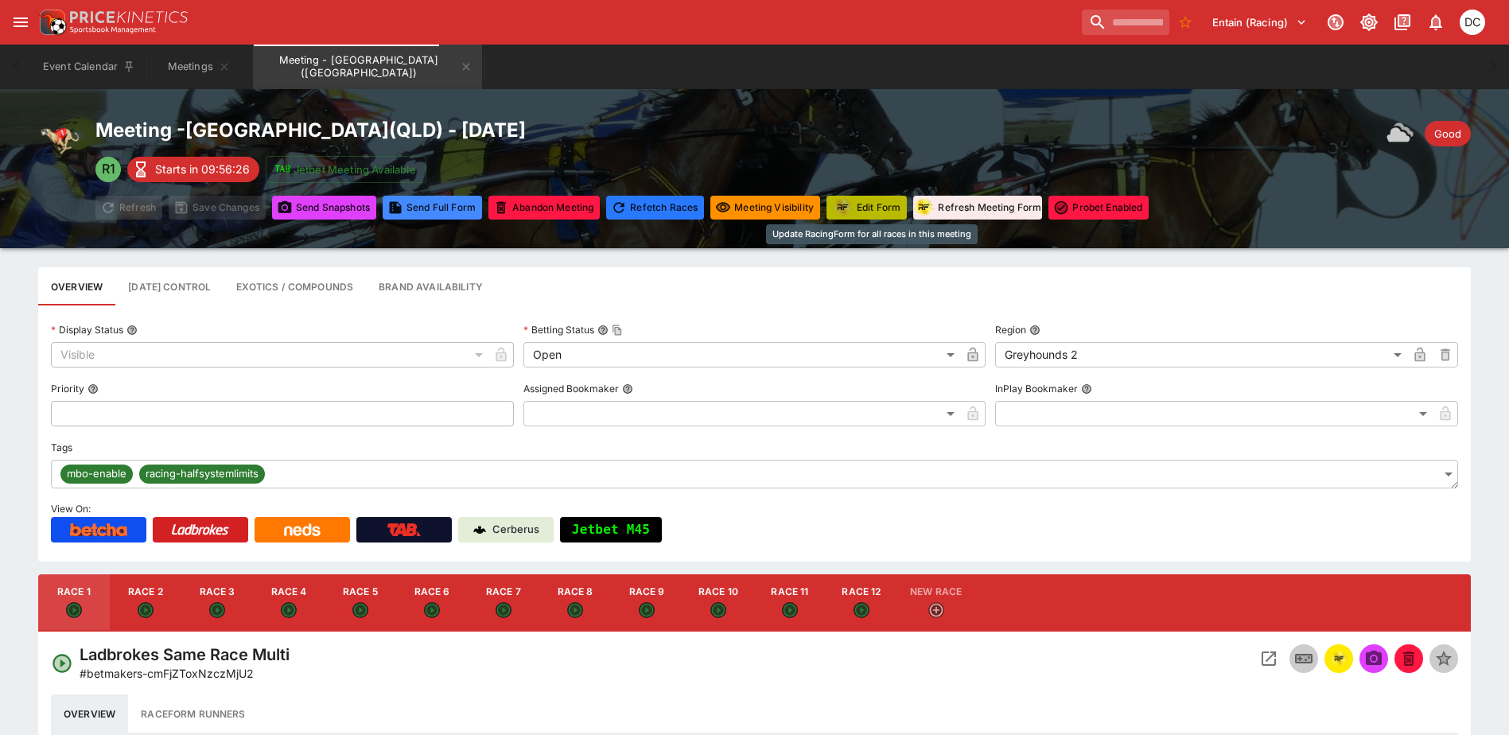
click at [868, 213] on button "Edit Form" at bounding box center [867, 208] width 80 height 24
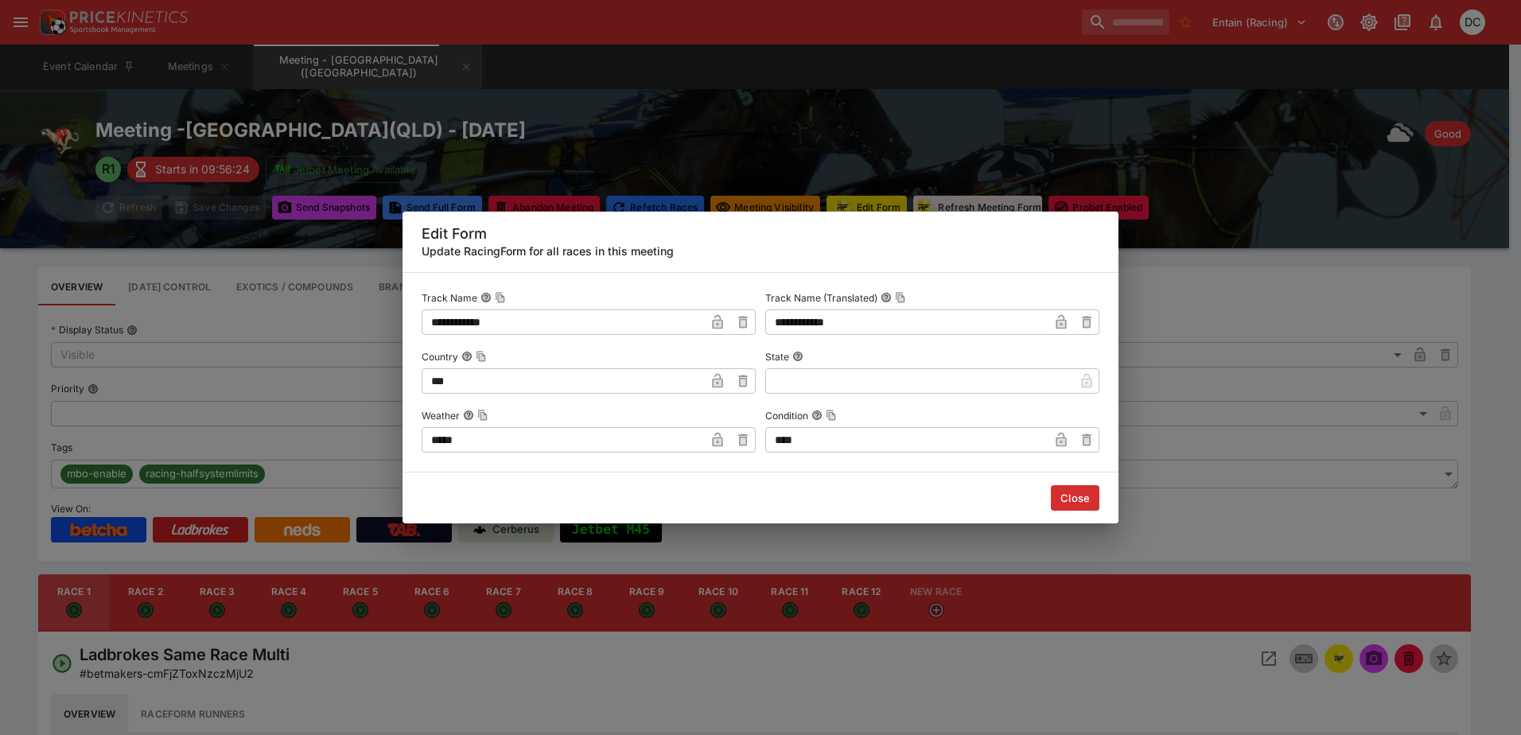
click at [1077, 500] on button "Close" at bounding box center [1075, 497] width 49 height 25
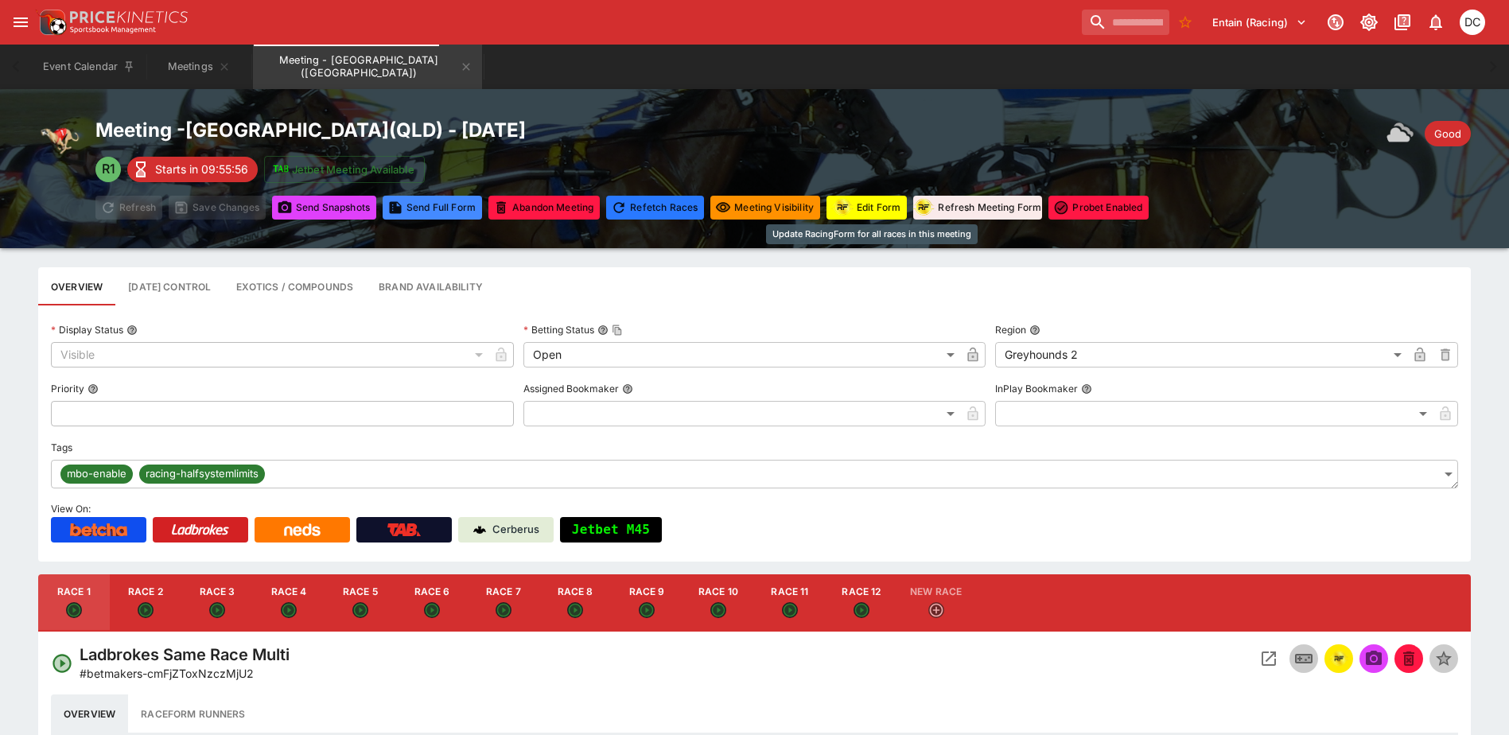
click at [878, 203] on button "Edit Form" at bounding box center [867, 208] width 80 height 24
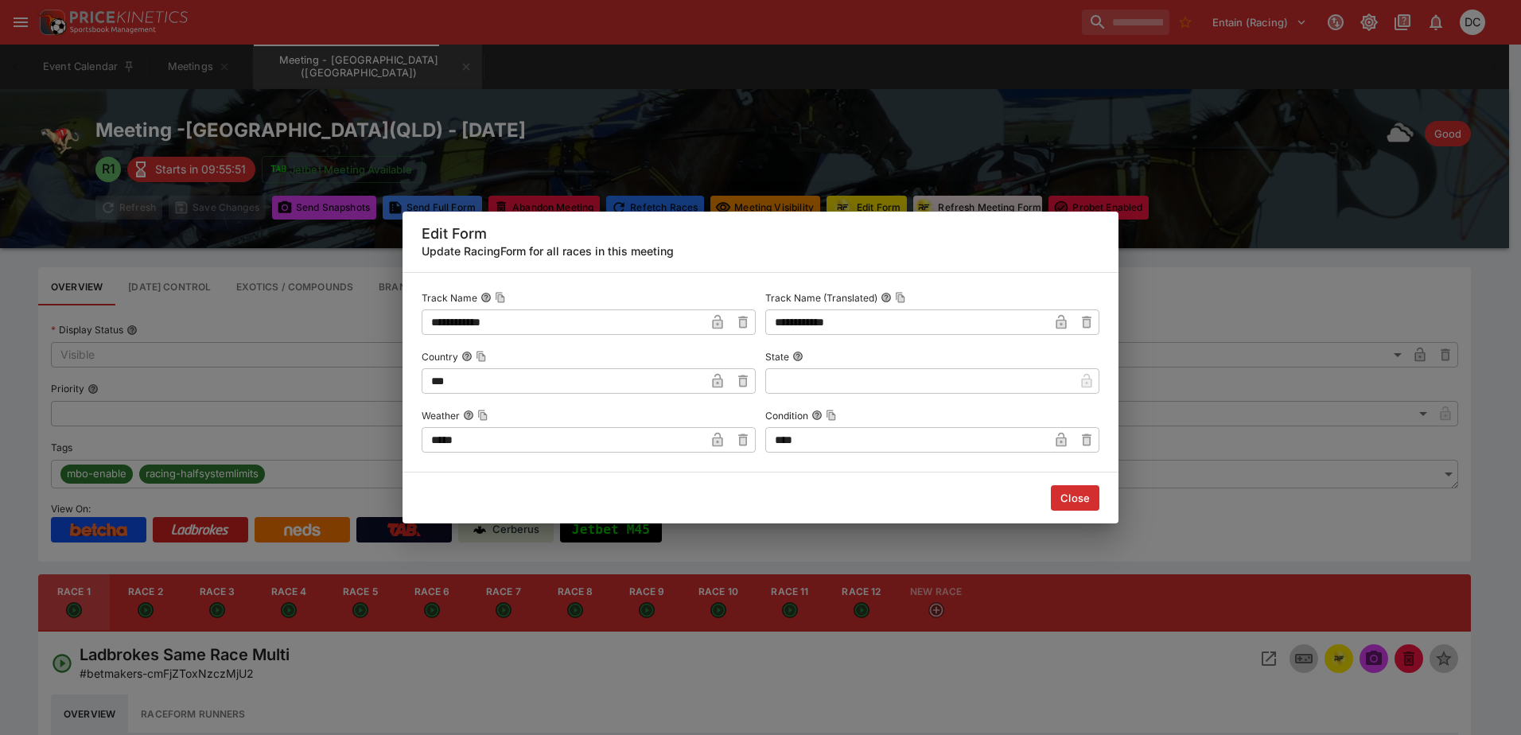
click at [1073, 500] on button "Close" at bounding box center [1075, 497] width 49 height 25
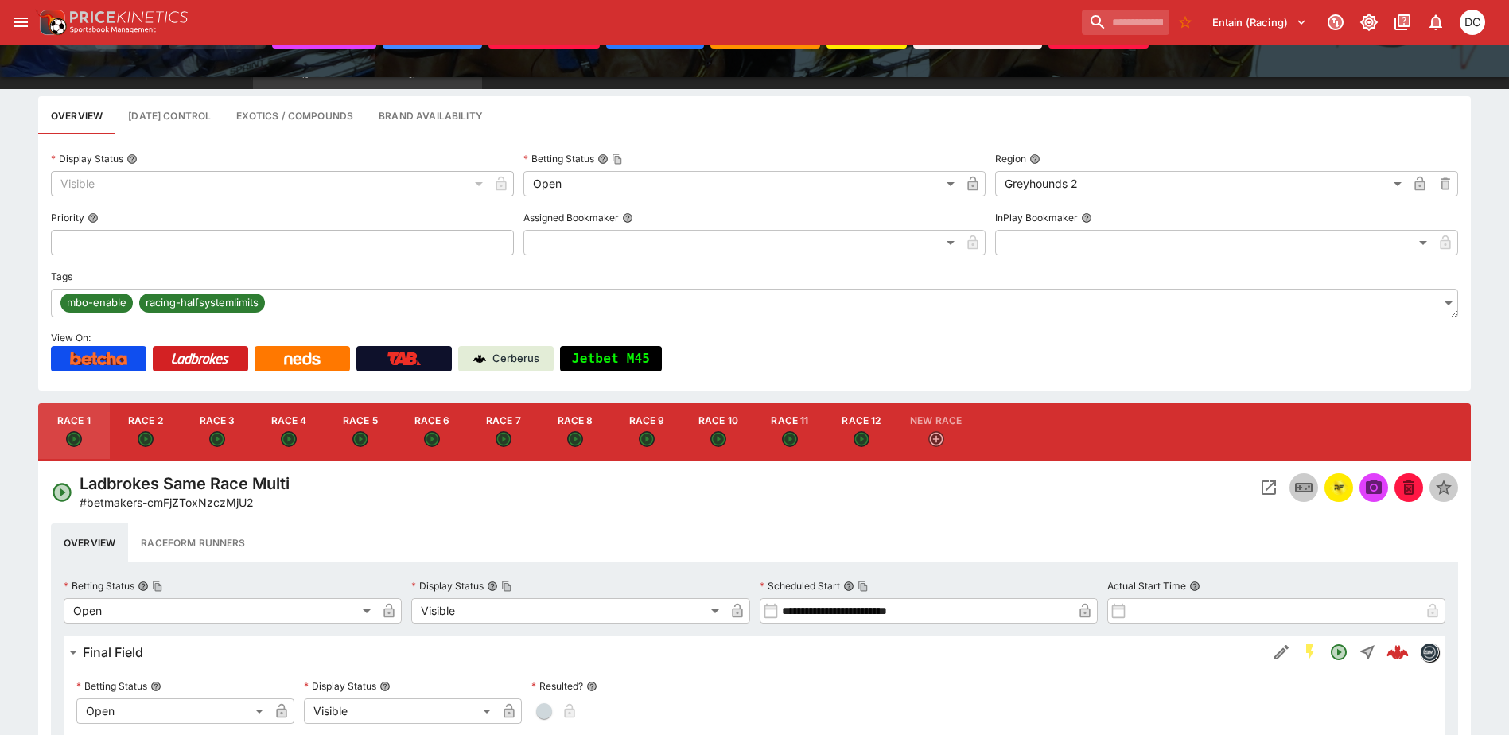
scroll to position [239, 0]
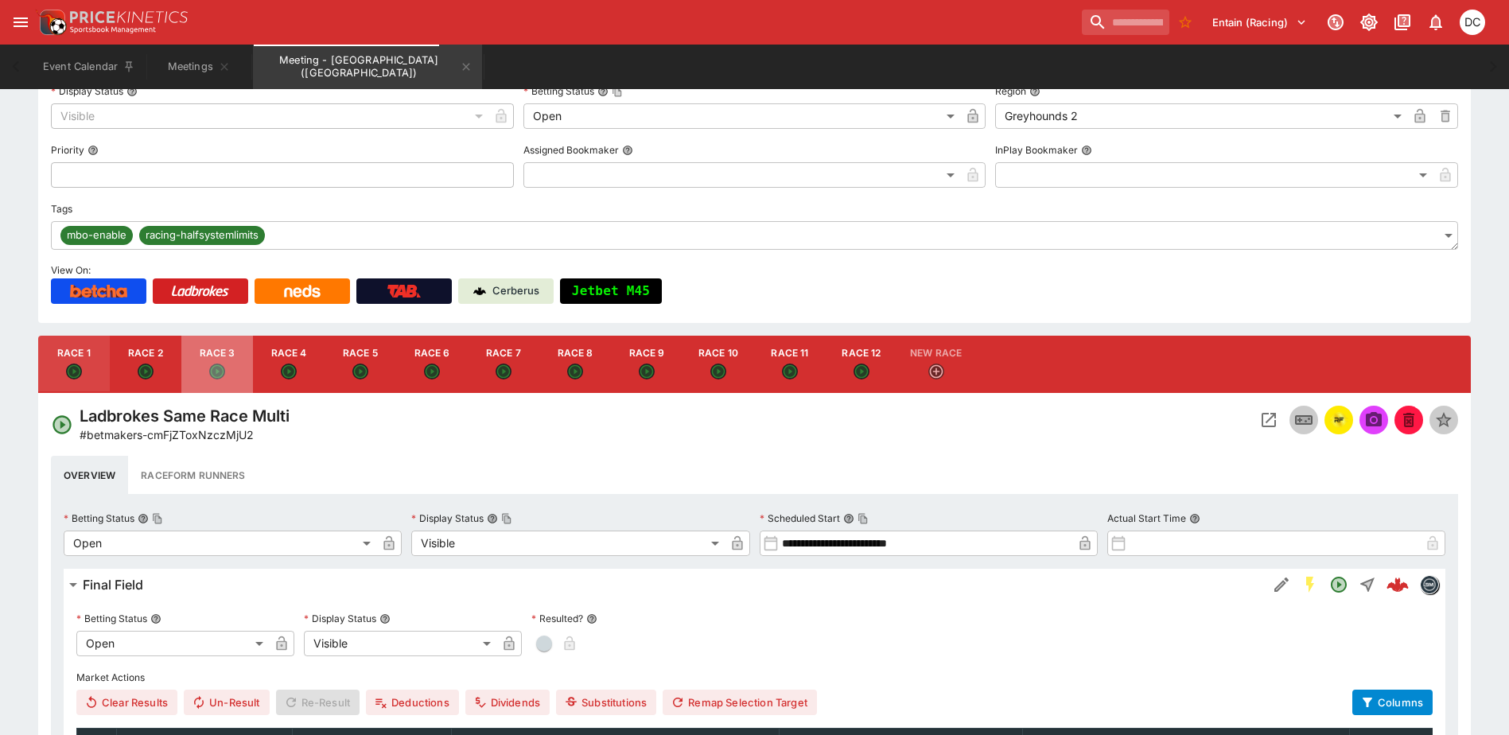
click at [224, 362] on button "Race 3" at bounding box center [217, 364] width 72 height 57
type input "**********"
click at [1334, 420] on img "racingform" at bounding box center [1339, 420] width 19 height 18
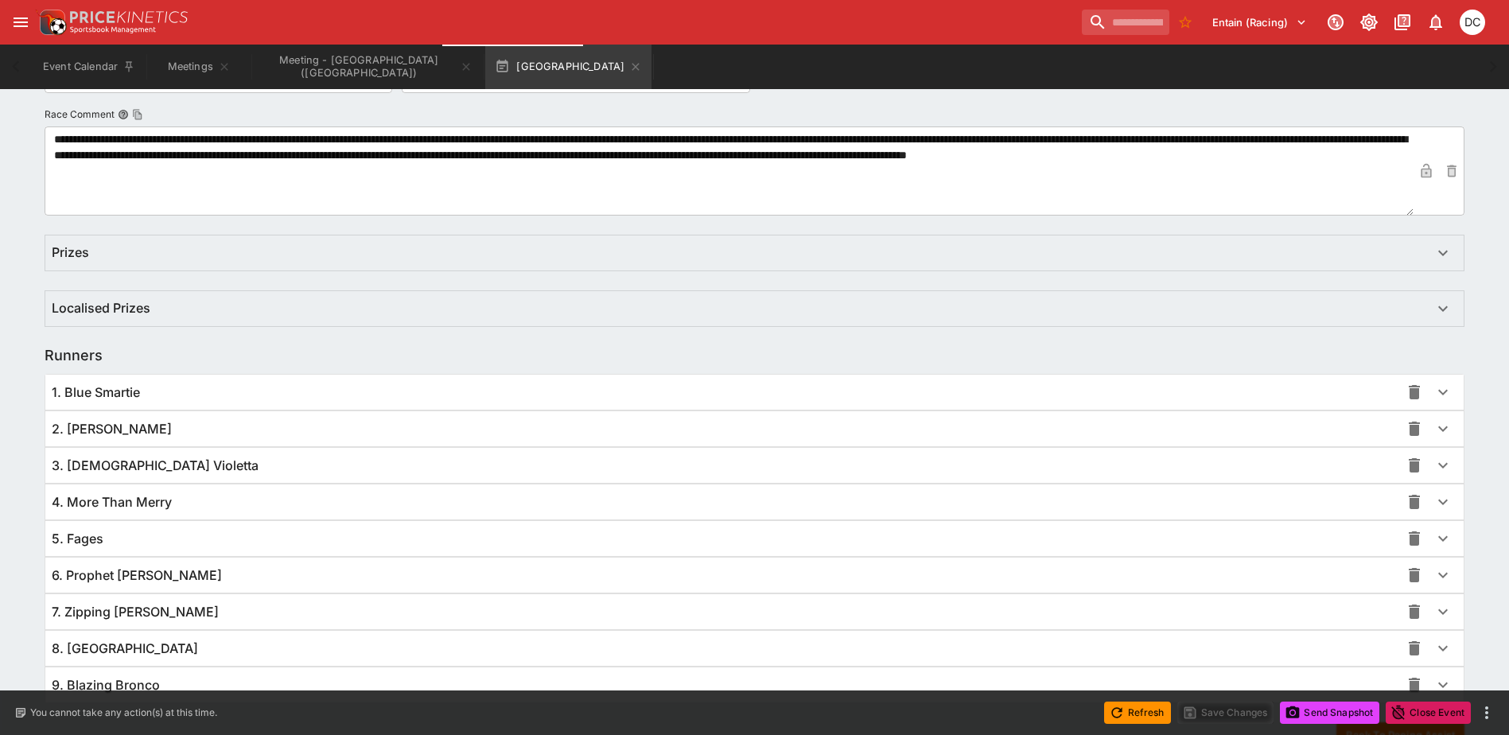
scroll to position [944, 0]
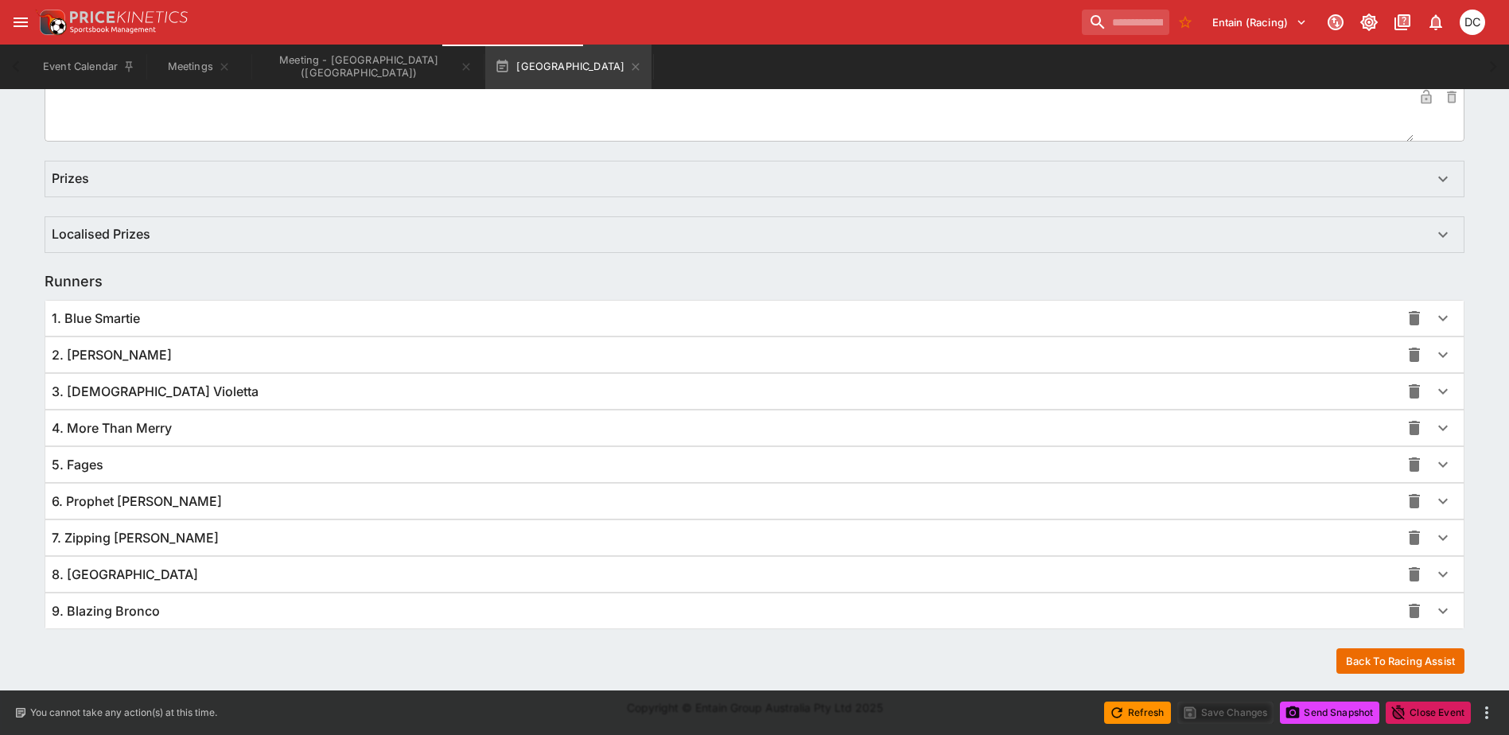
click at [531, 616] on div "9. Blazing Bronco" at bounding box center [726, 611] width 1349 height 17
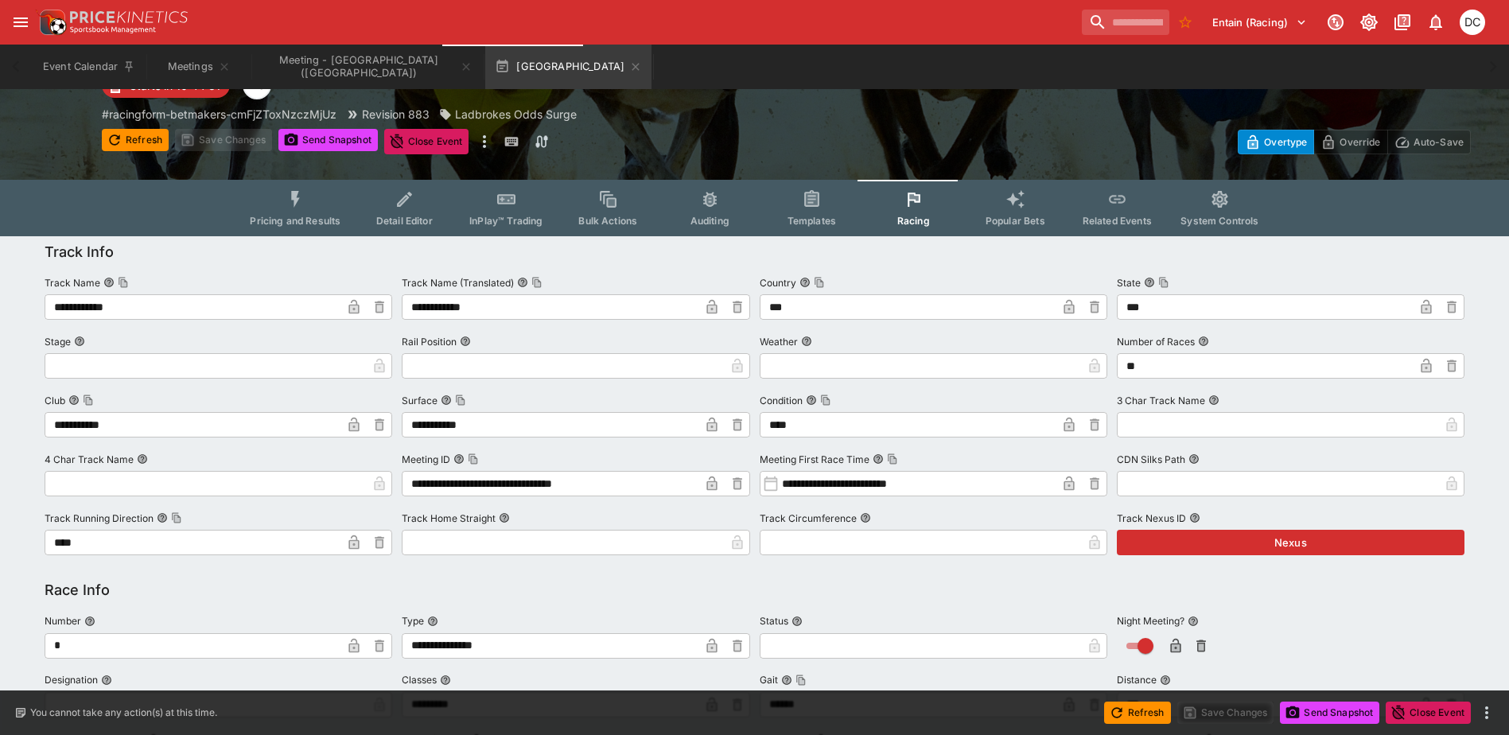
scroll to position [0, 0]
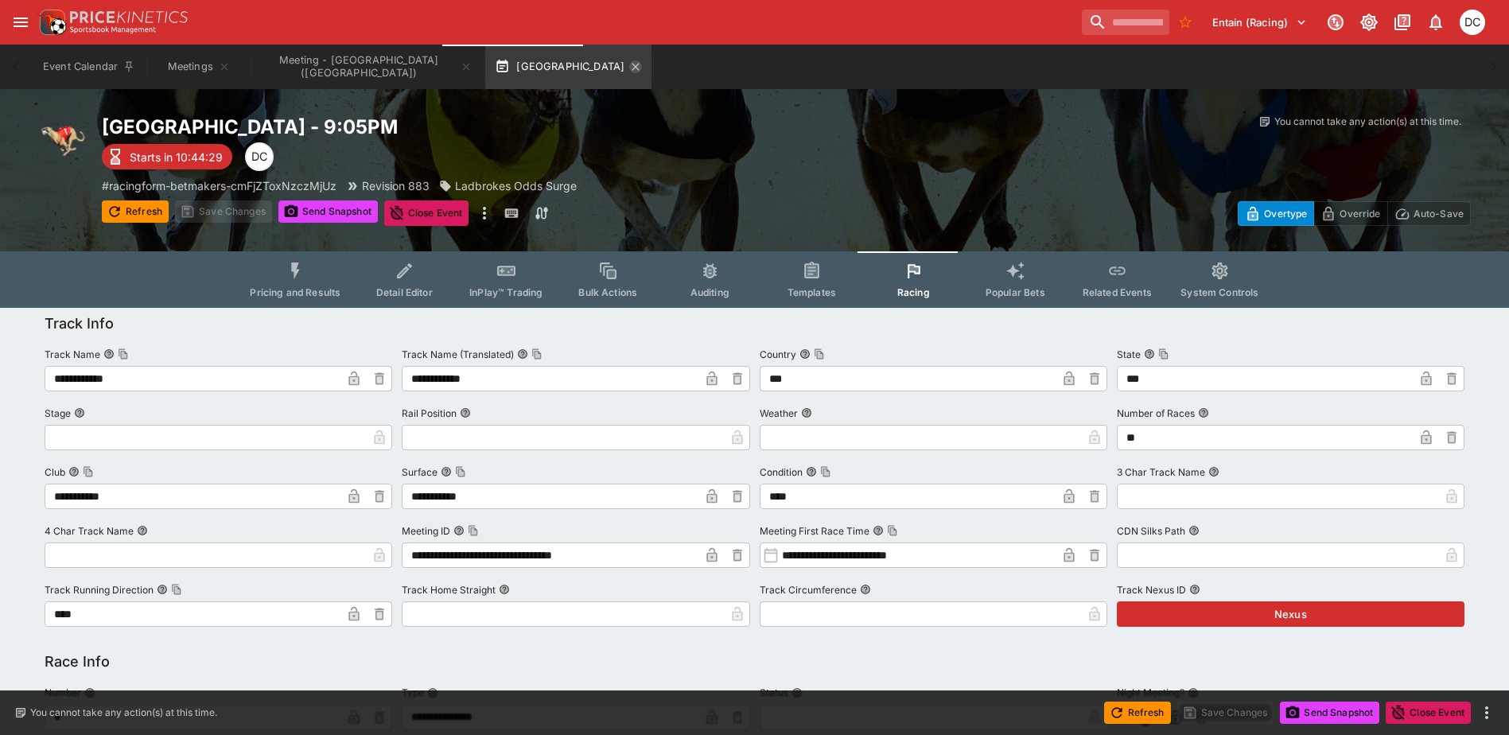
click at [633, 68] on icon "button" at bounding box center [636, 66] width 7 height 7
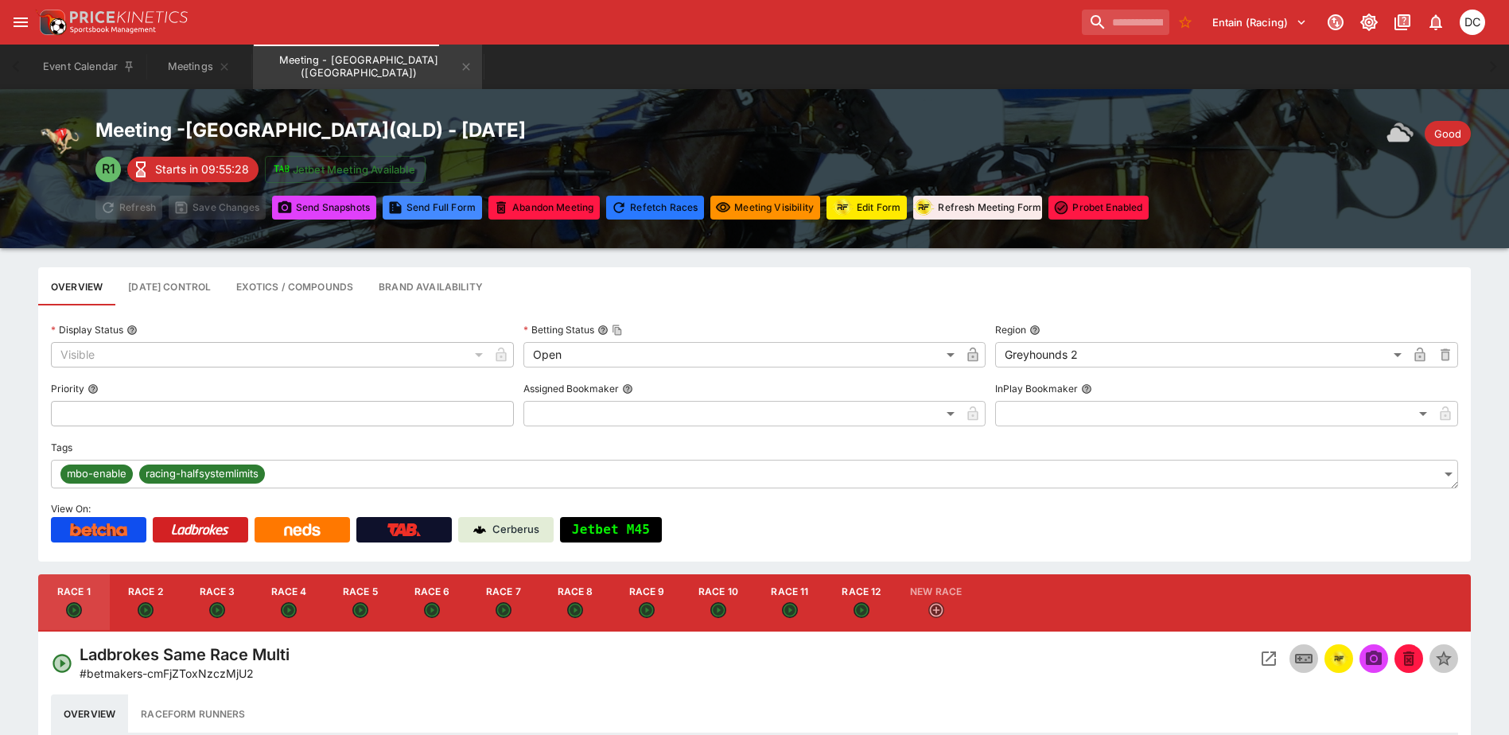
click at [562, 582] on button "Race 8" at bounding box center [575, 602] width 72 height 57
type input "**********"
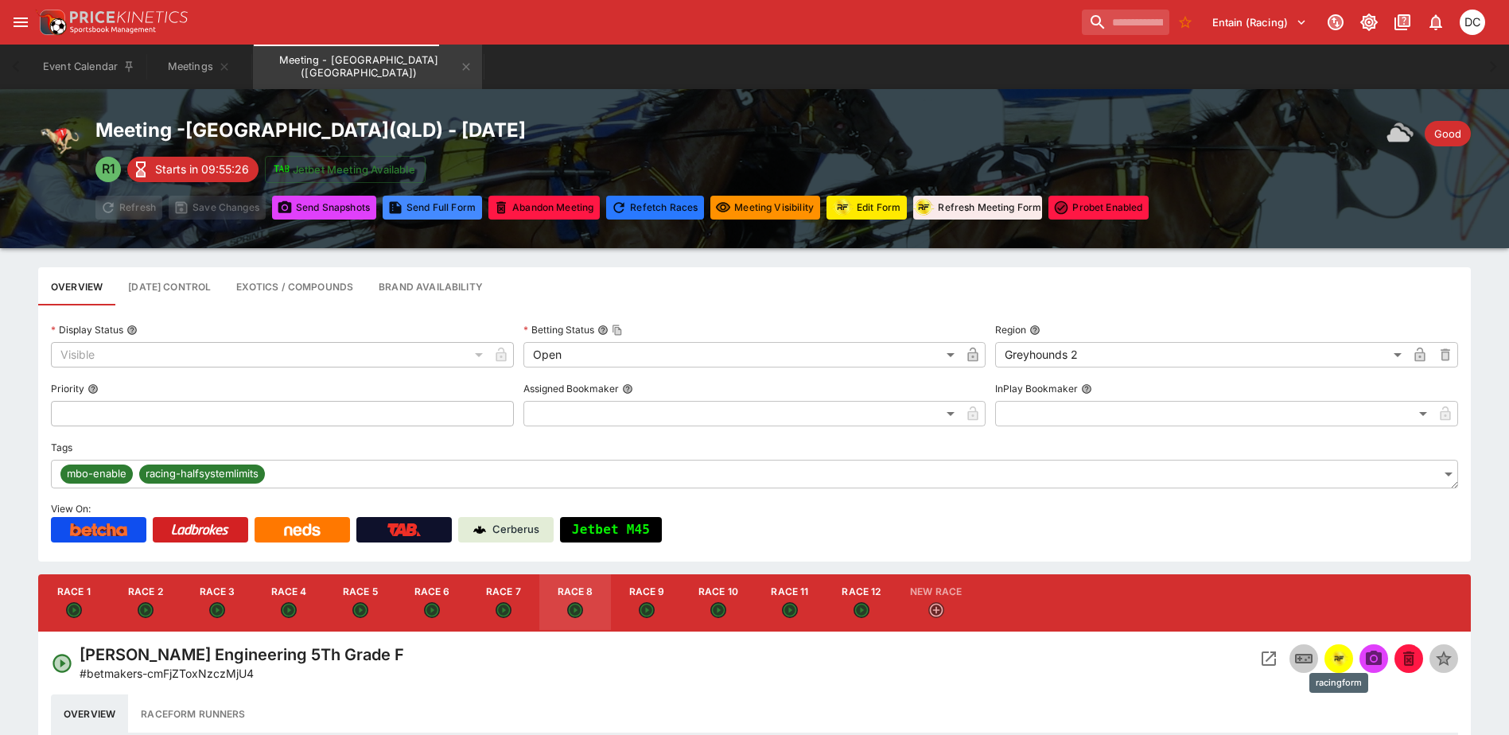
click at [1345, 655] on img "racingform" at bounding box center [1339, 659] width 19 height 18
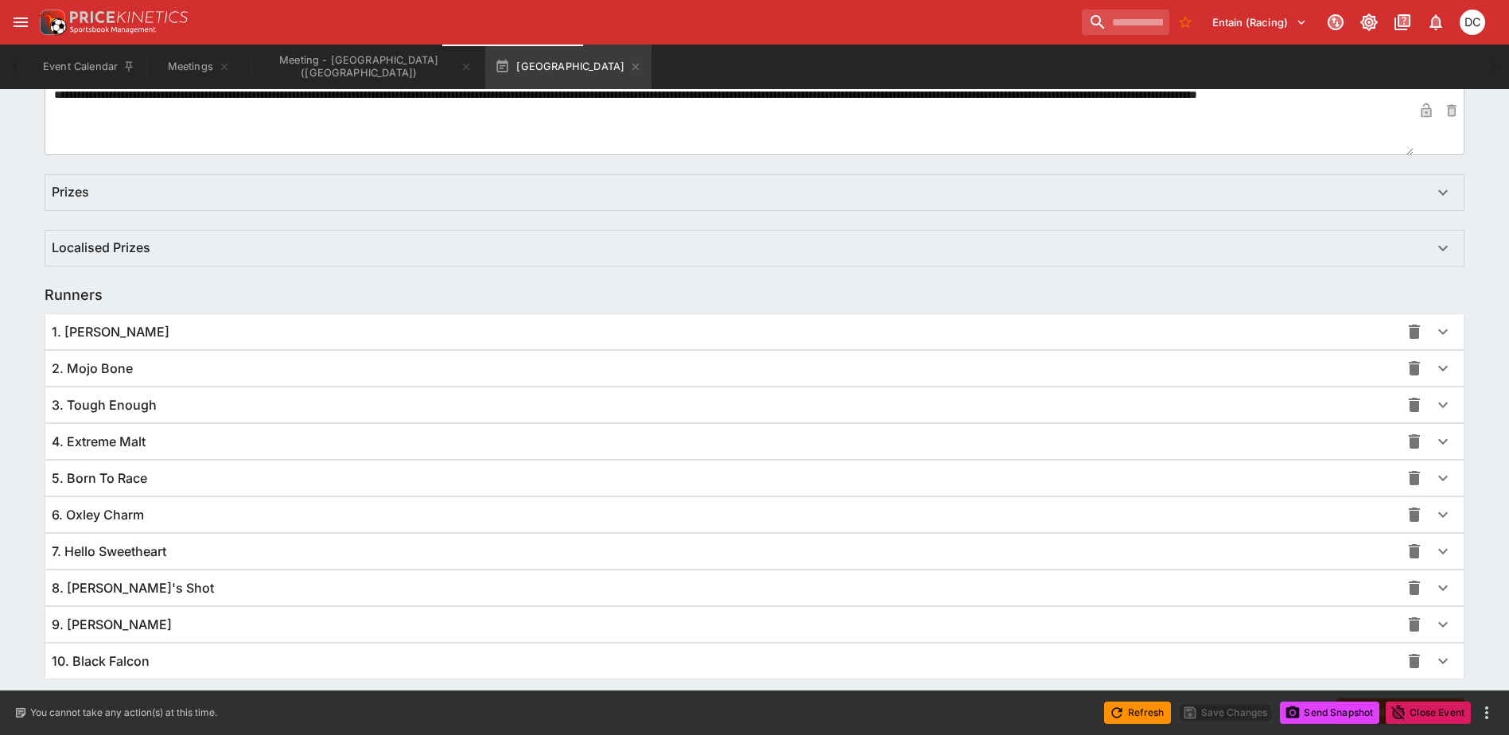
scroll to position [983, 0]
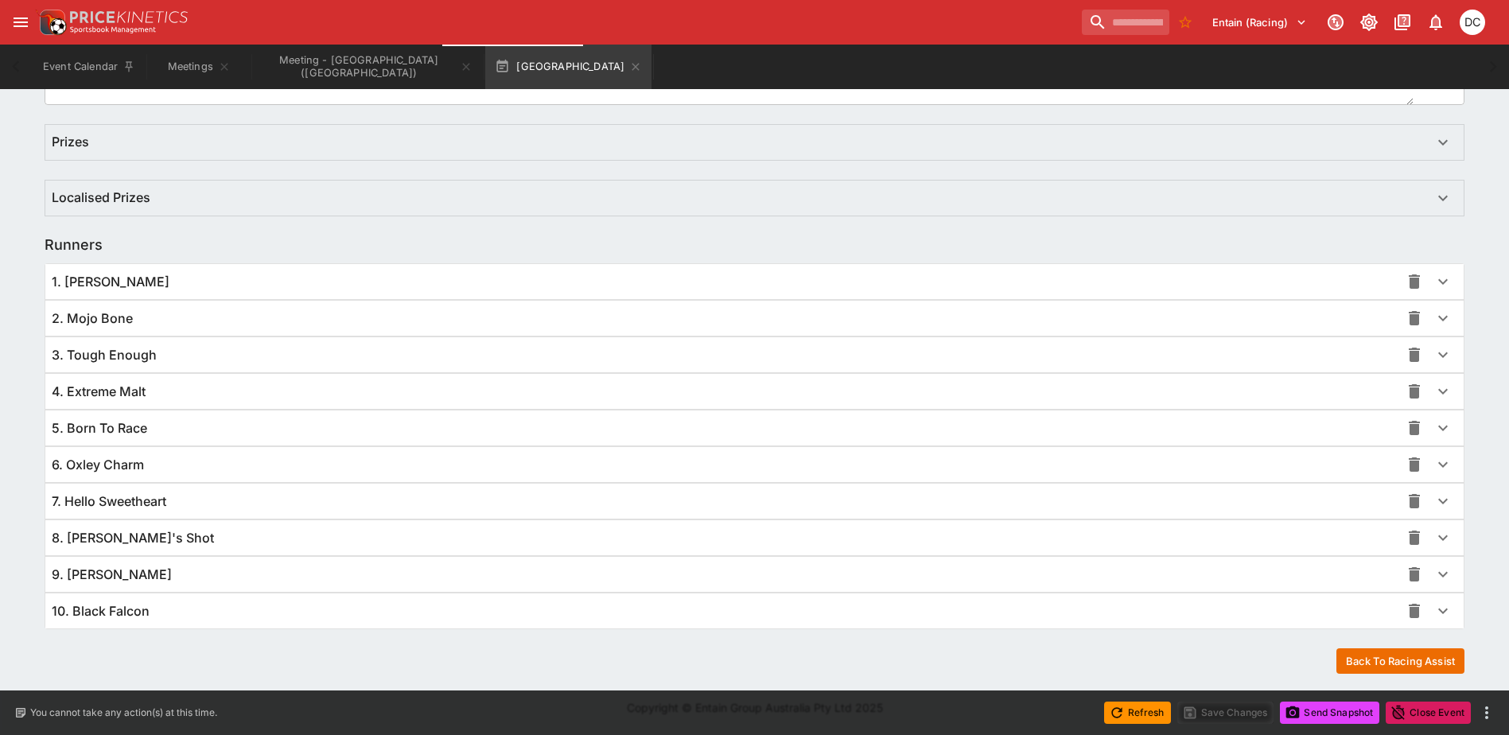
click at [412, 621] on div "10. Black Falcon" at bounding box center [754, 611] width 1419 height 35
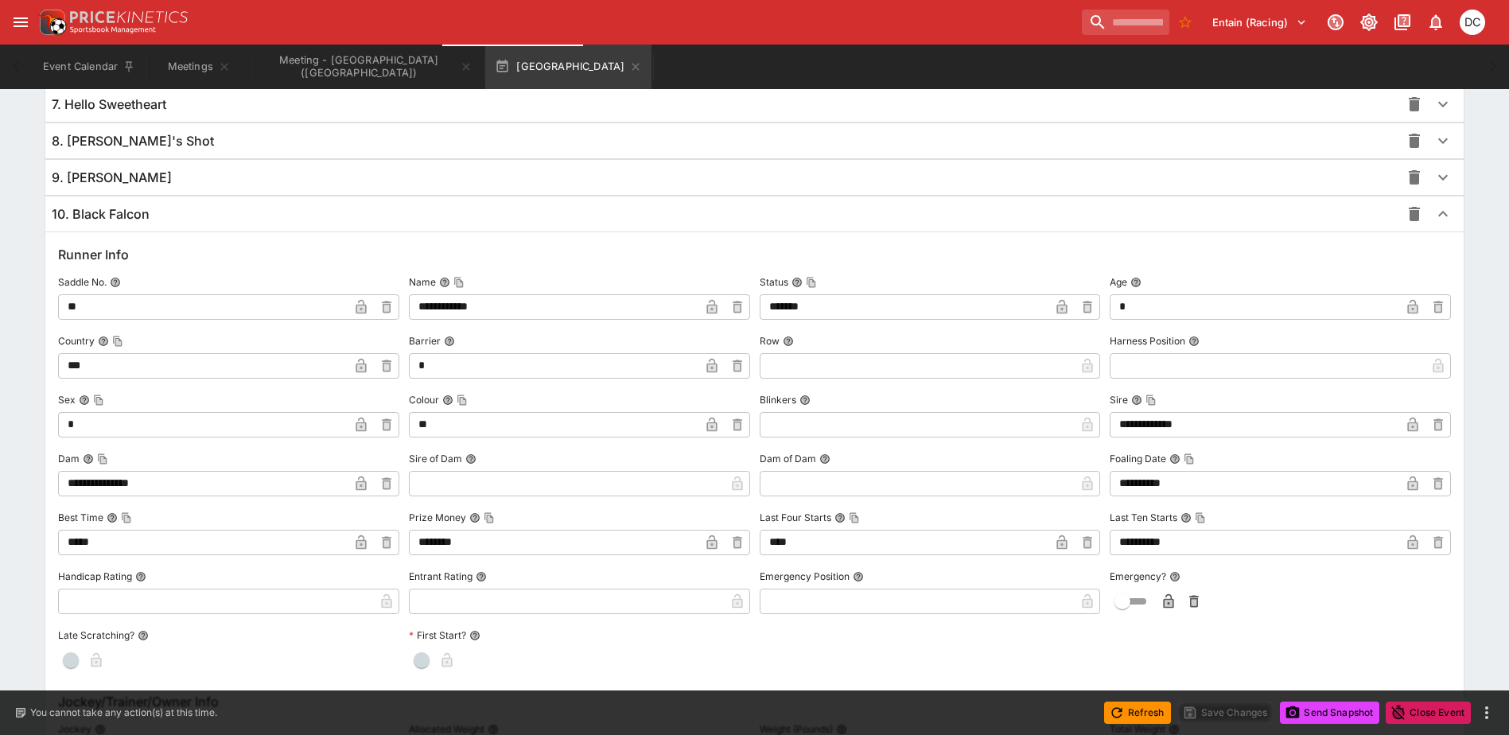
scroll to position [1381, 0]
click at [629, 65] on icon "button" at bounding box center [635, 66] width 13 height 13
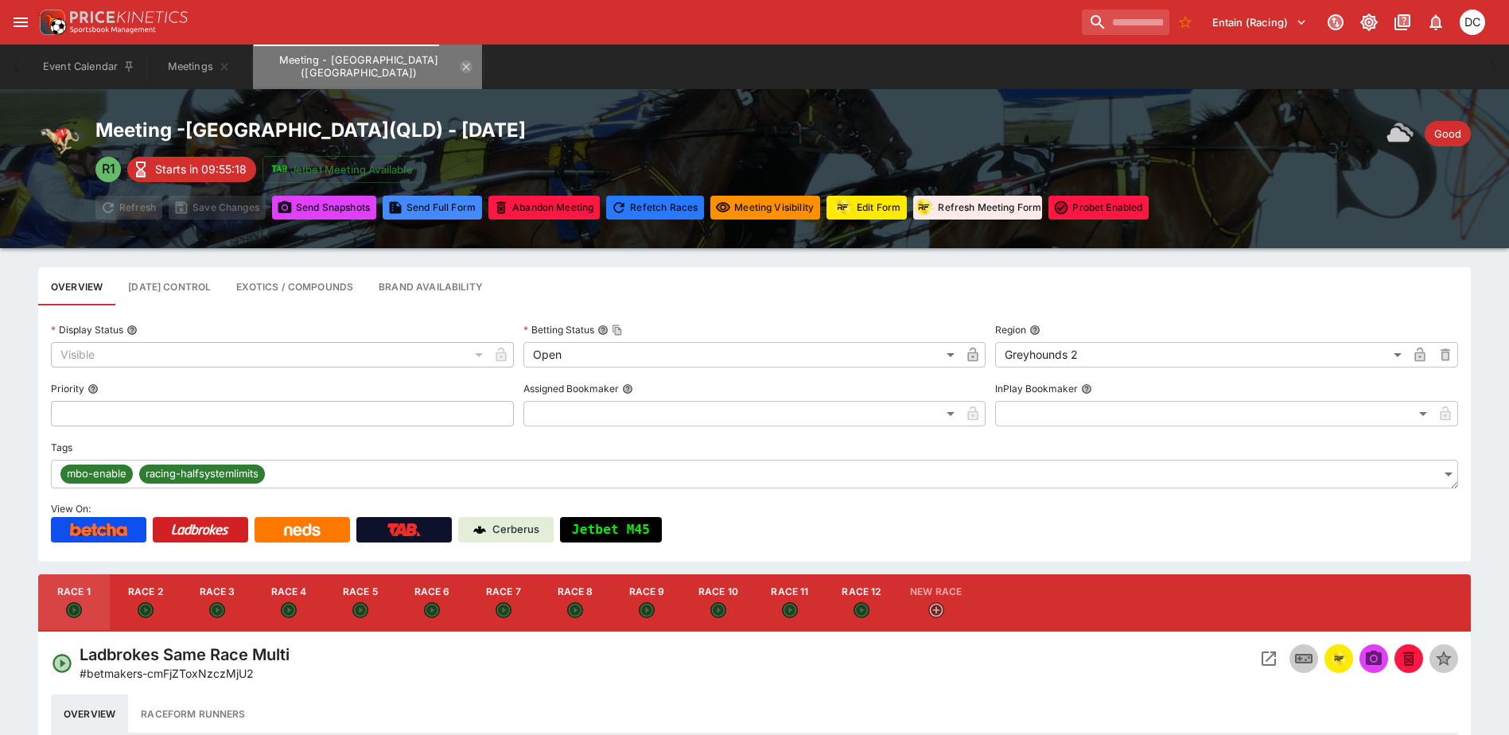
click at [463, 67] on icon "Meeting - Q2 Parklands (AUS)" at bounding box center [466, 66] width 7 height 7
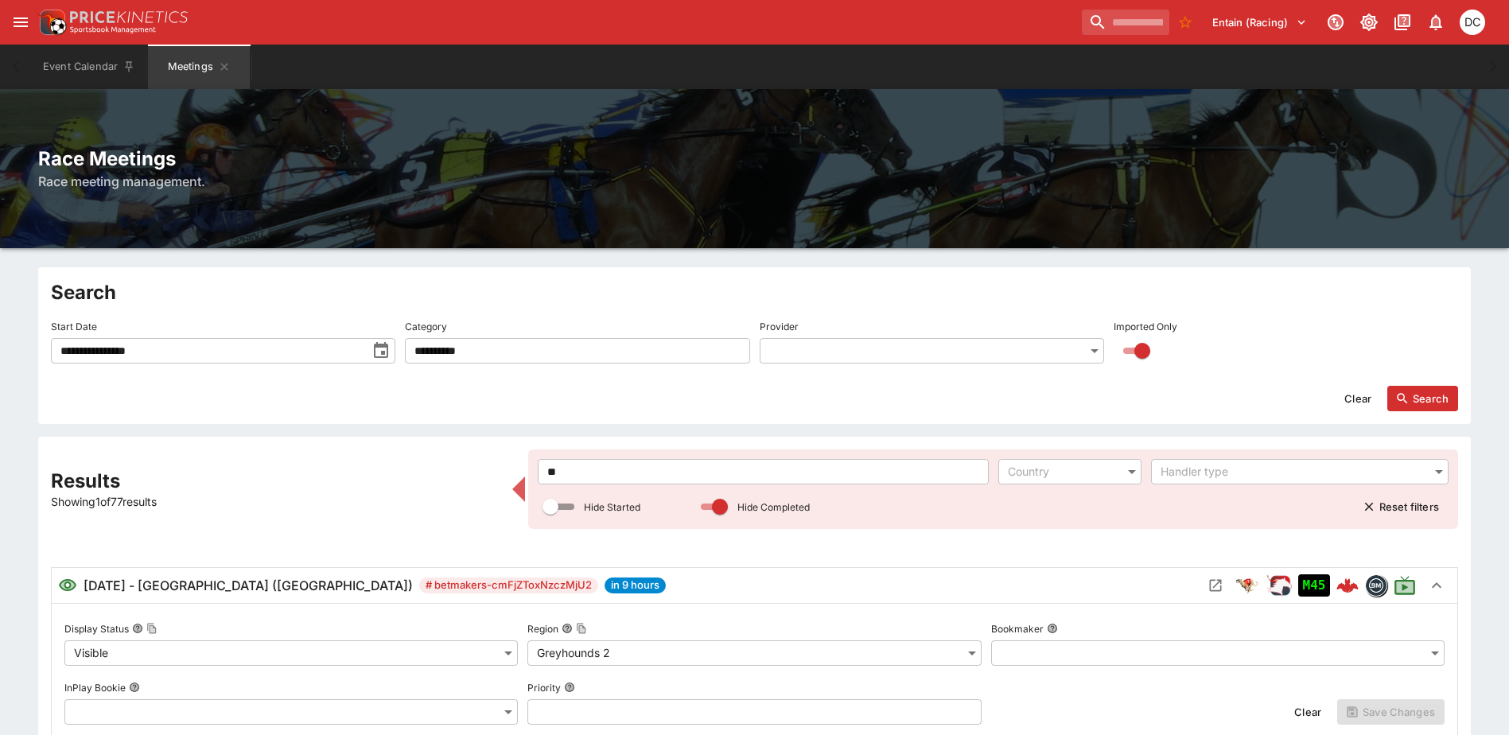
click at [601, 464] on input "**" at bounding box center [763, 471] width 450 height 25
type input "*"
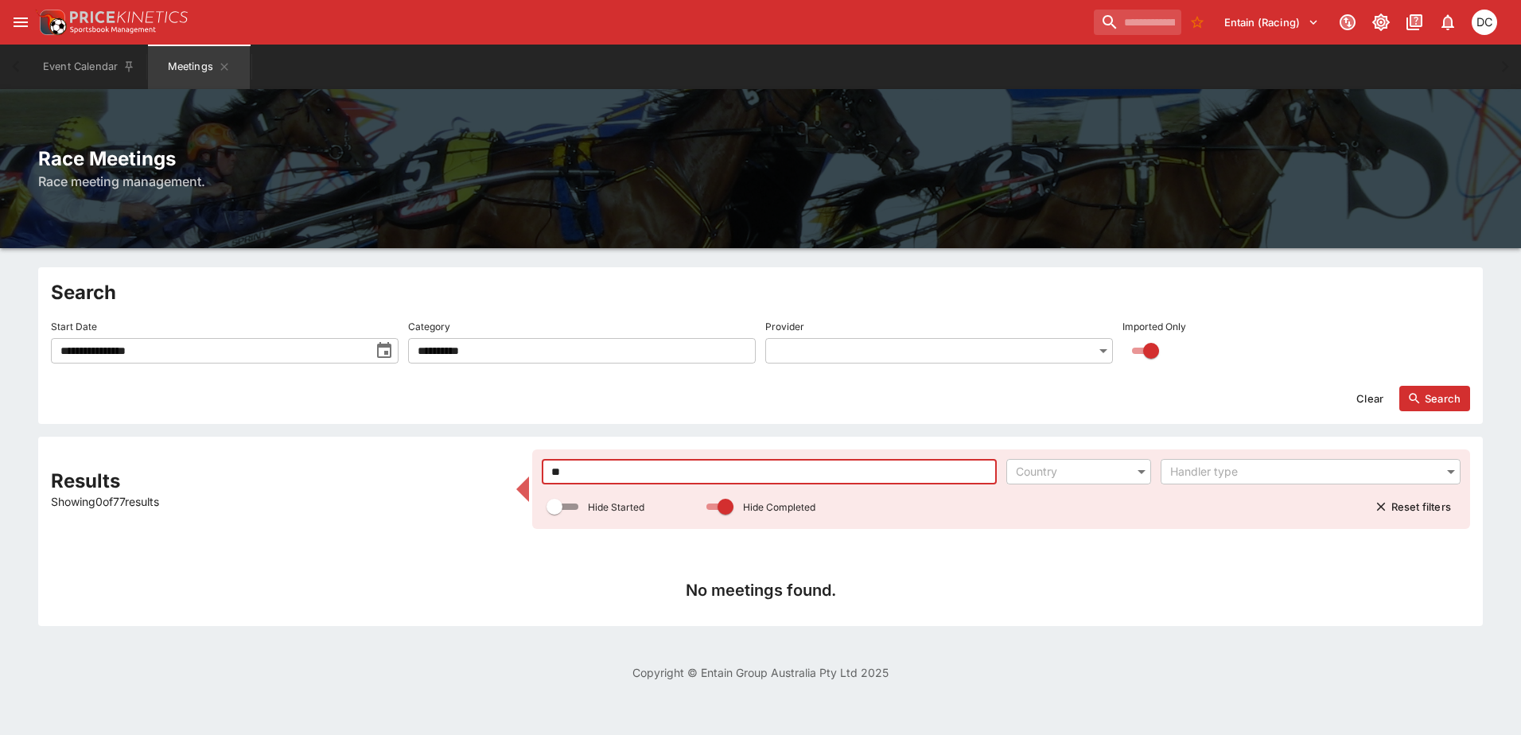
type input "*"
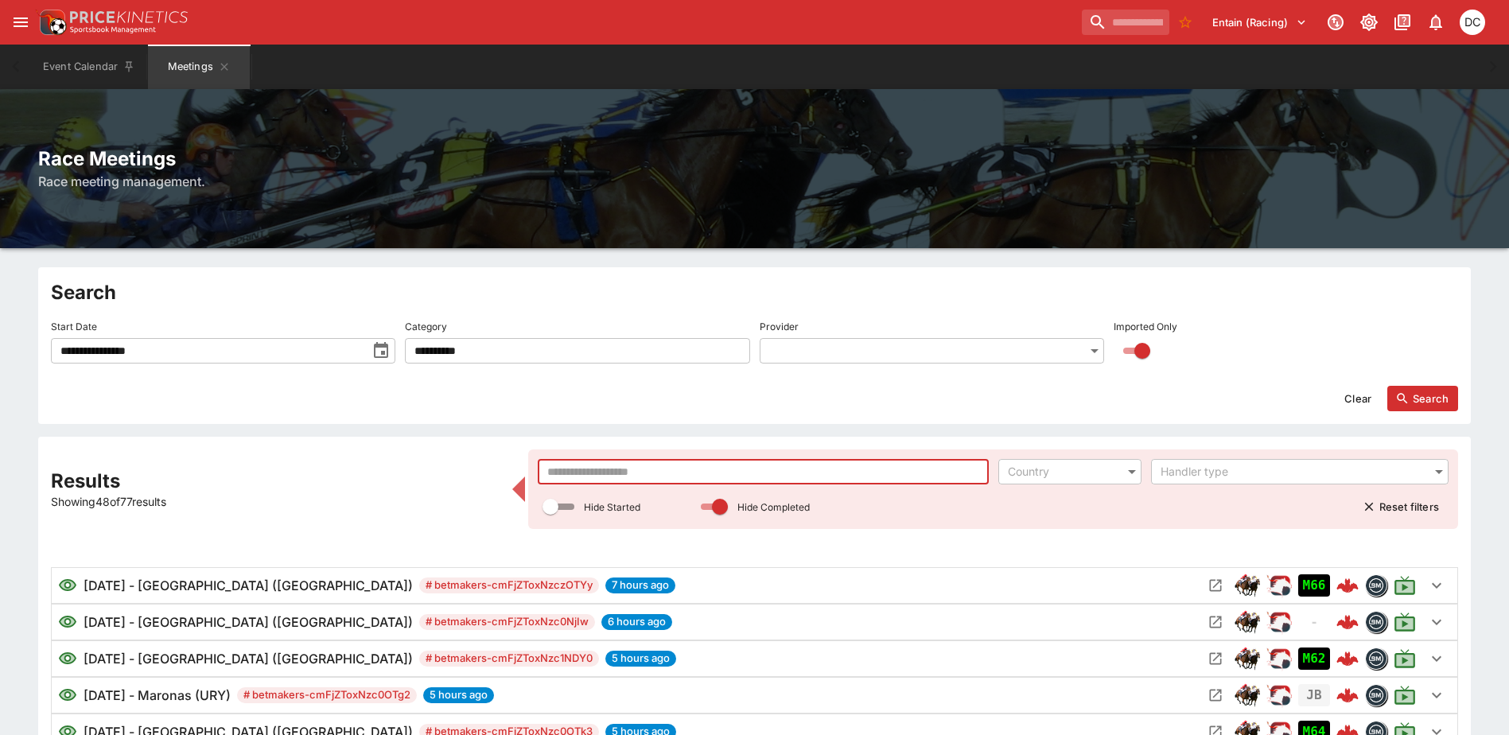
type input "*"
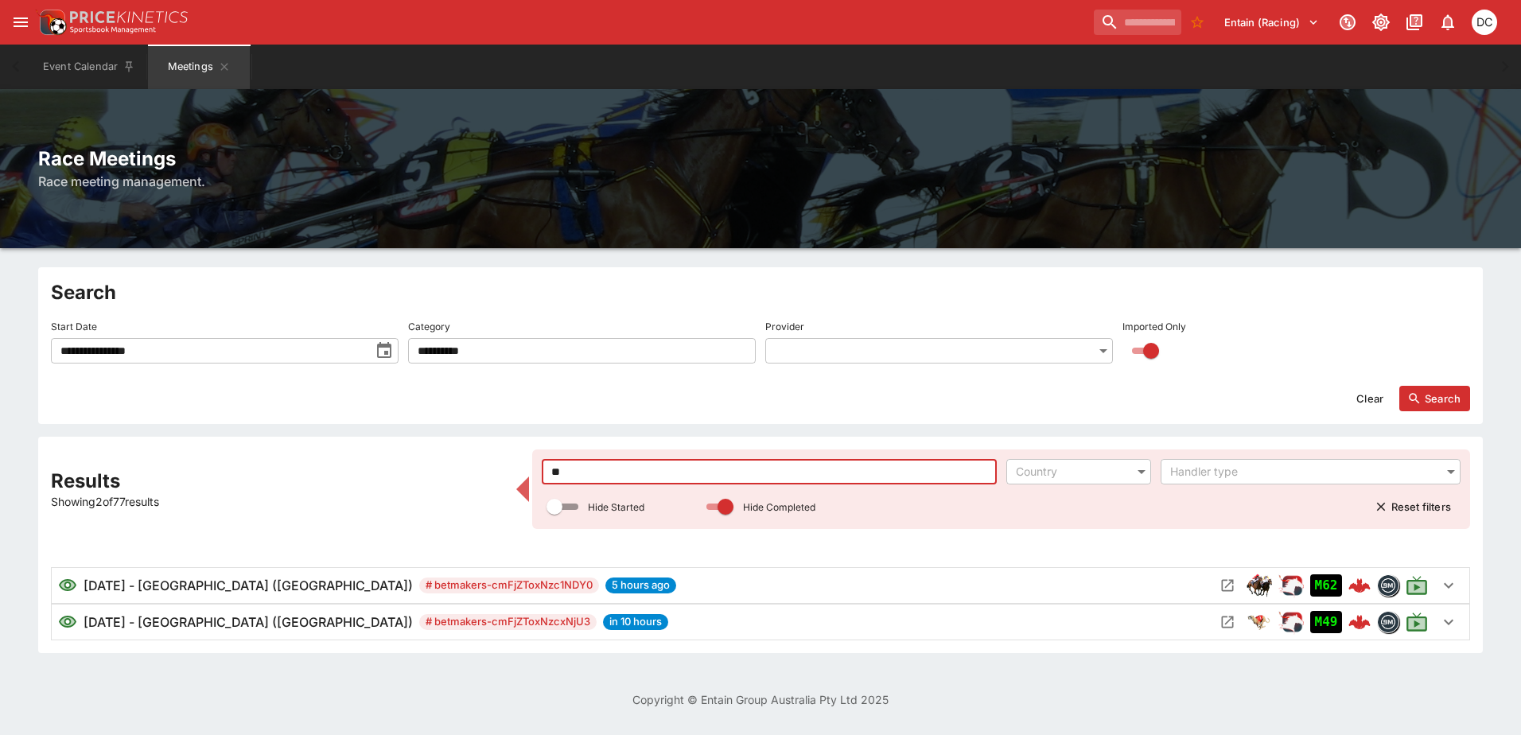
type input "*"
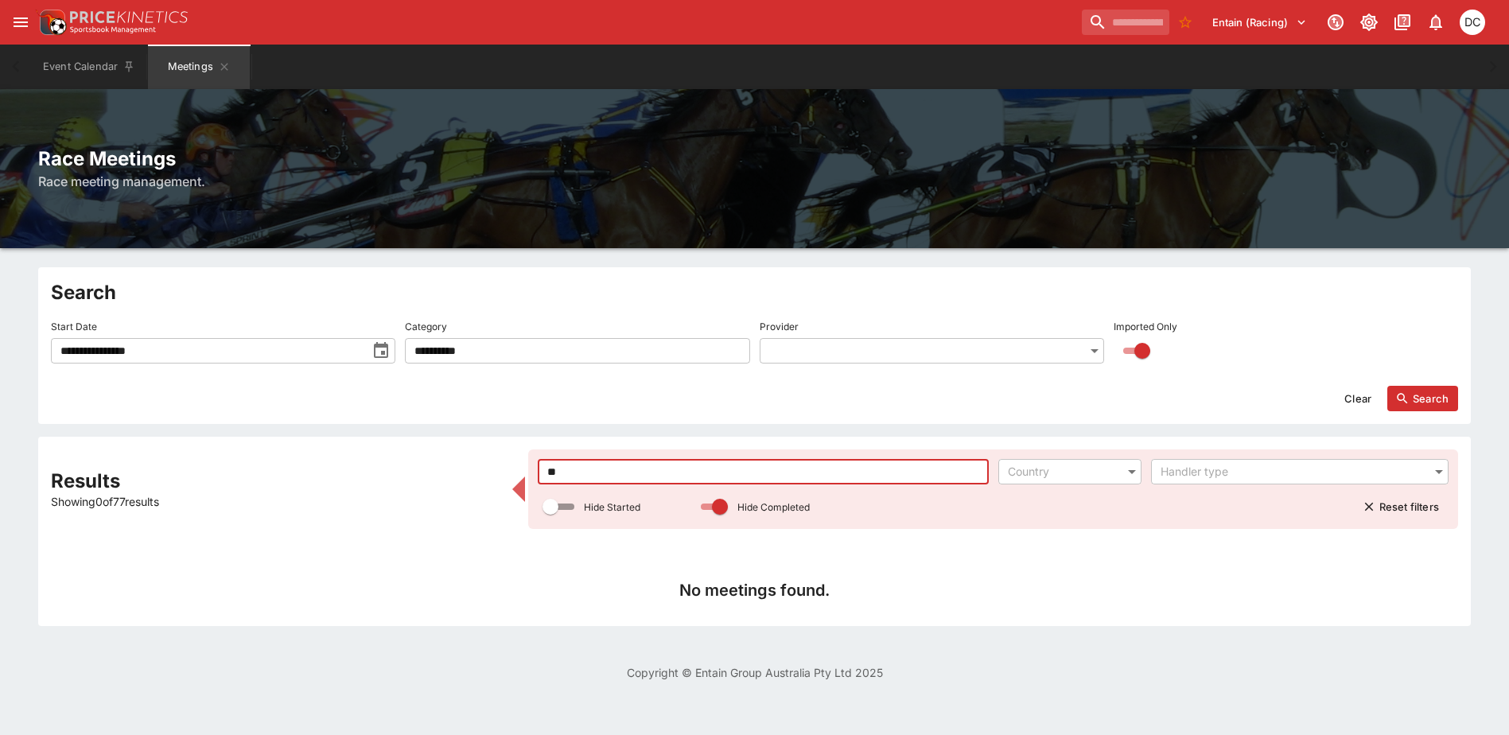
type input "*"
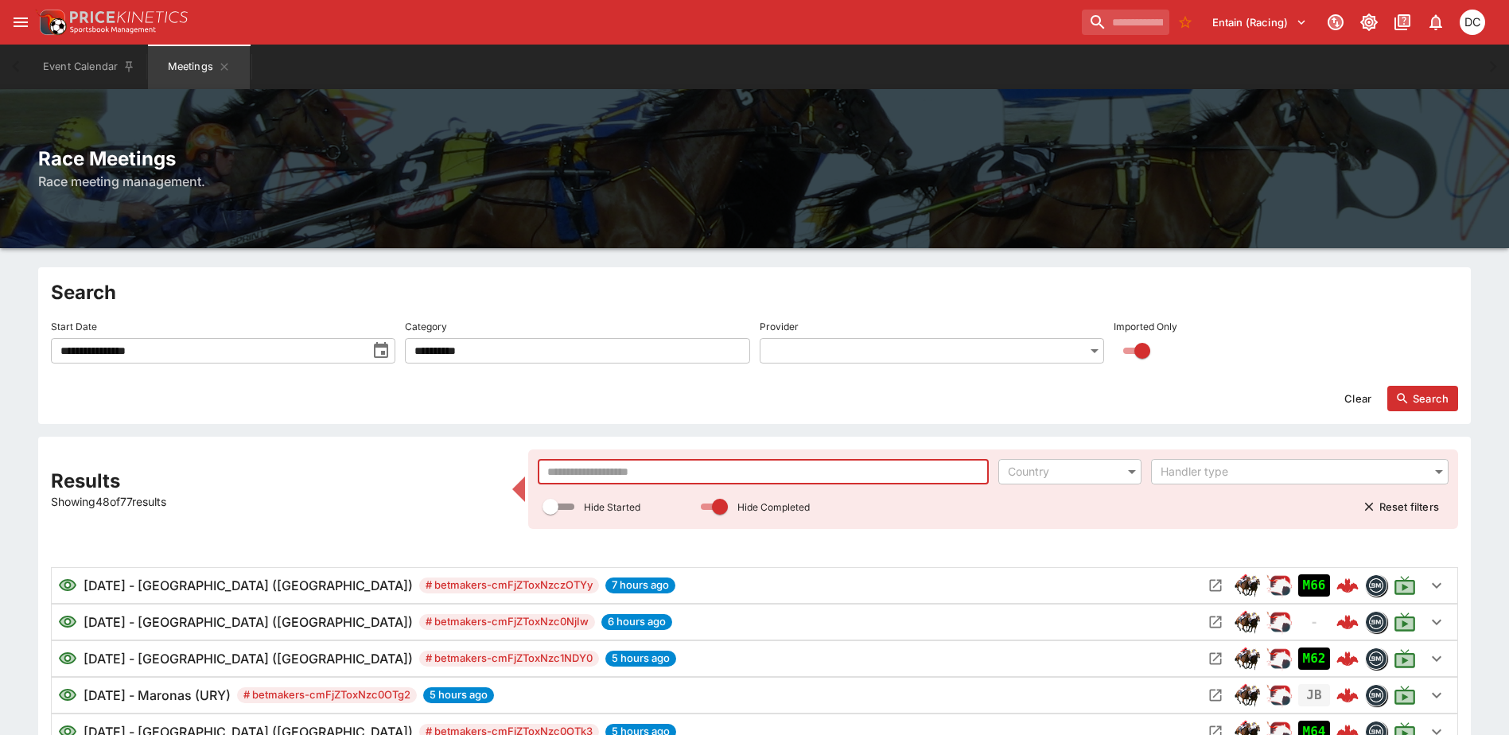
click at [647, 458] on div "​ Country ​ Handler type ​ Hide Started Hide Completed Reset filters" at bounding box center [993, 490] width 930 height 80
click at [650, 463] on input "text" at bounding box center [763, 471] width 450 height 25
click at [1435, 385] on div "Clear Search" at bounding box center [755, 392] width 1408 height 38
click at [672, 478] on input "text" at bounding box center [763, 471] width 450 height 25
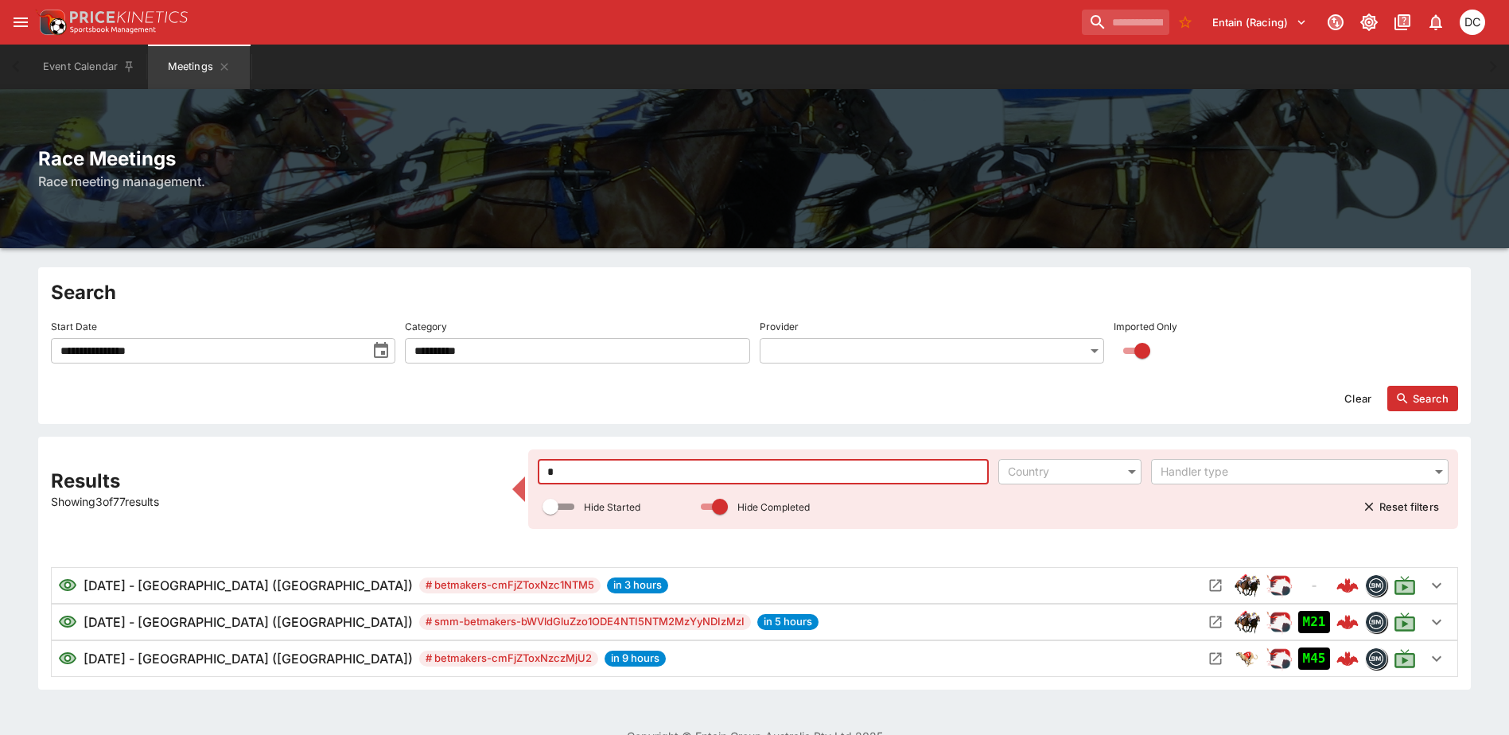
scroll to position [29, 0]
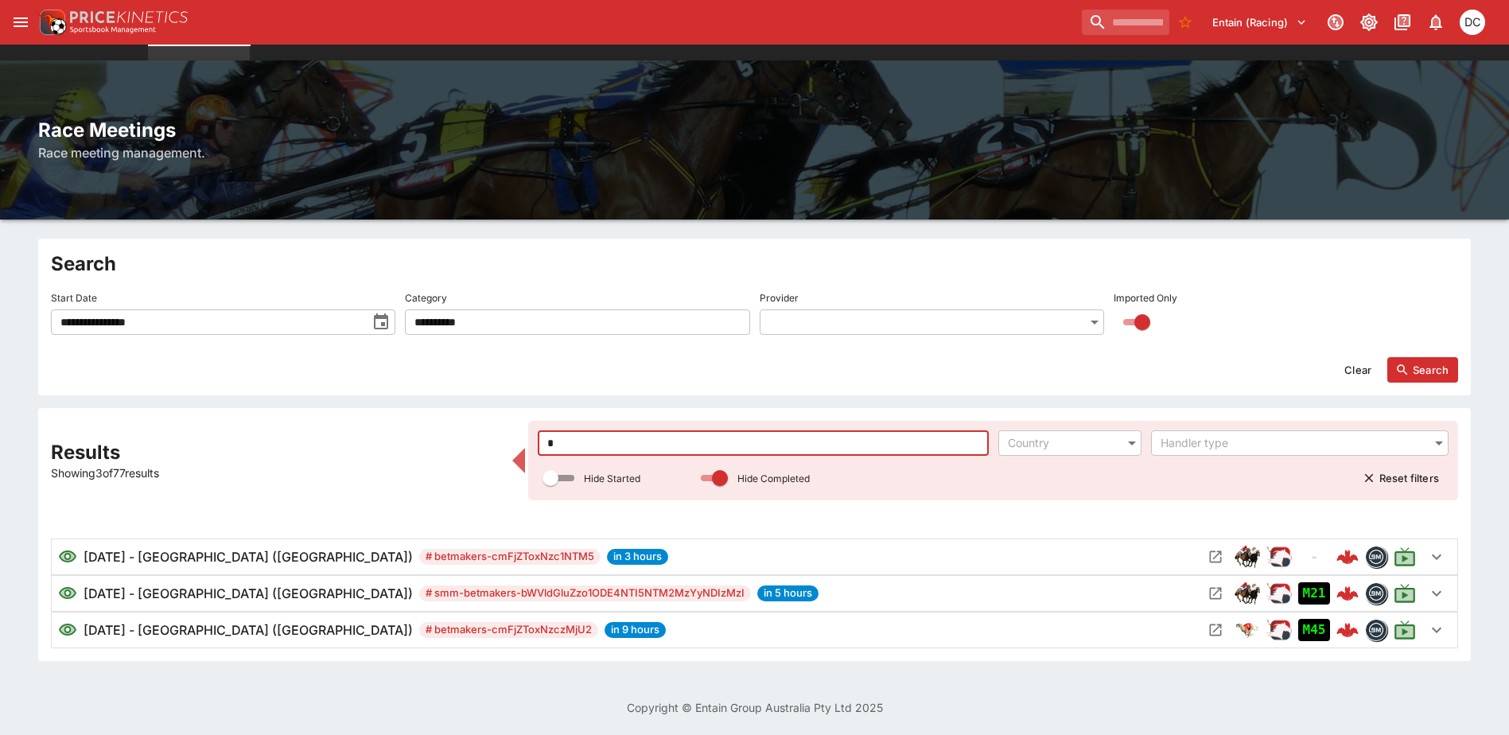
type input "*"
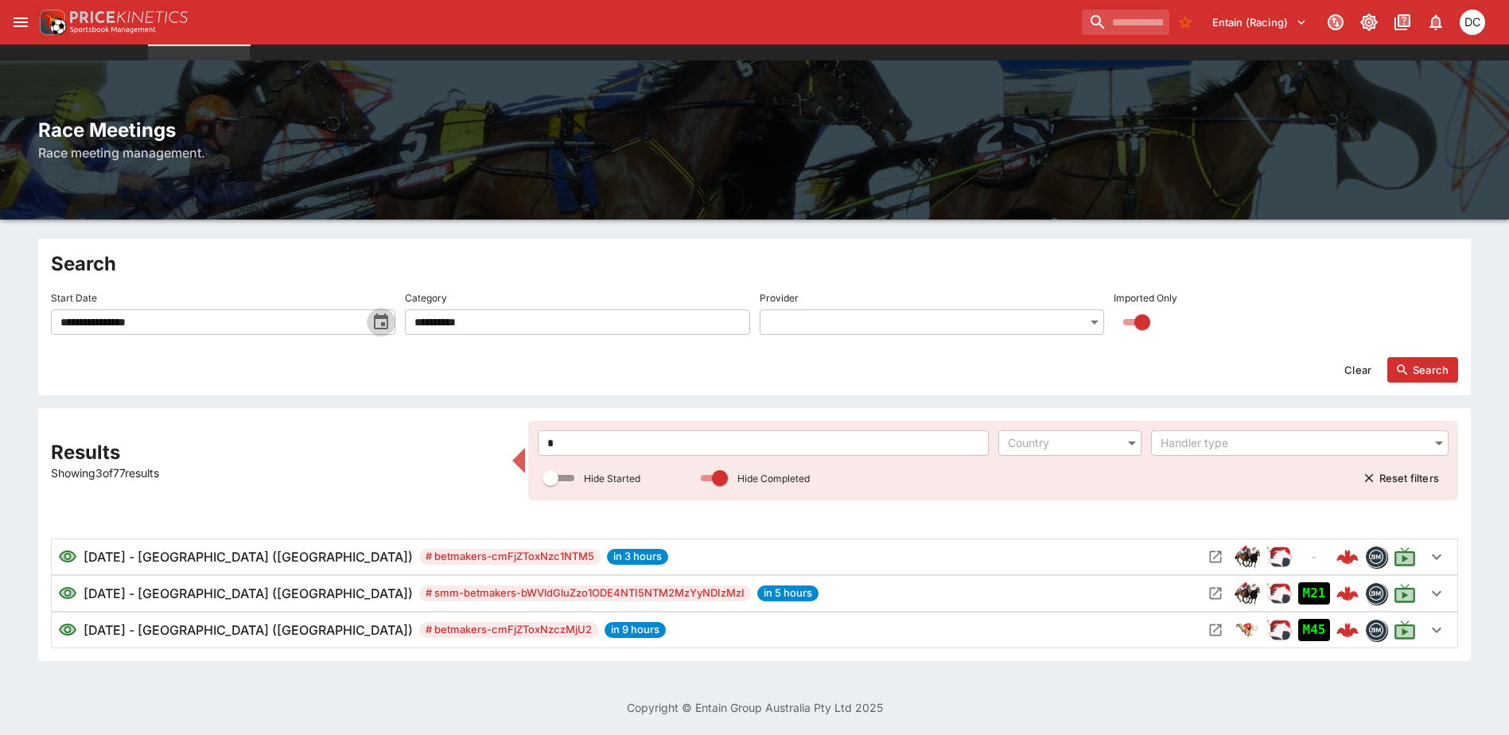
click at [380, 328] on icon "toggle date time picker" at bounding box center [381, 322] width 19 height 19
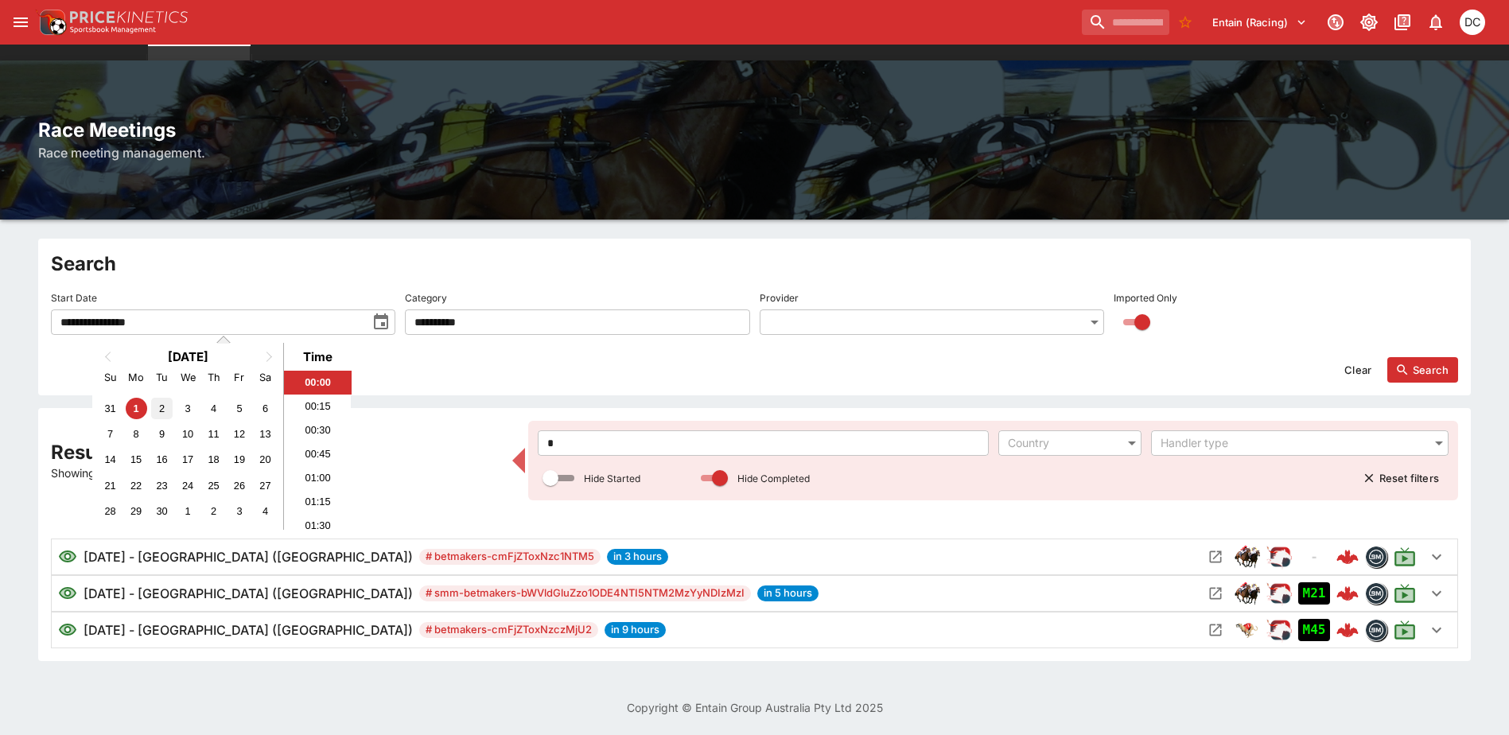
click at [158, 411] on div "2" at bounding box center [161, 408] width 21 height 21
type input "**********"
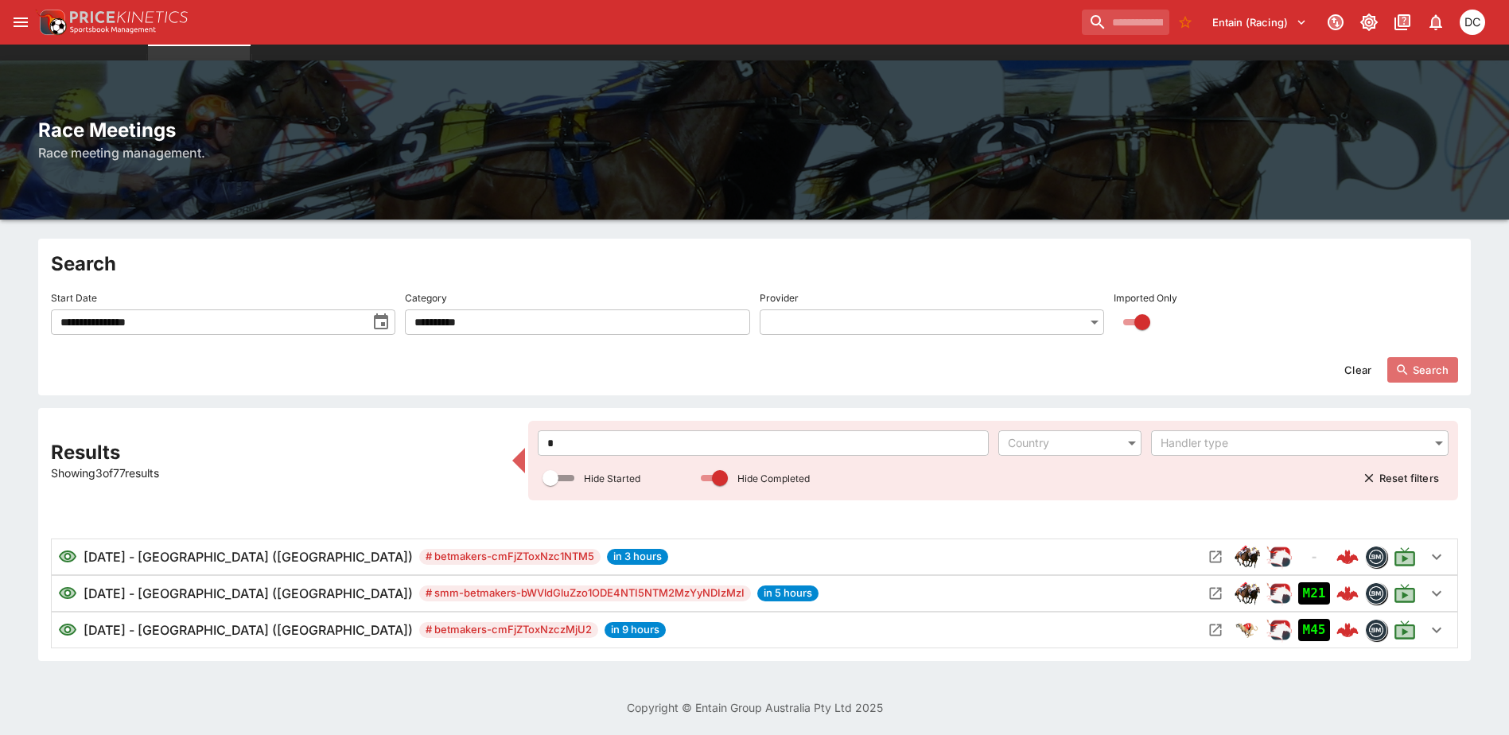
click at [1427, 368] on button "Search" at bounding box center [1423, 369] width 71 height 25
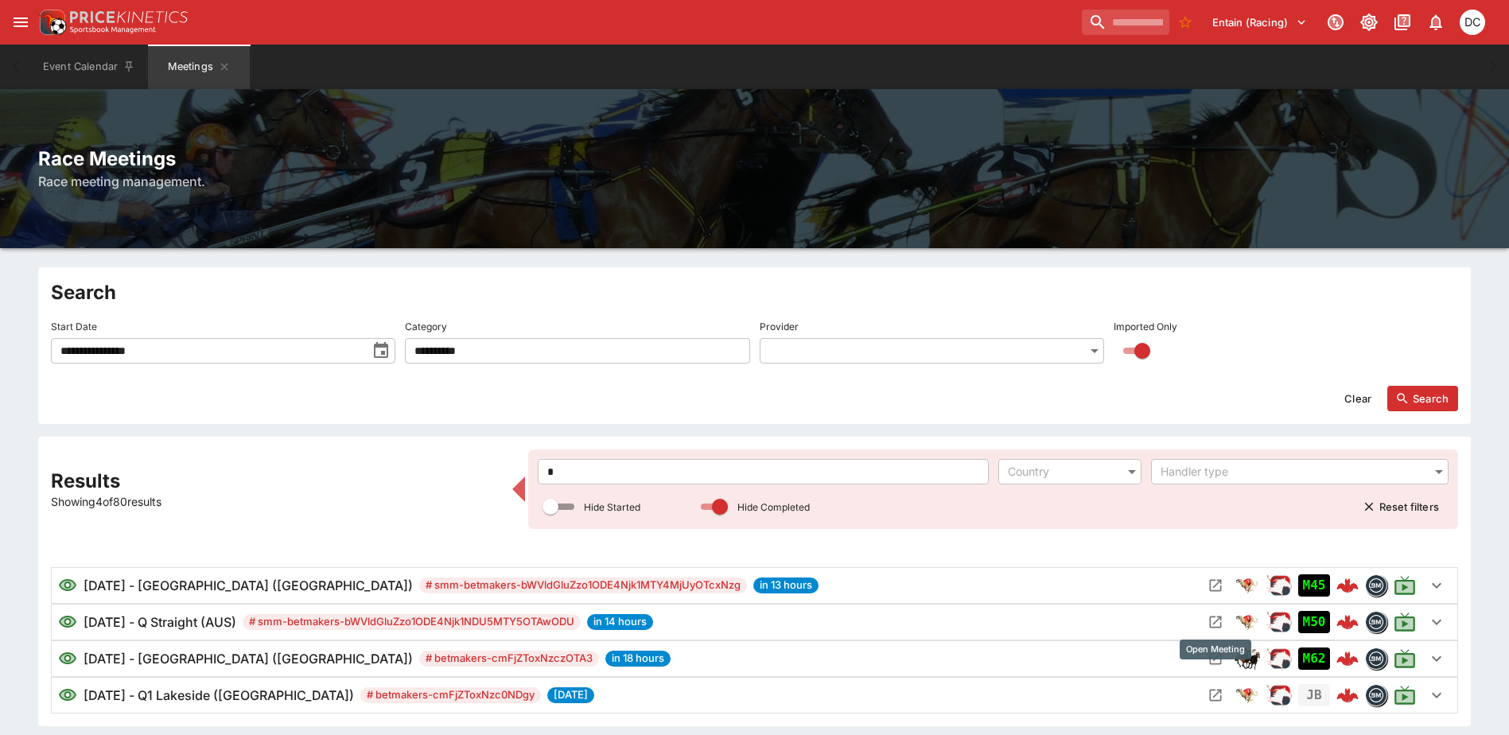
click at [1215, 625] on icon "Open Meeting" at bounding box center [1216, 622] width 16 height 16
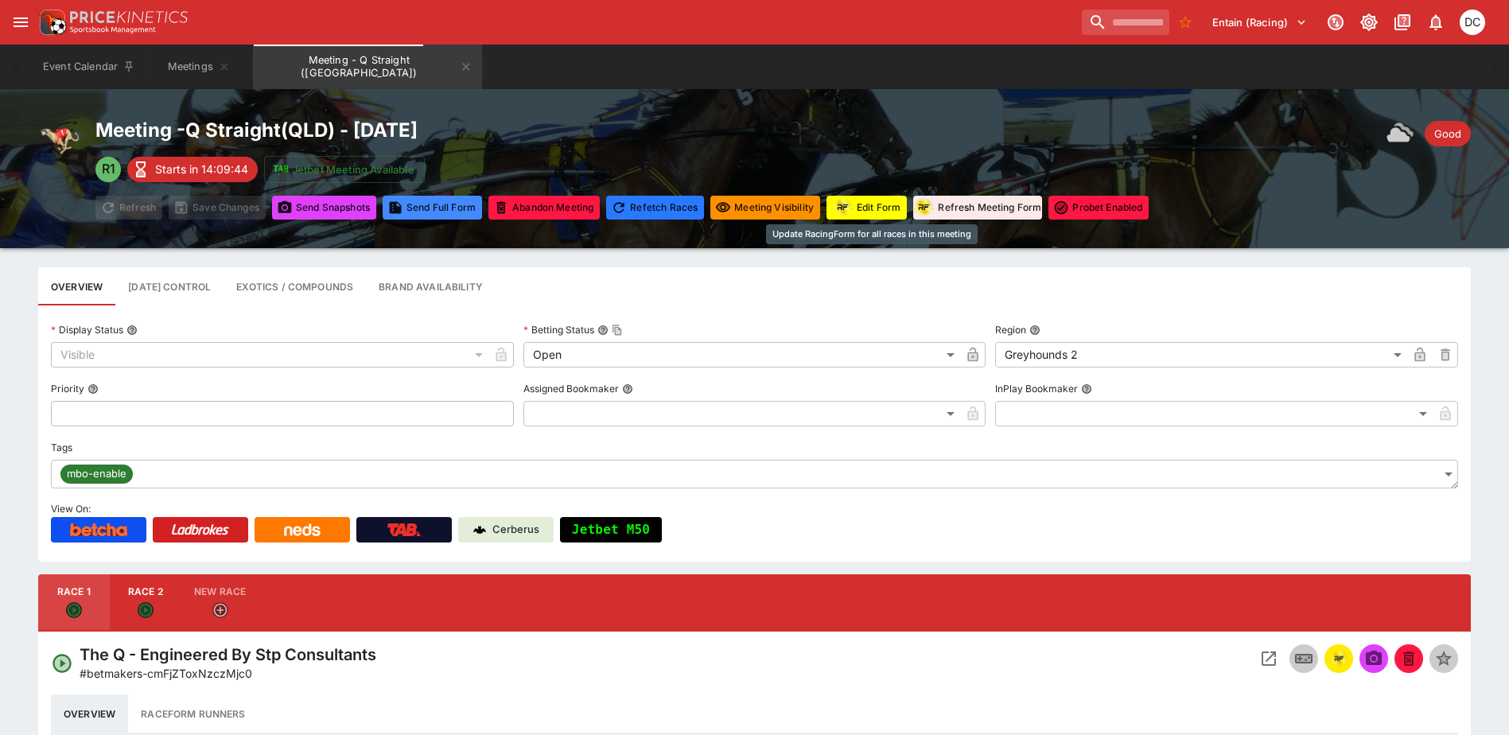
click at [890, 204] on button "Edit Form" at bounding box center [867, 208] width 80 height 24
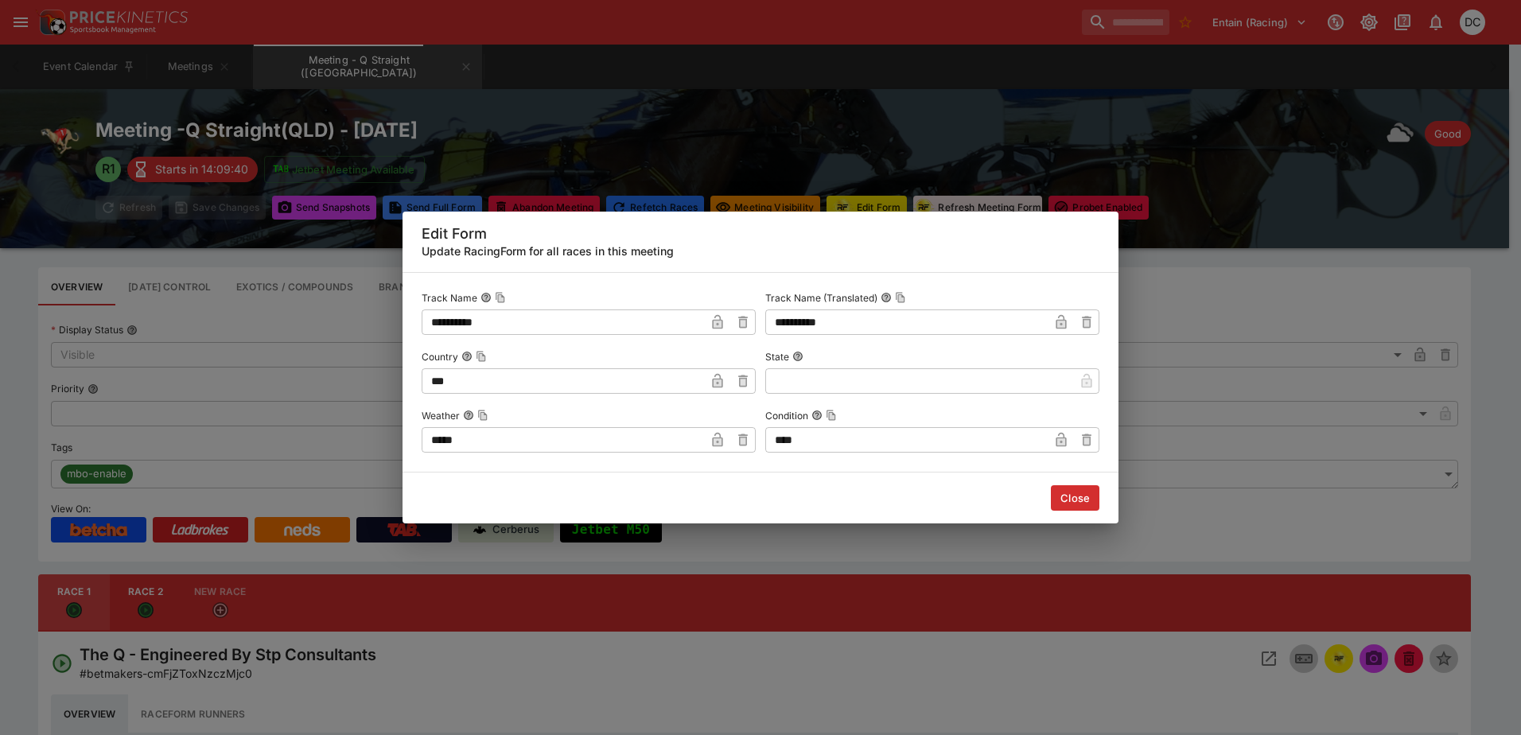
click at [1081, 489] on button "Close" at bounding box center [1075, 497] width 49 height 25
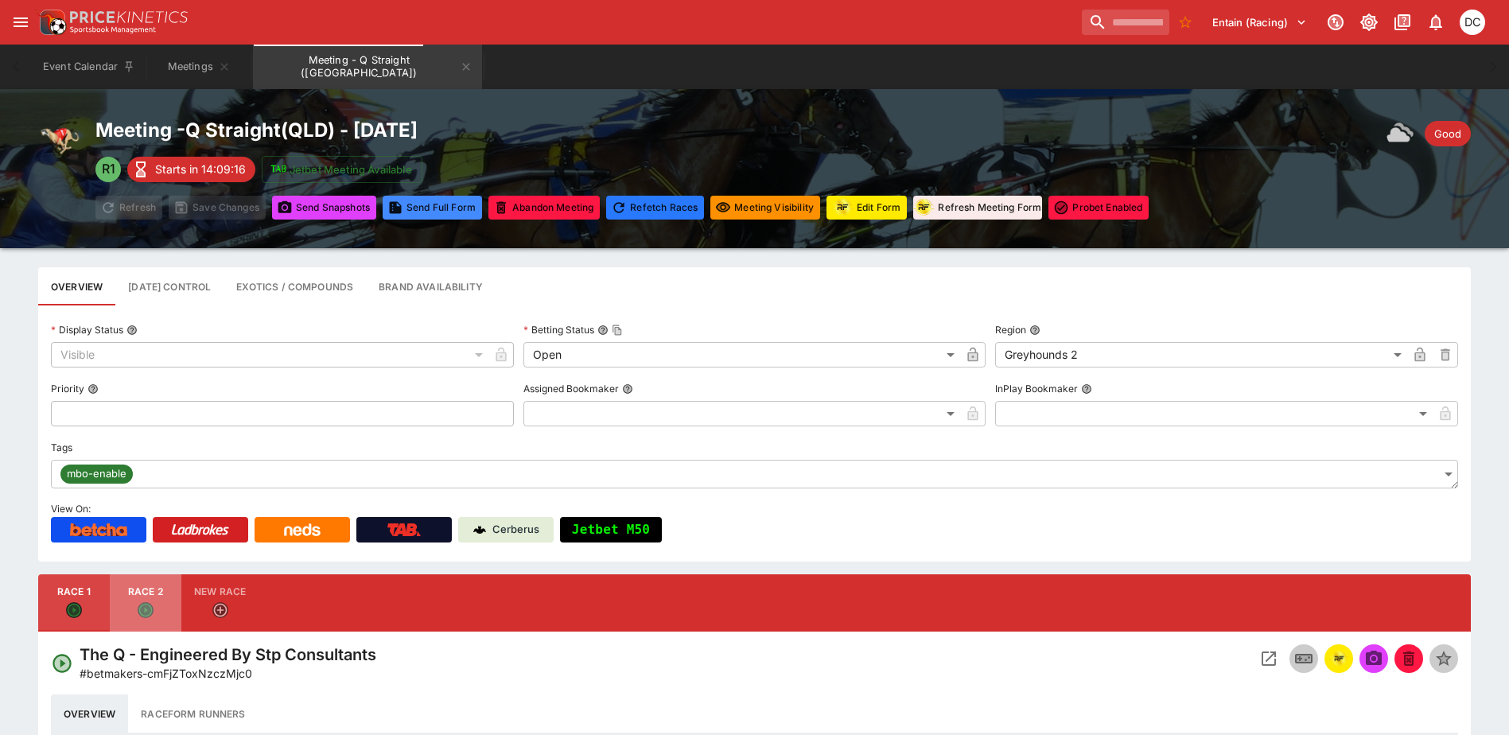
click at [150, 594] on button "Race 2" at bounding box center [146, 602] width 72 height 57
type input "**********"
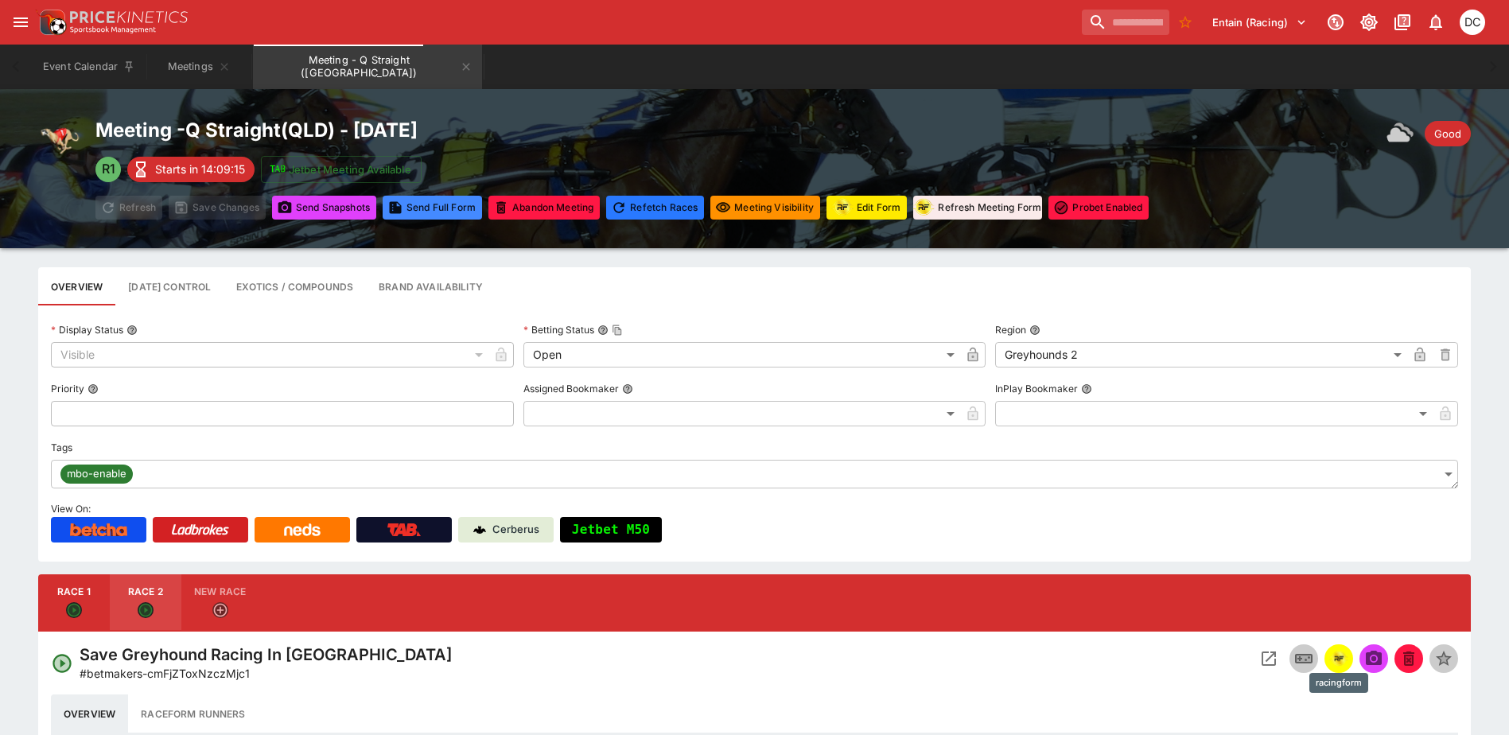
click at [1331, 655] on img "racingform" at bounding box center [1339, 659] width 19 height 18
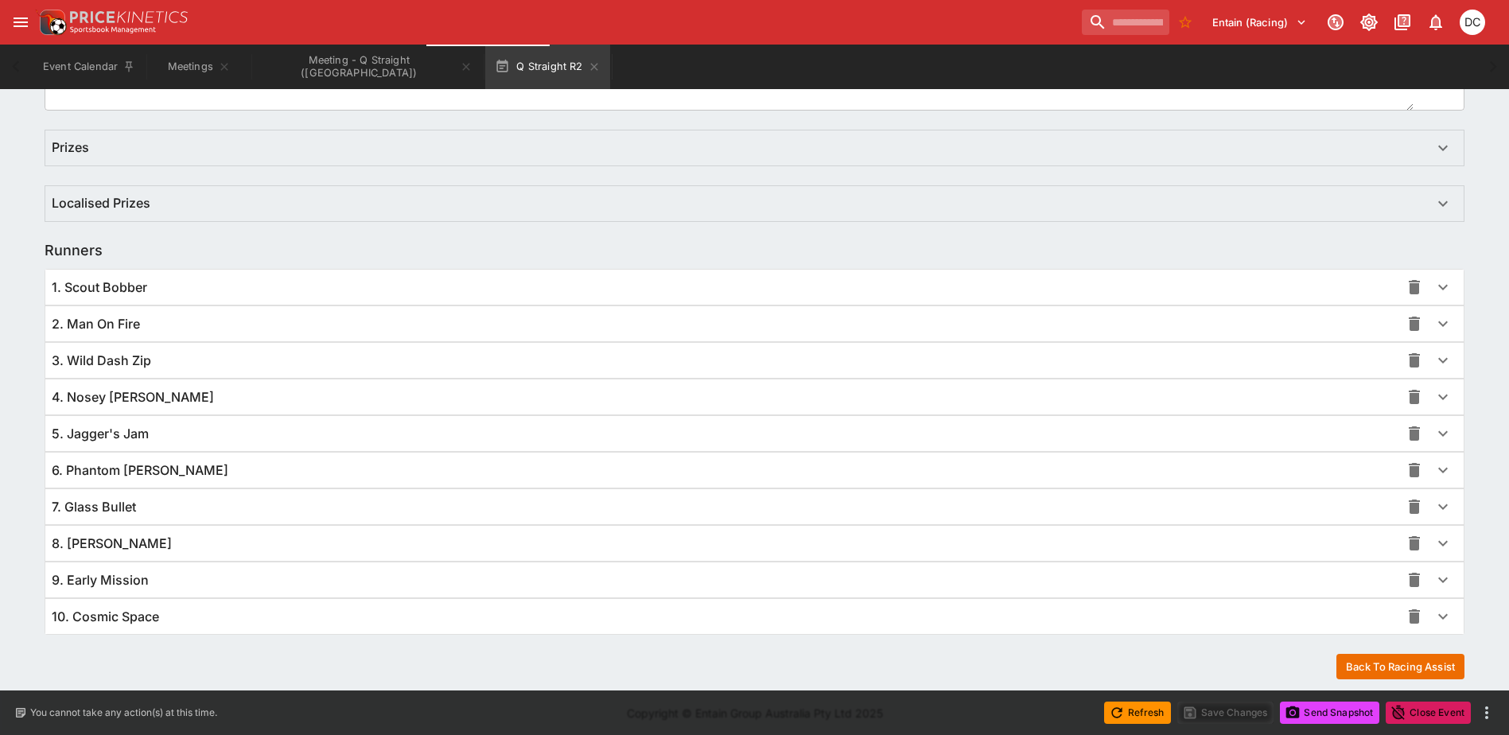
scroll to position [983, 0]
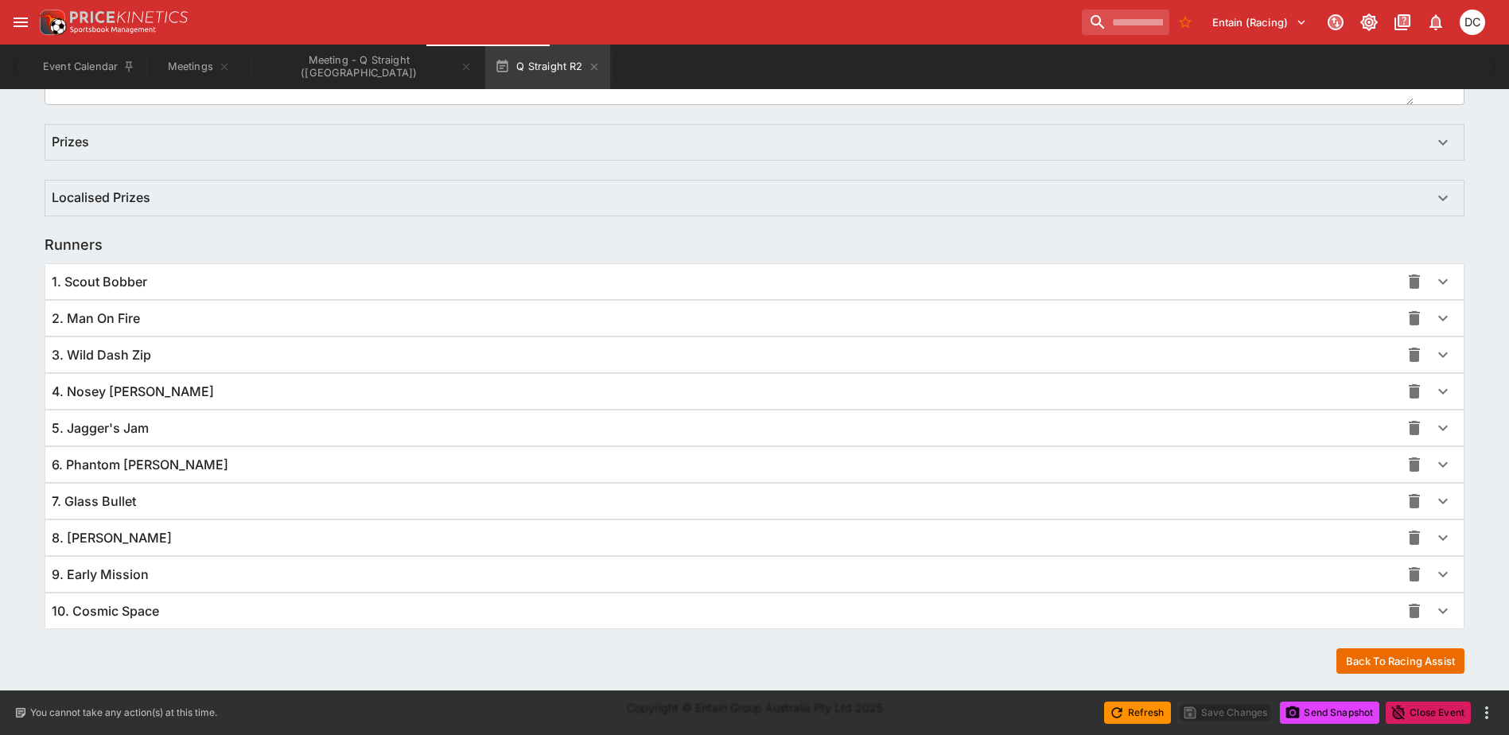
click at [423, 564] on div "9. Early Mission" at bounding box center [754, 574] width 1419 height 35
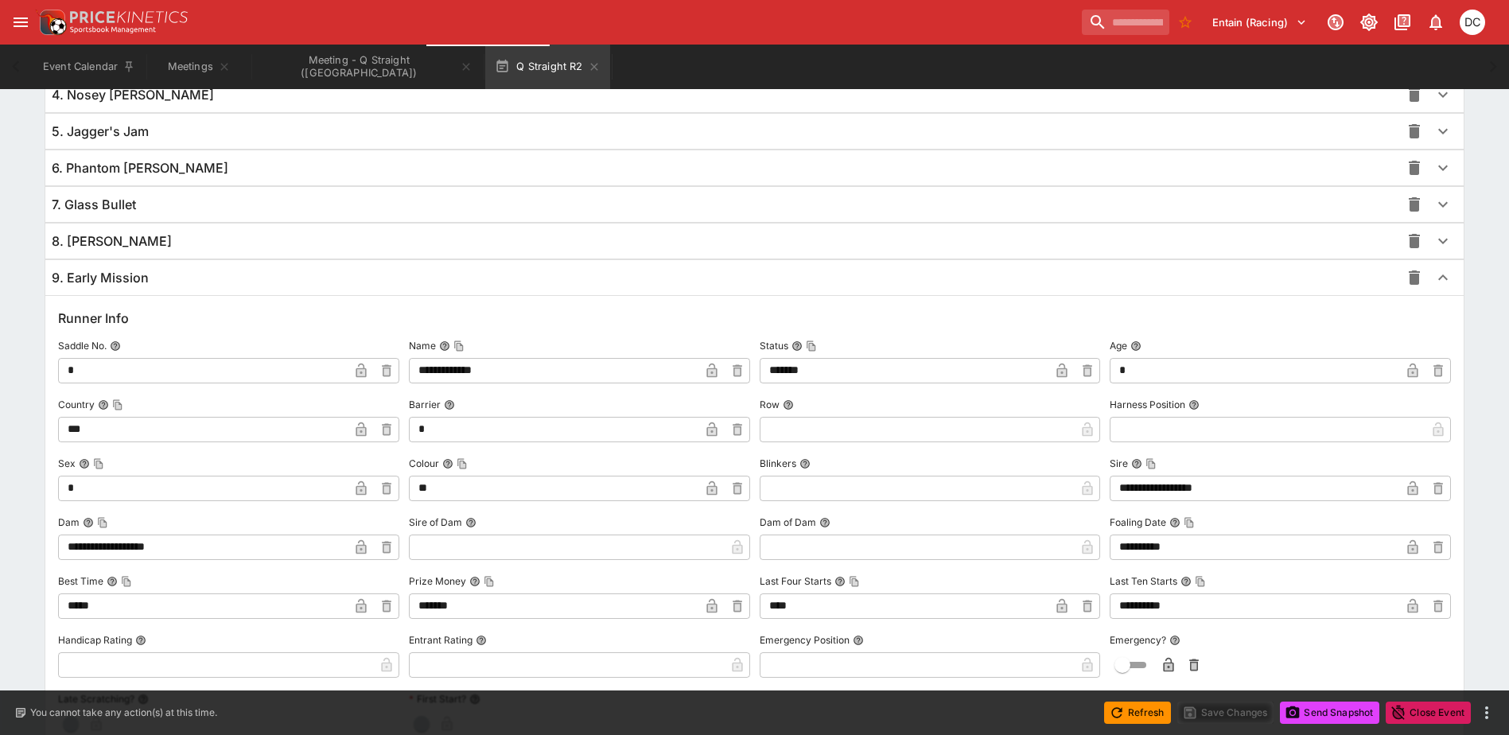
scroll to position [1063, 0]
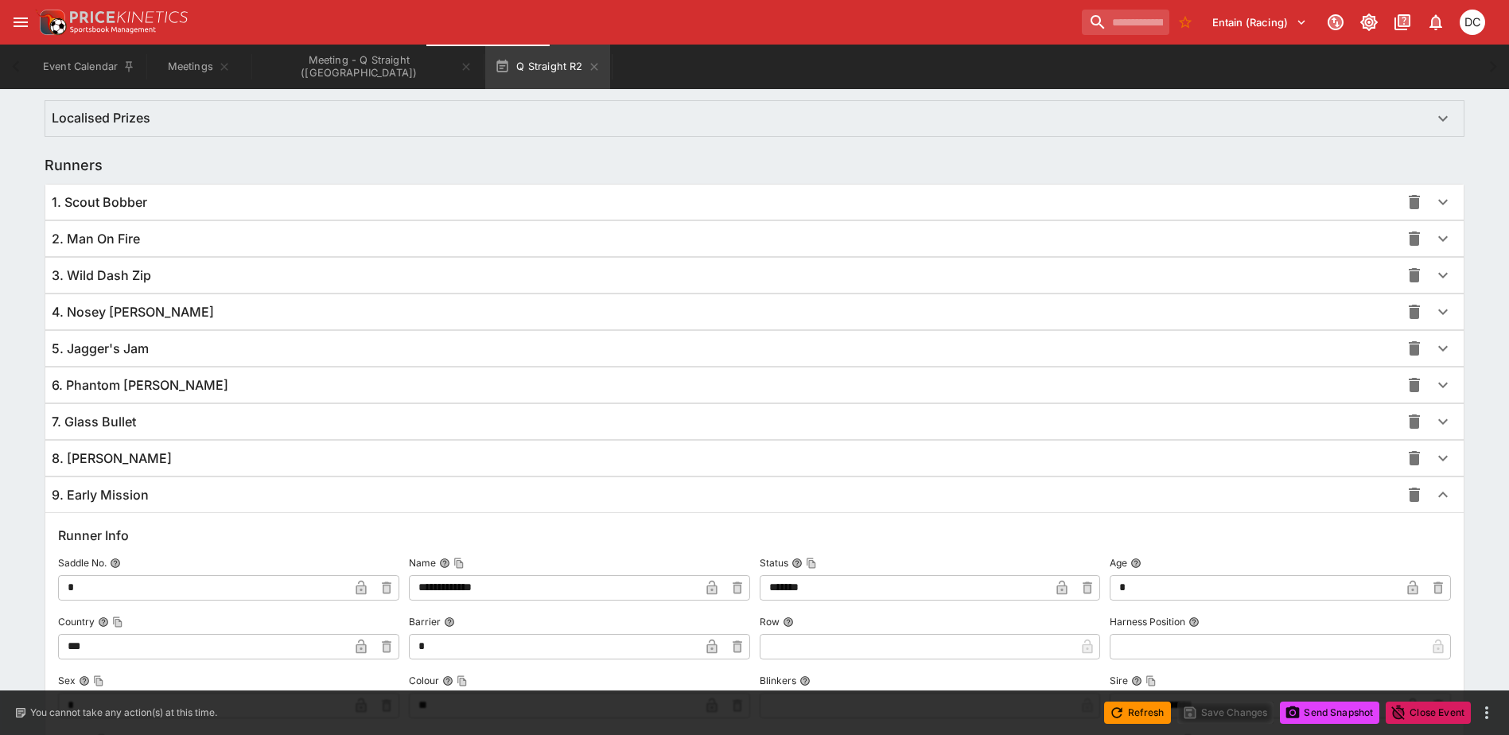
click at [359, 498] on div "9. Early Mission" at bounding box center [726, 495] width 1349 height 17
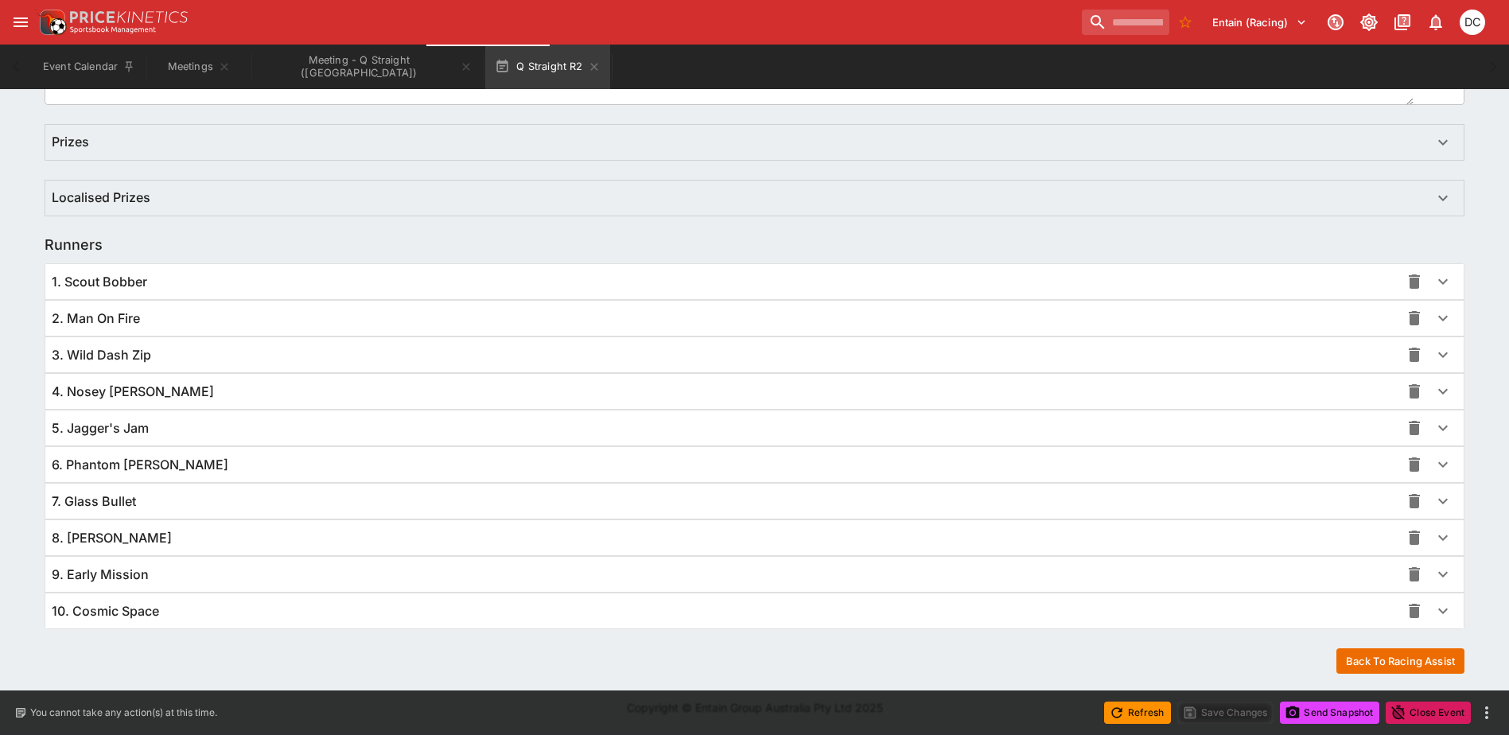
click at [367, 603] on div "10. Cosmic Space" at bounding box center [726, 611] width 1349 height 17
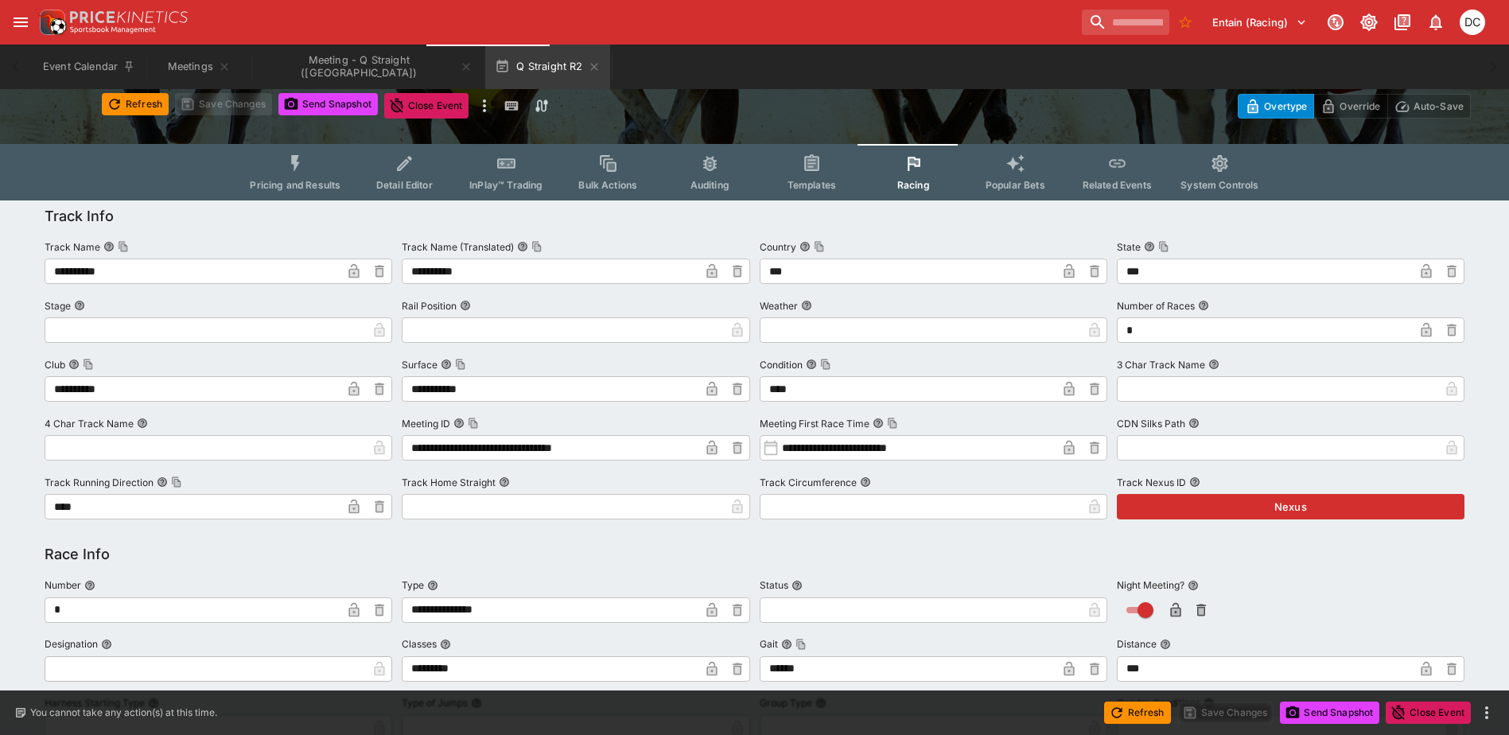
scroll to position [0, 0]
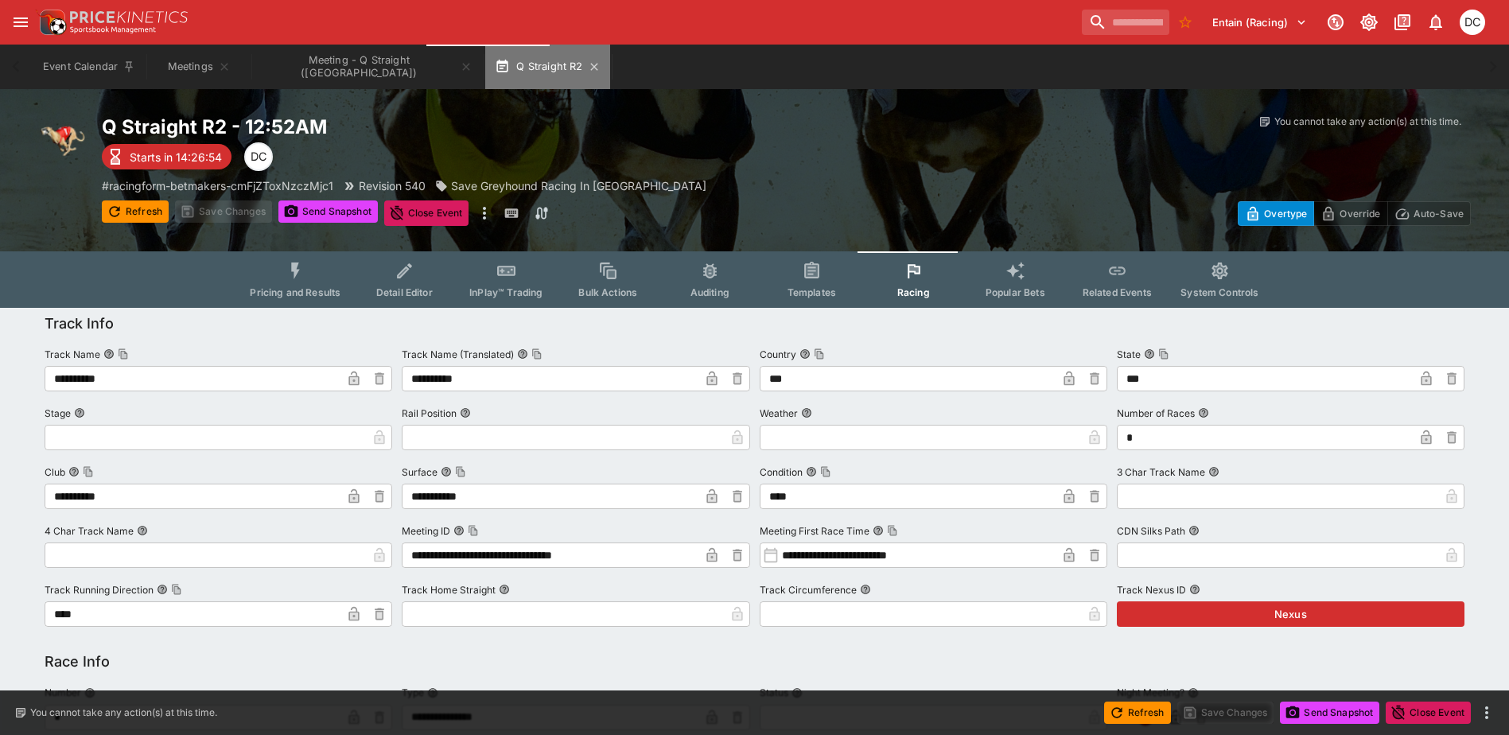
click at [532, 75] on button "Q Straight R2" at bounding box center [547, 67] width 124 height 45
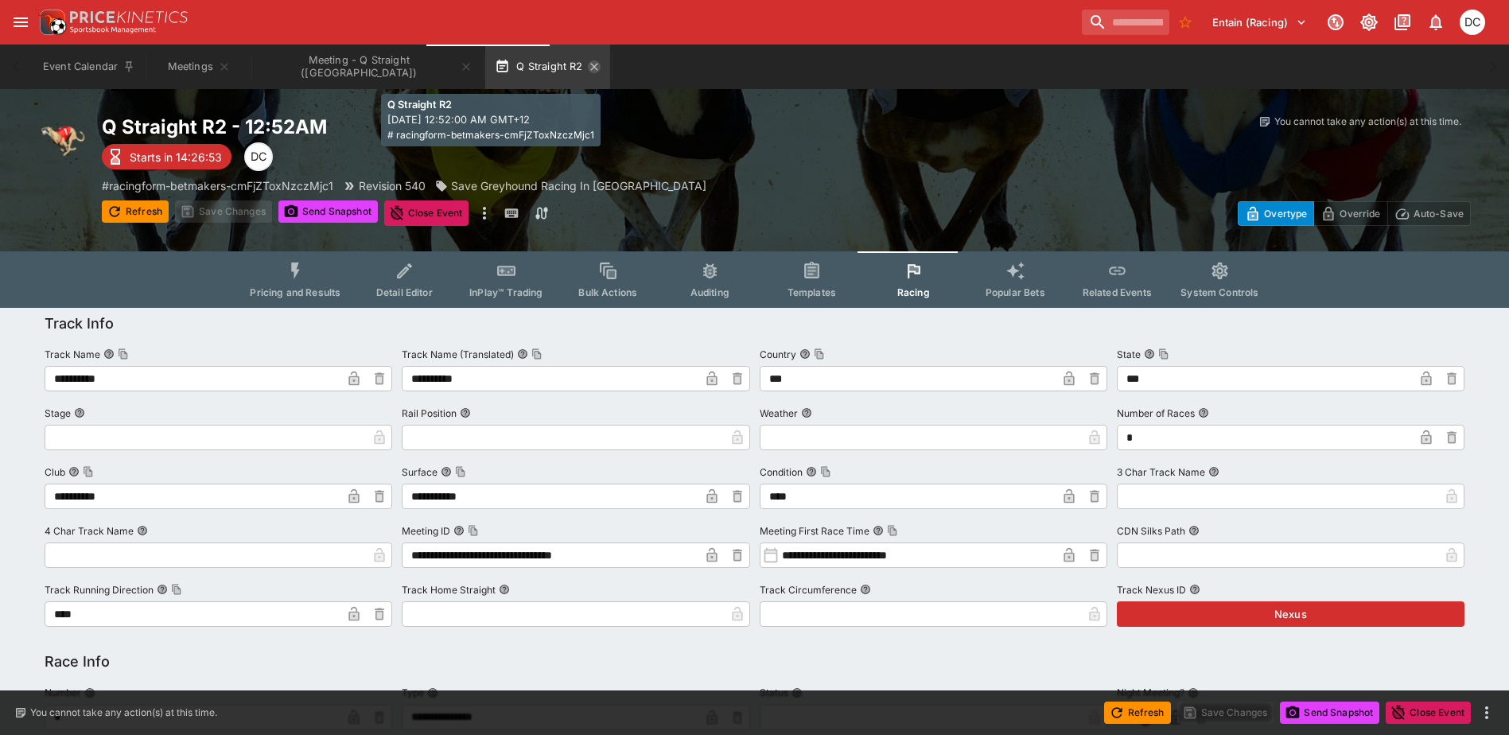
click at [590, 66] on icon "button" at bounding box center [593, 66] width 7 height 7
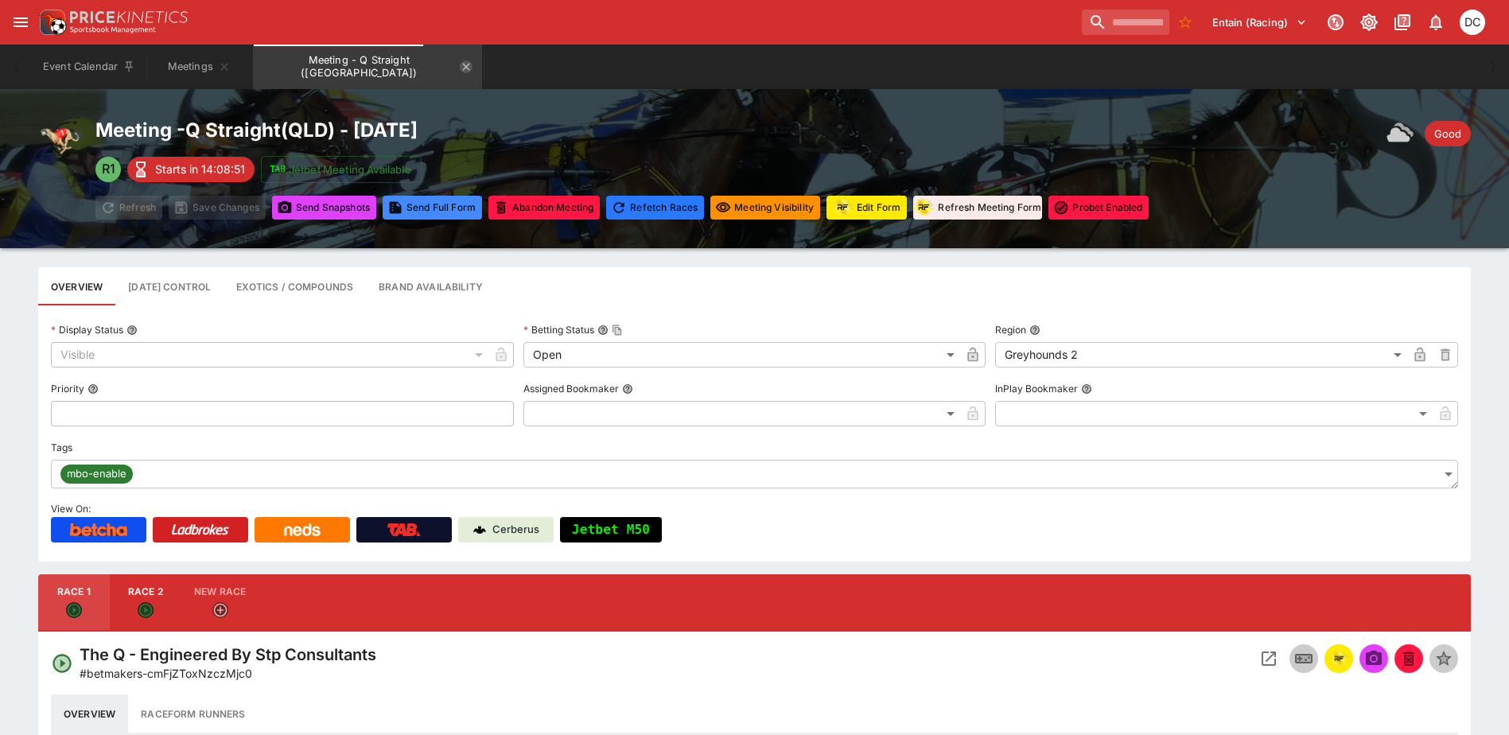
click at [460, 68] on icon "Meeting - Q Straight (AUS)" at bounding box center [466, 66] width 13 height 13
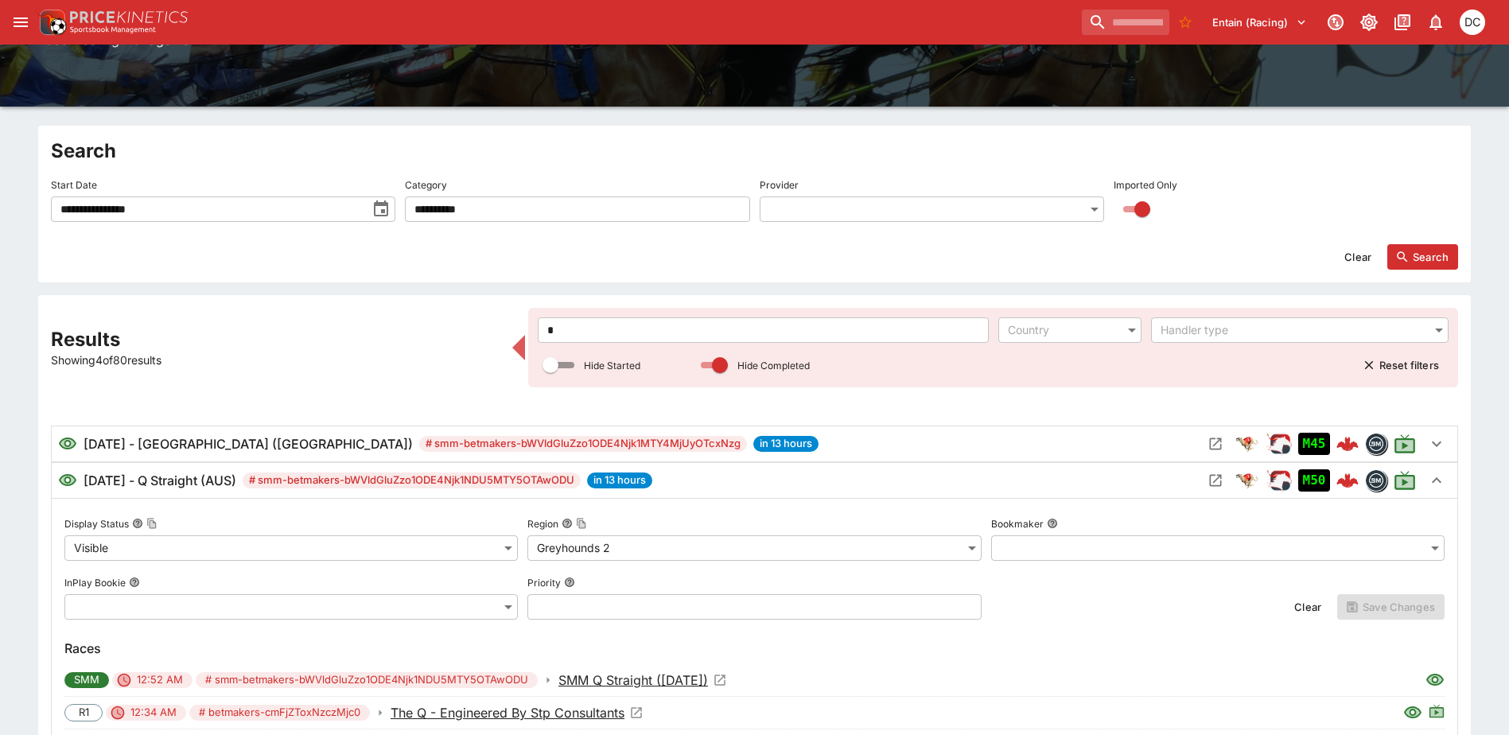
scroll to position [159, 0]
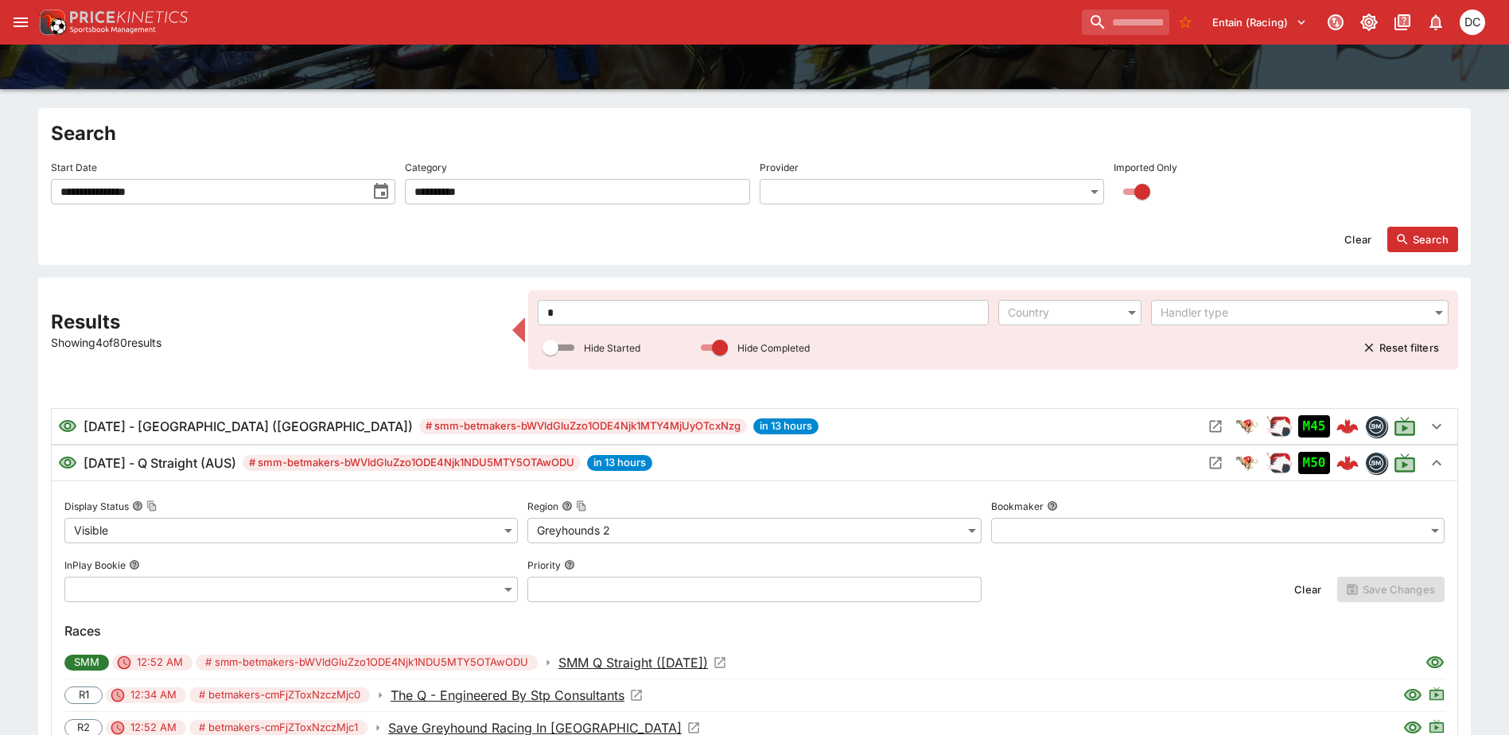
click at [643, 307] on input "*" at bounding box center [763, 312] width 450 height 25
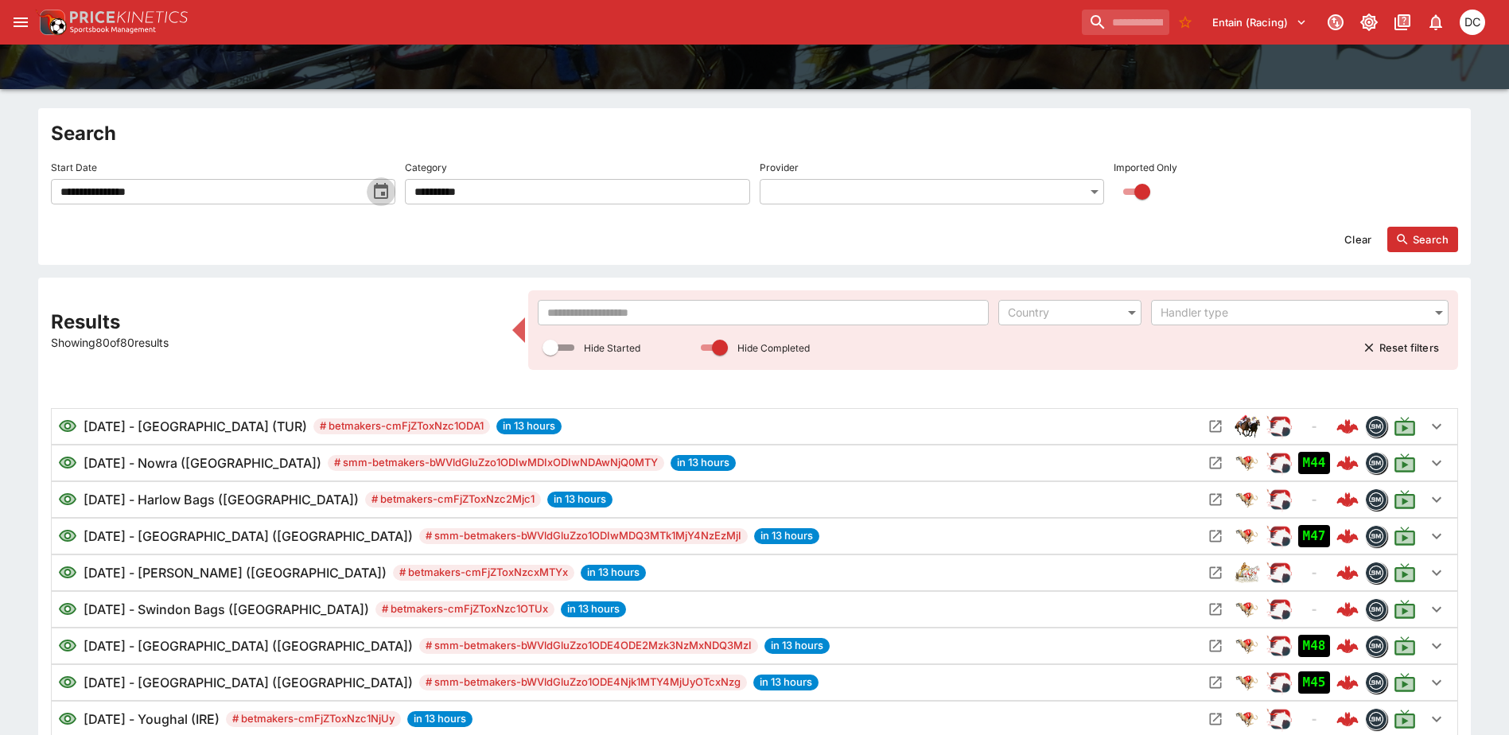
click at [384, 193] on icon "toggle date time picker" at bounding box center [381, 191] width 14 height 16
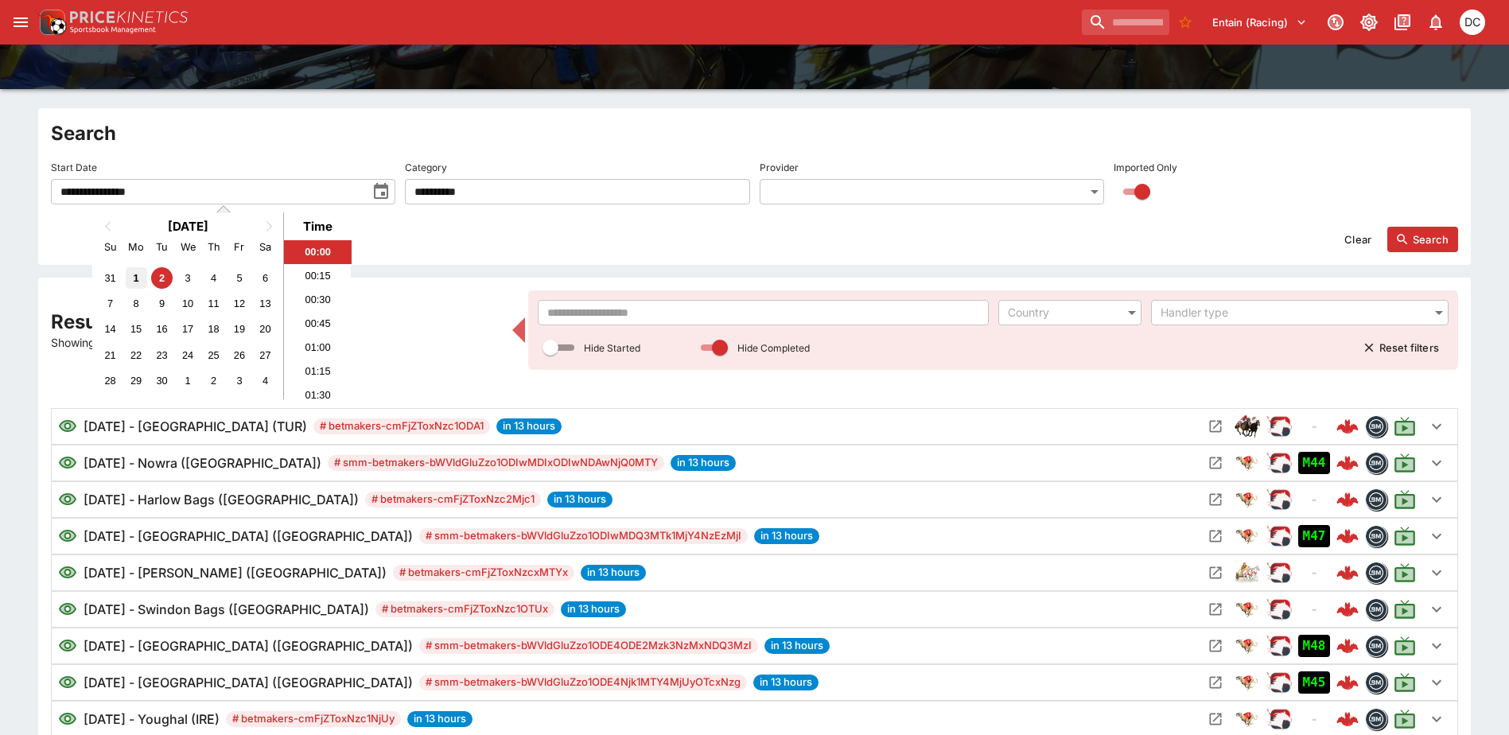
click at [140, 272] on div "1" at bounding box center [136, 277] width 21 height 21
type input "**********"
click at [1433, 230] on button "Search" at bounding box center [1423, 239] width 71 height 25
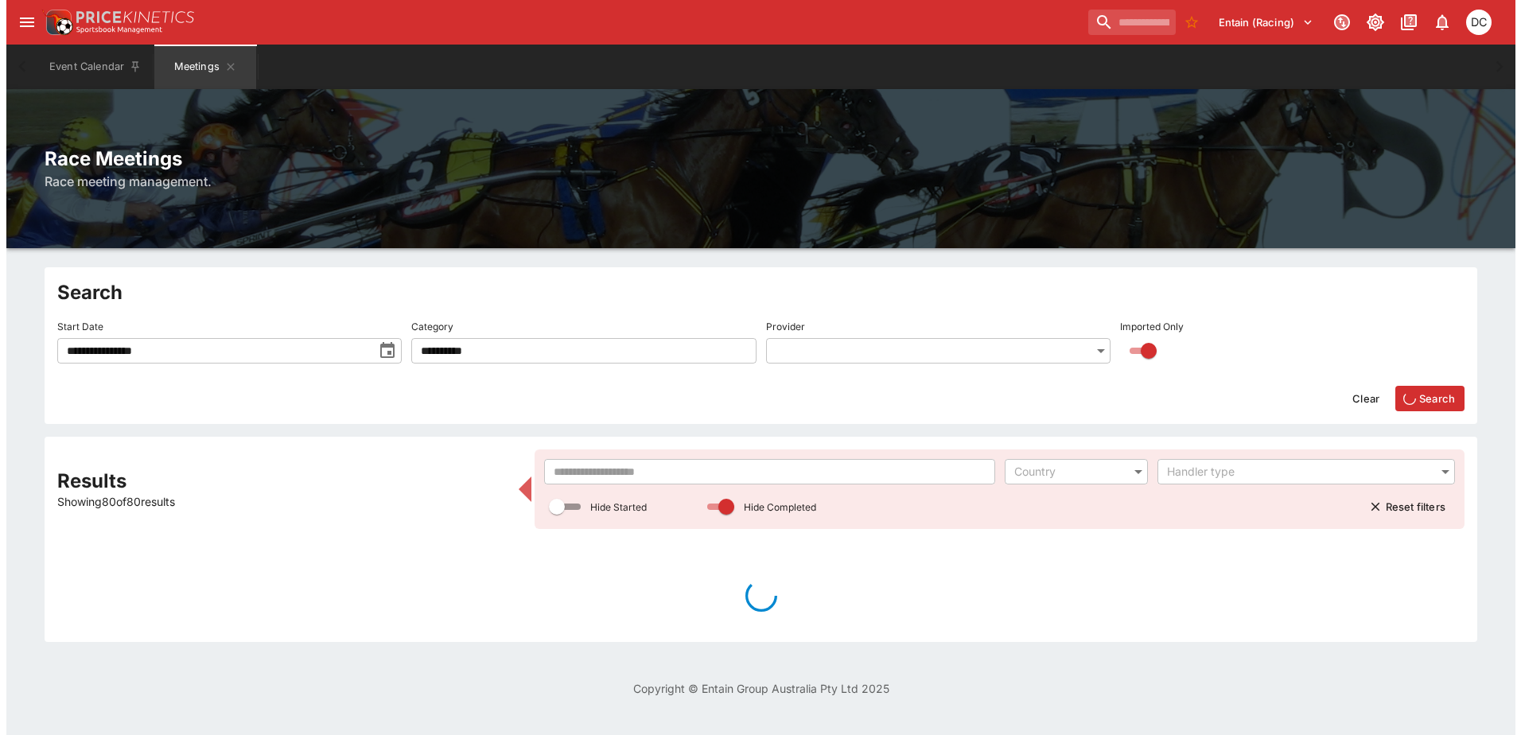
scroll to position [0, 0]
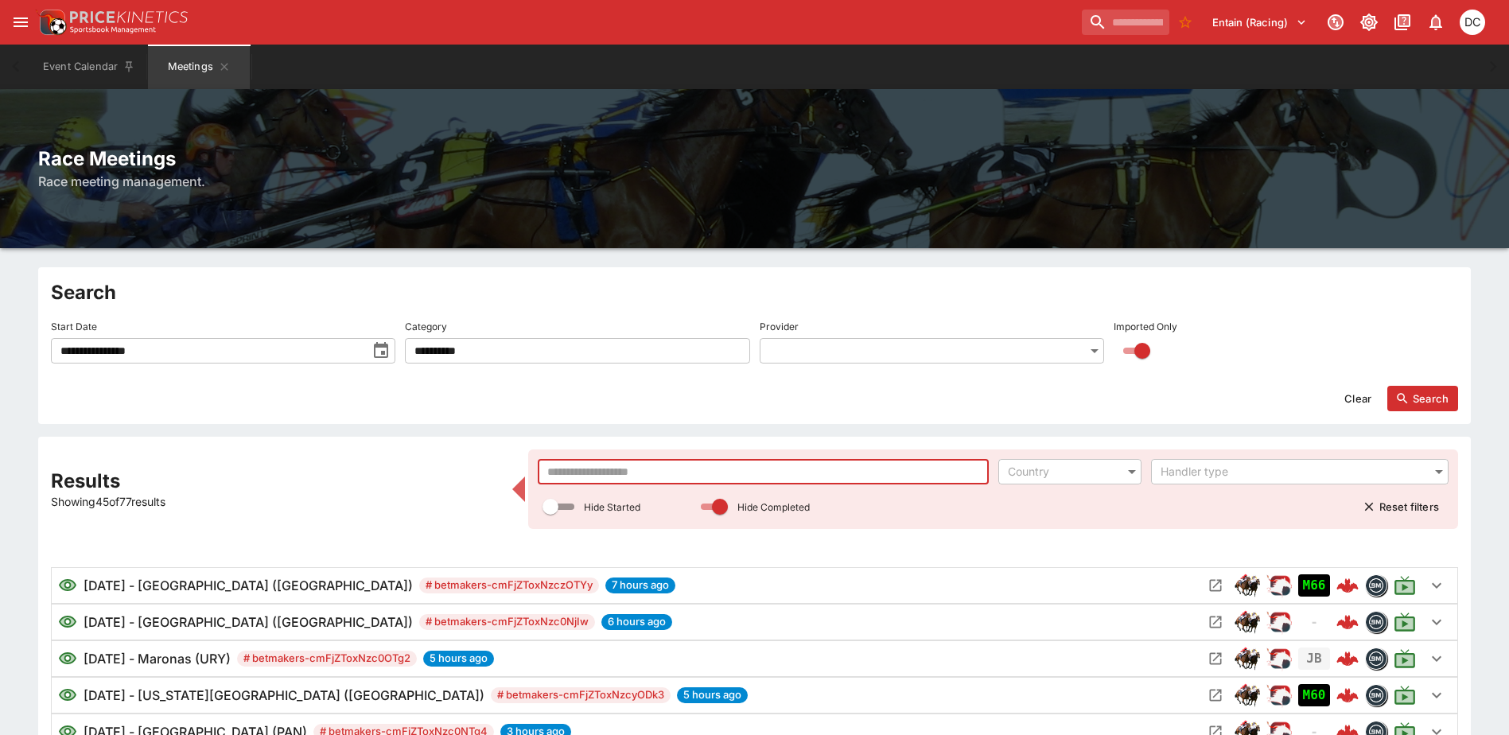
click at [649, 459] on input "text" at bounding box center [763, 471] width 450 height 25
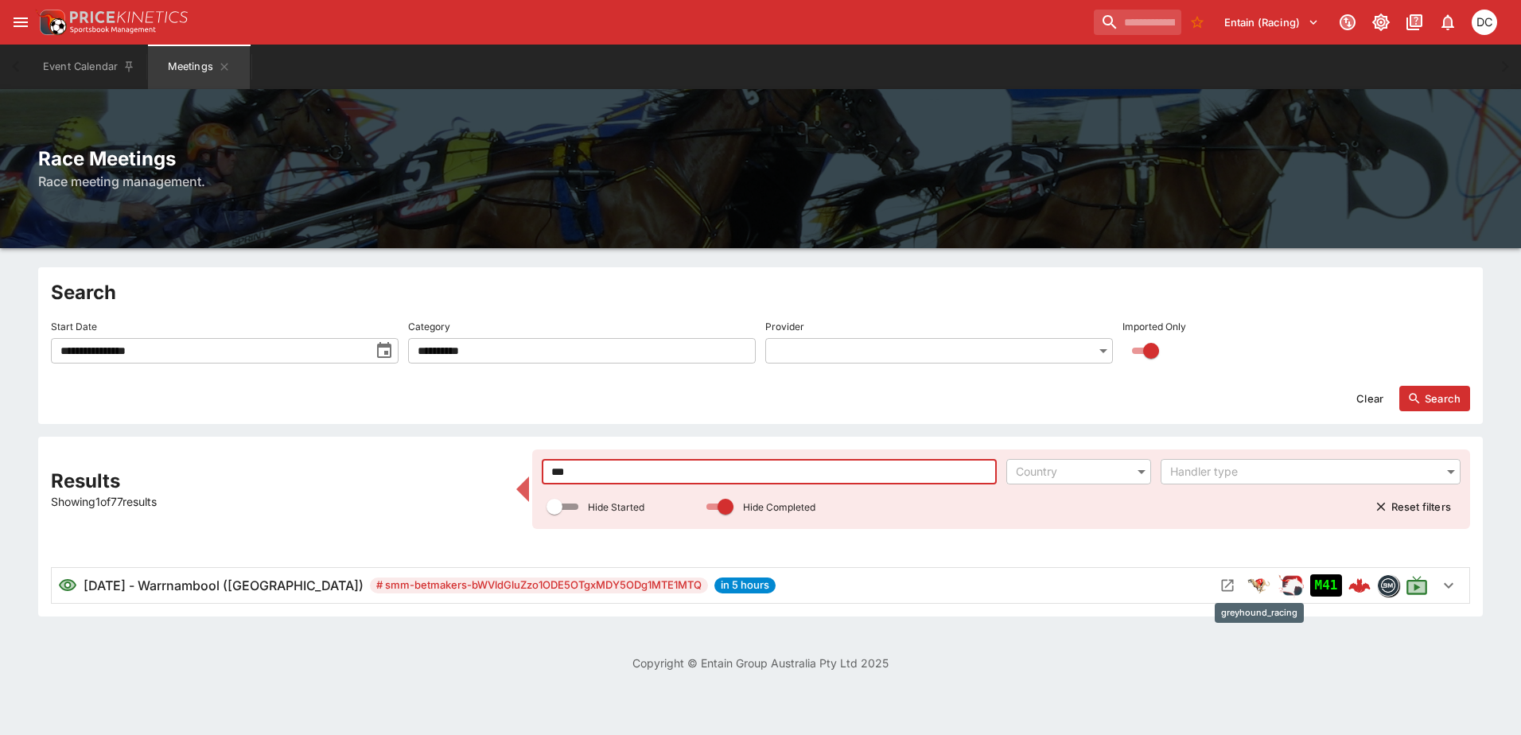
type input "***"
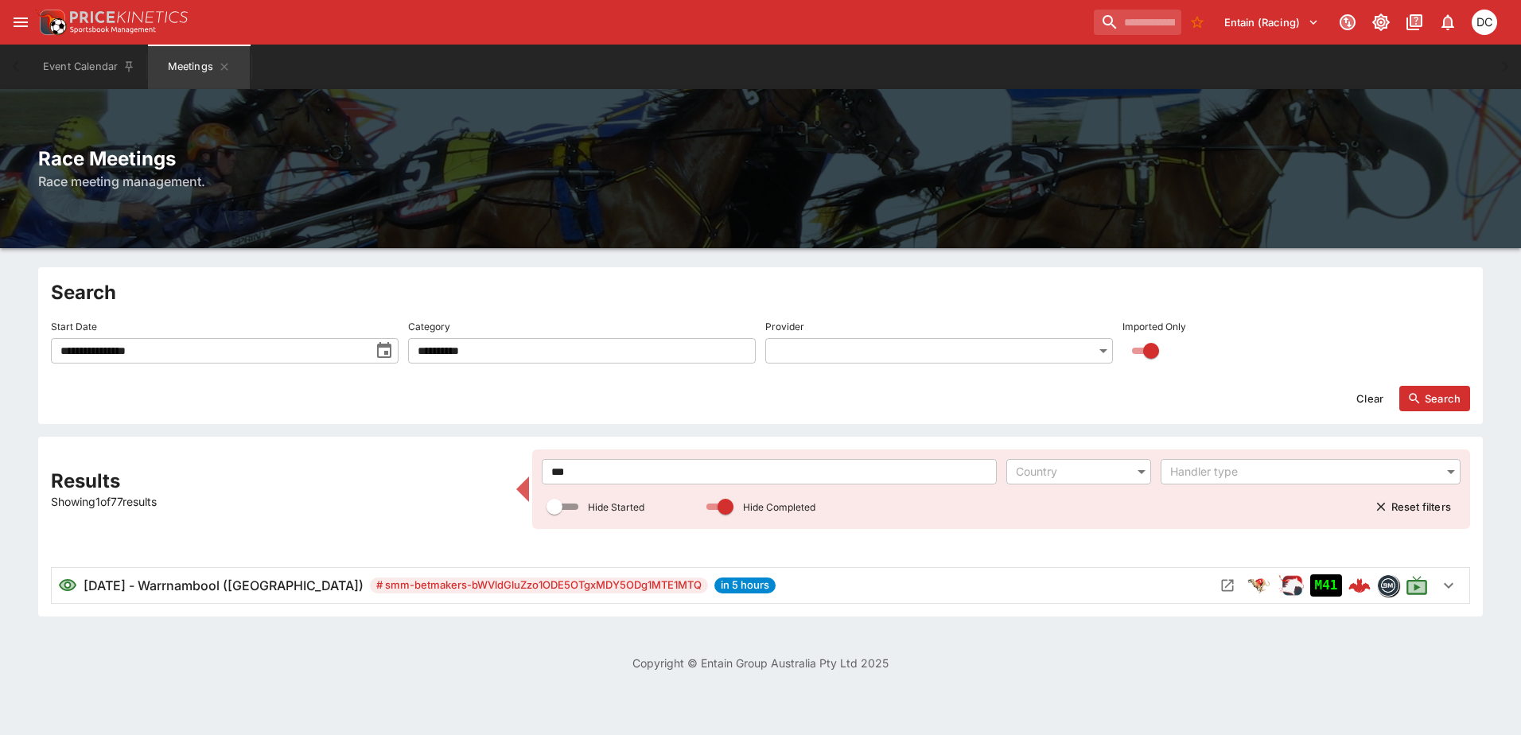
click at [1214, 582] on div "9/1/2025 - Warrnambool (AUS) # smm-betmakers-bWVldGluZzo1ODE5OTgxMDY5ODg1MTE1MT…" at bounding box center [636, 585] width 1157 height 19
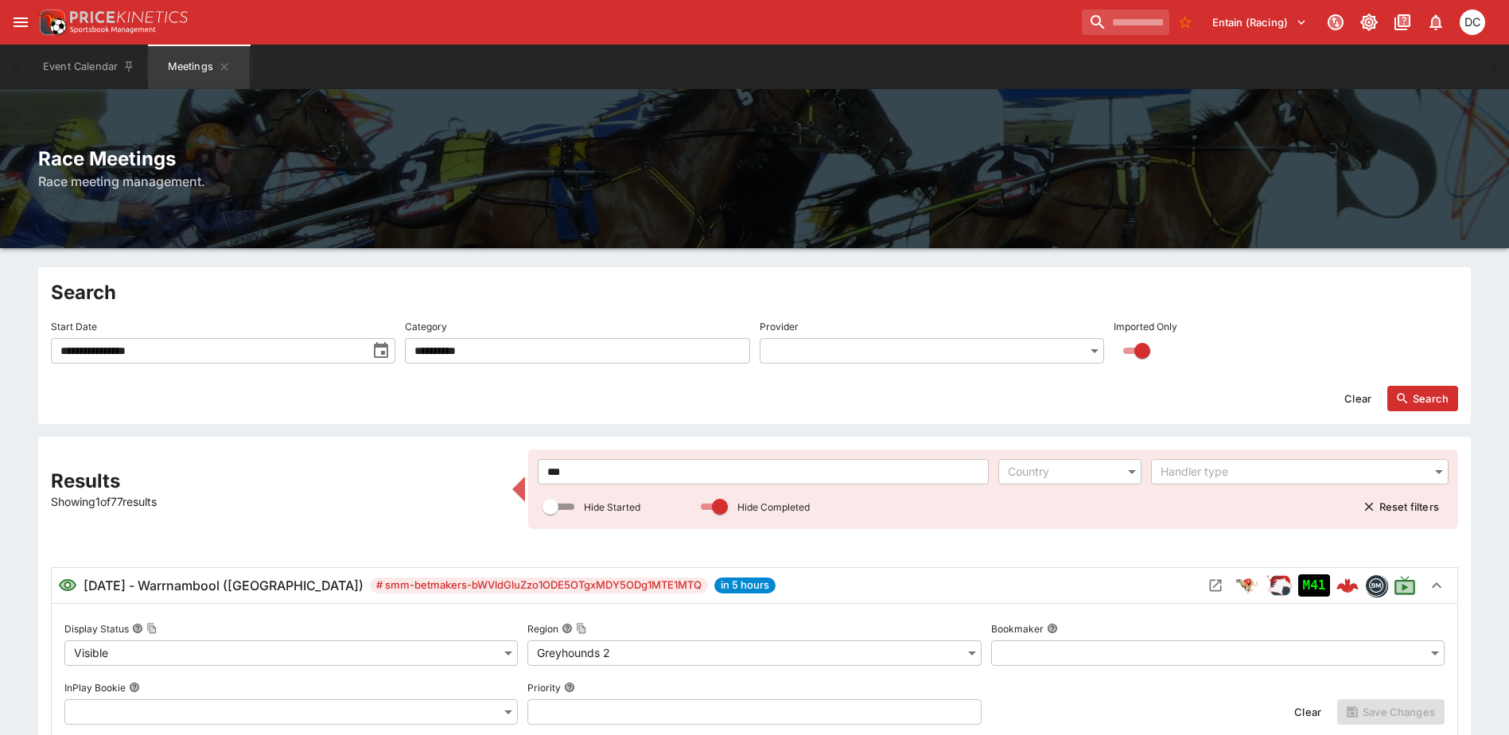
click at [1229, 588] on div "M41" at bounding box center [1309, 585] width 213 height 25
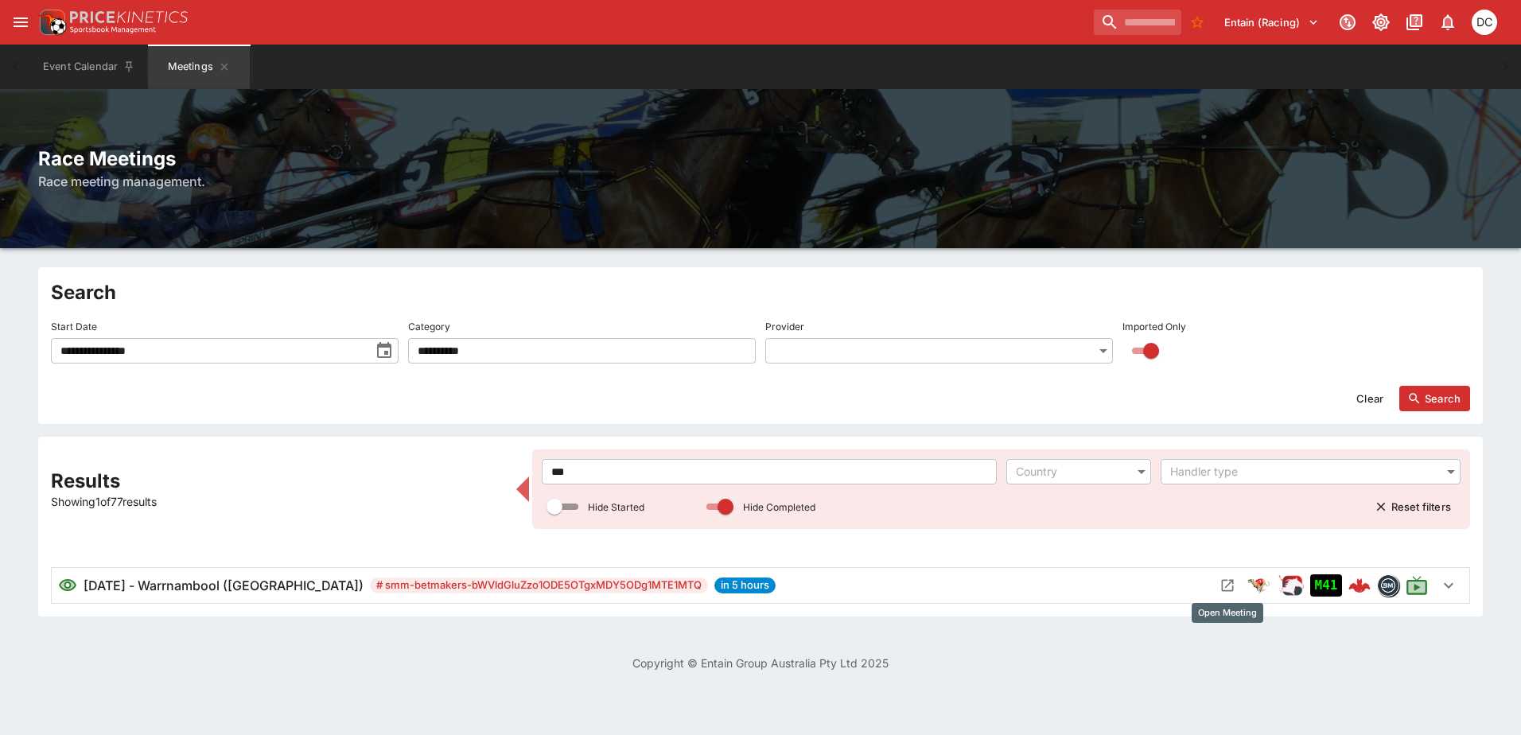
click at [1213, 582] on div "9/1/2025 - Warrnambool (AUS) # smm-betmakers-bWVldGluZzo1ODE5OTgxMDY5ODg1MTE1MT…" at bounding box center [636, 585] width 1157 height 19
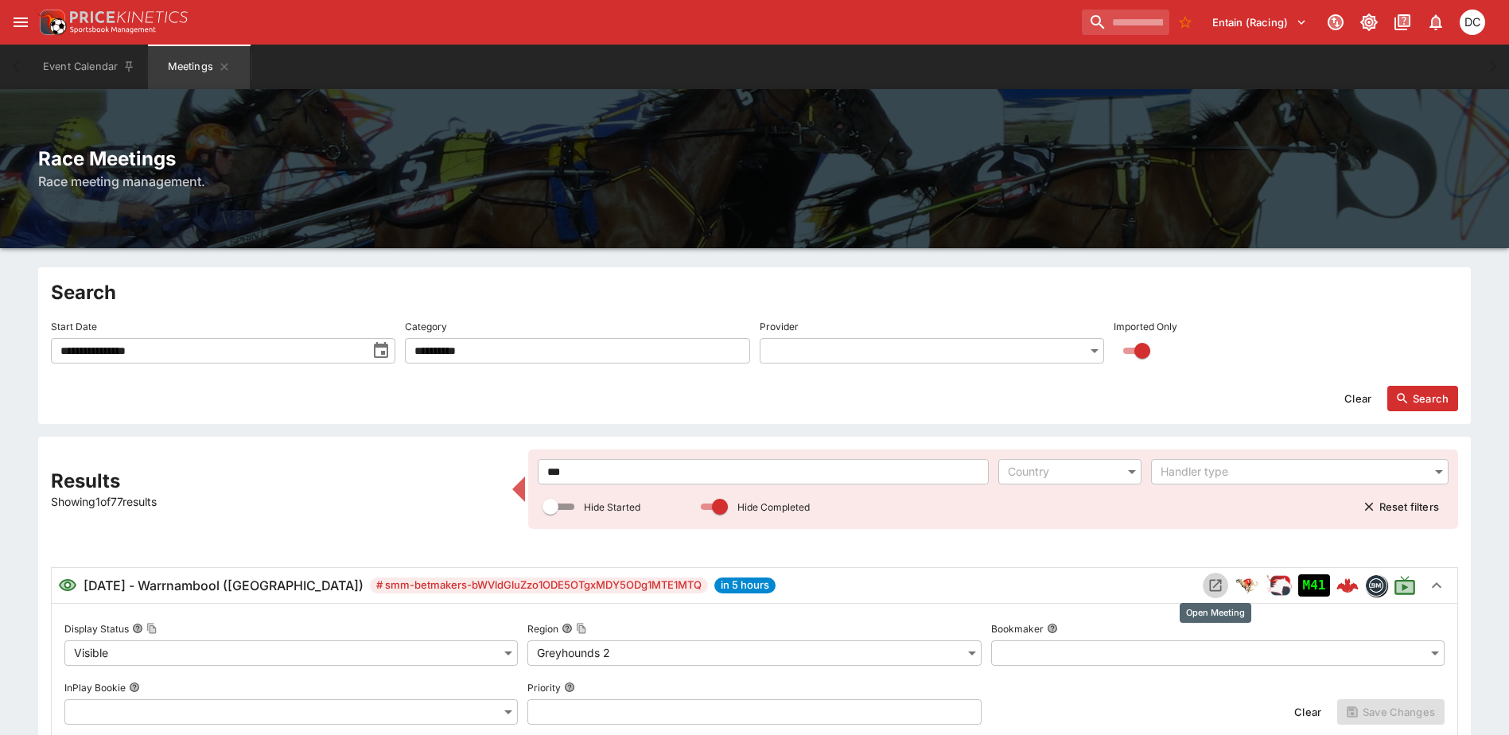
click at [1221, 584] on icon "Open Meeting" at bounding box center [1216, 586] width 12 height 12
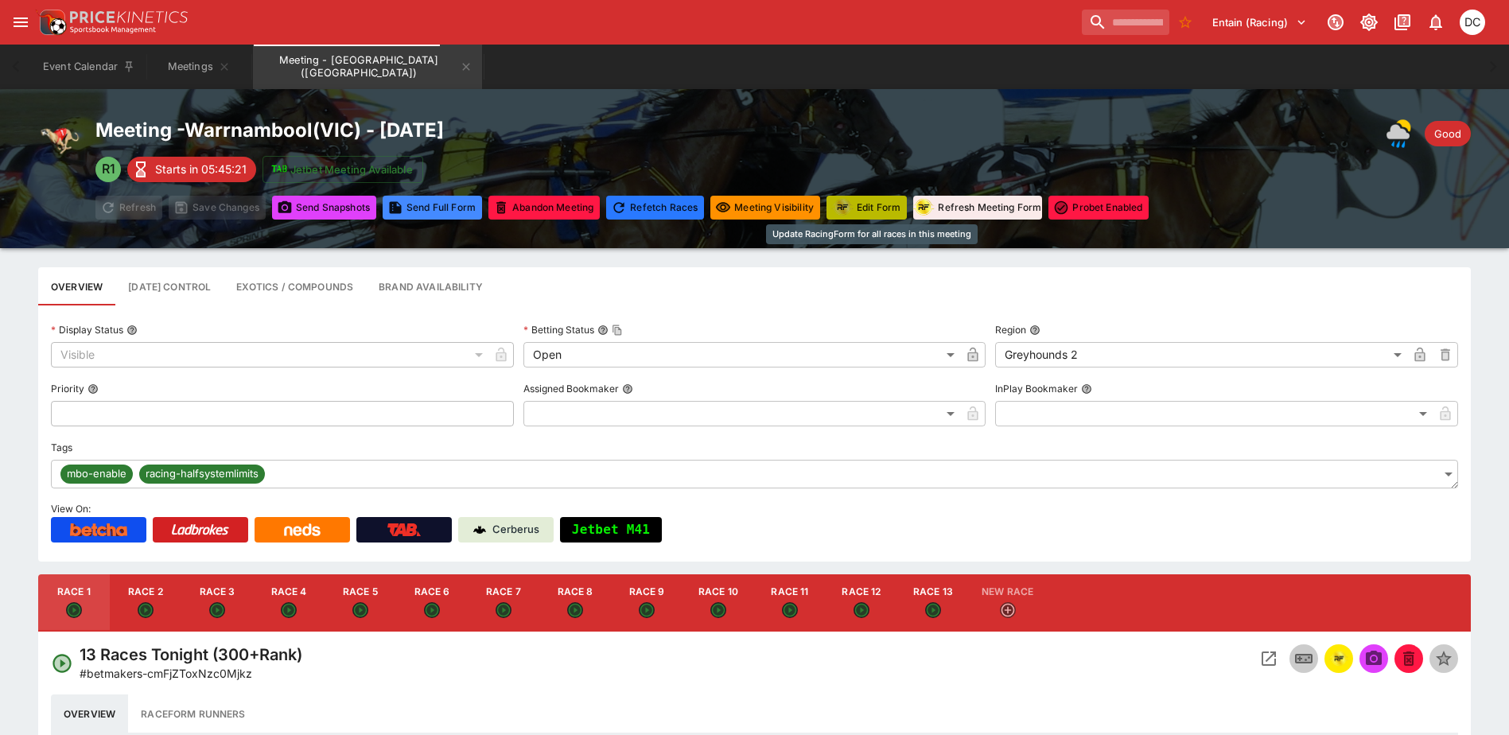
click at [896, 201] on button "Edit Form" at bounding box center [867, 208] width 80 height 24
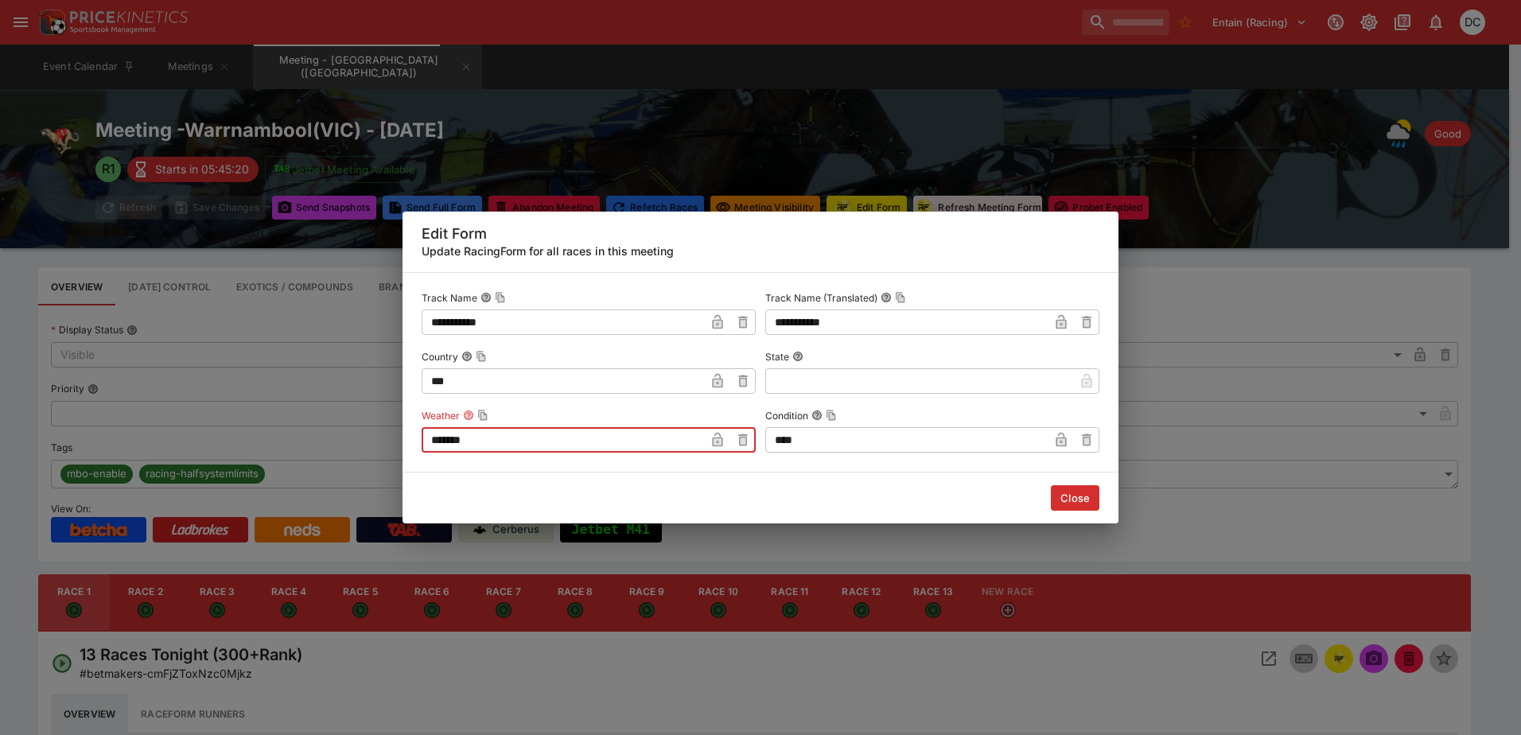
drag, startPoint x: 527, startPoint y: 447, endPoint x: 403, endPoint y: 445, distance: 123.4
click at [403, 445] on div "**********" at bounding box center [761, 372] width 716 height 201
type input "********"
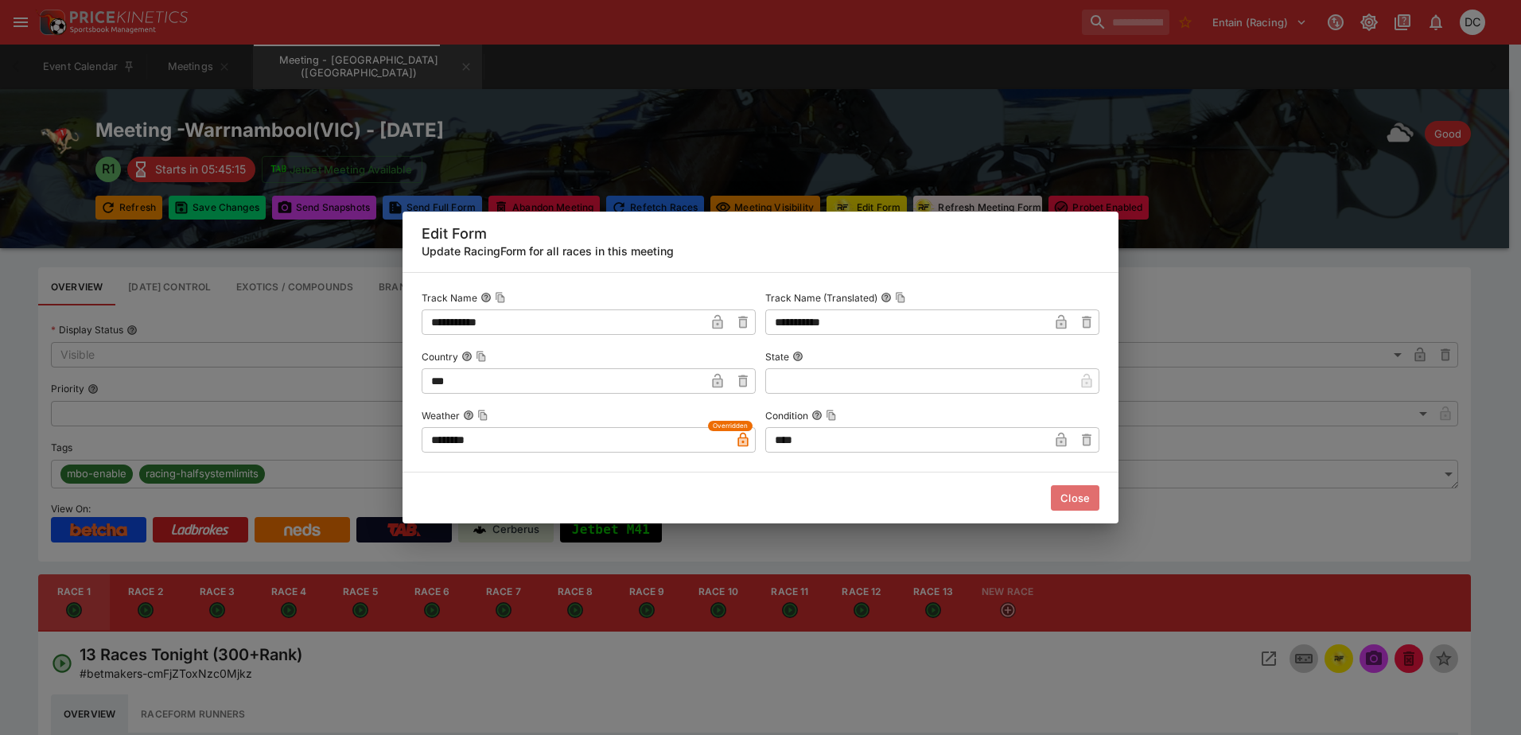
click at [1081, 496] on button "Close" at bounding box center [1075, 497] width 49 height 25
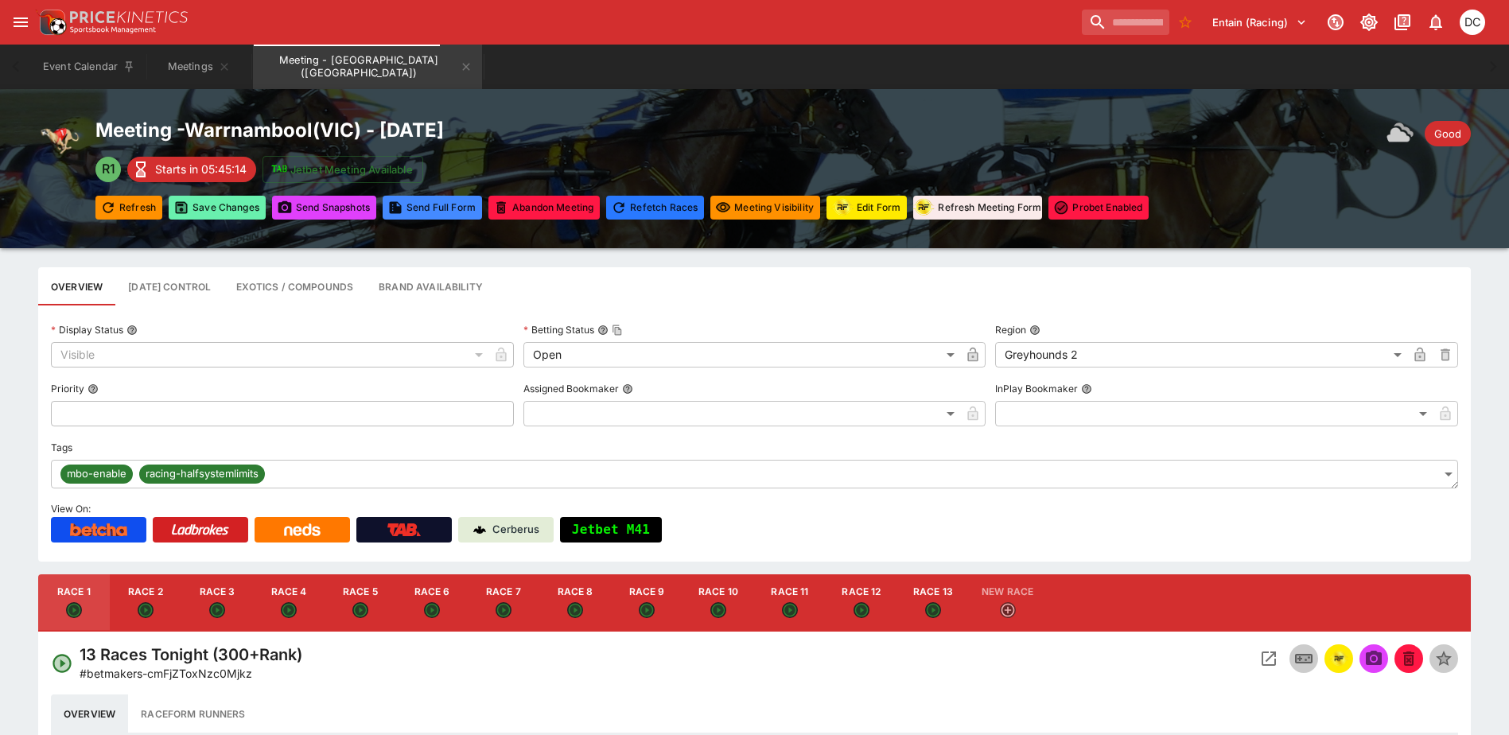
click at [239, 205] on button "Save Changes" at bounding box center [217, 208] width 97 height 24
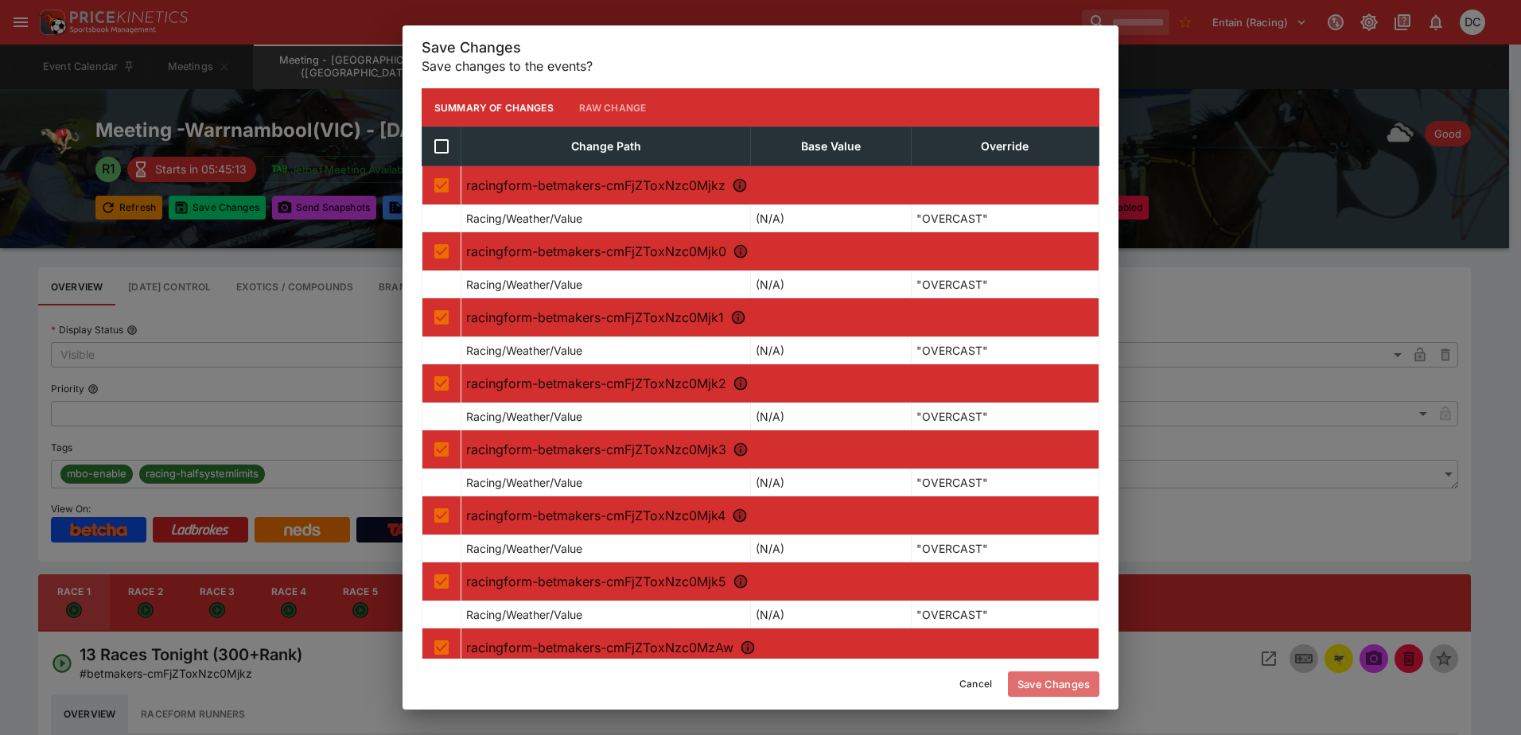
click at [1069, 680] on button "Save Changes" at bounding box center [1054, 684] width 92 height 25
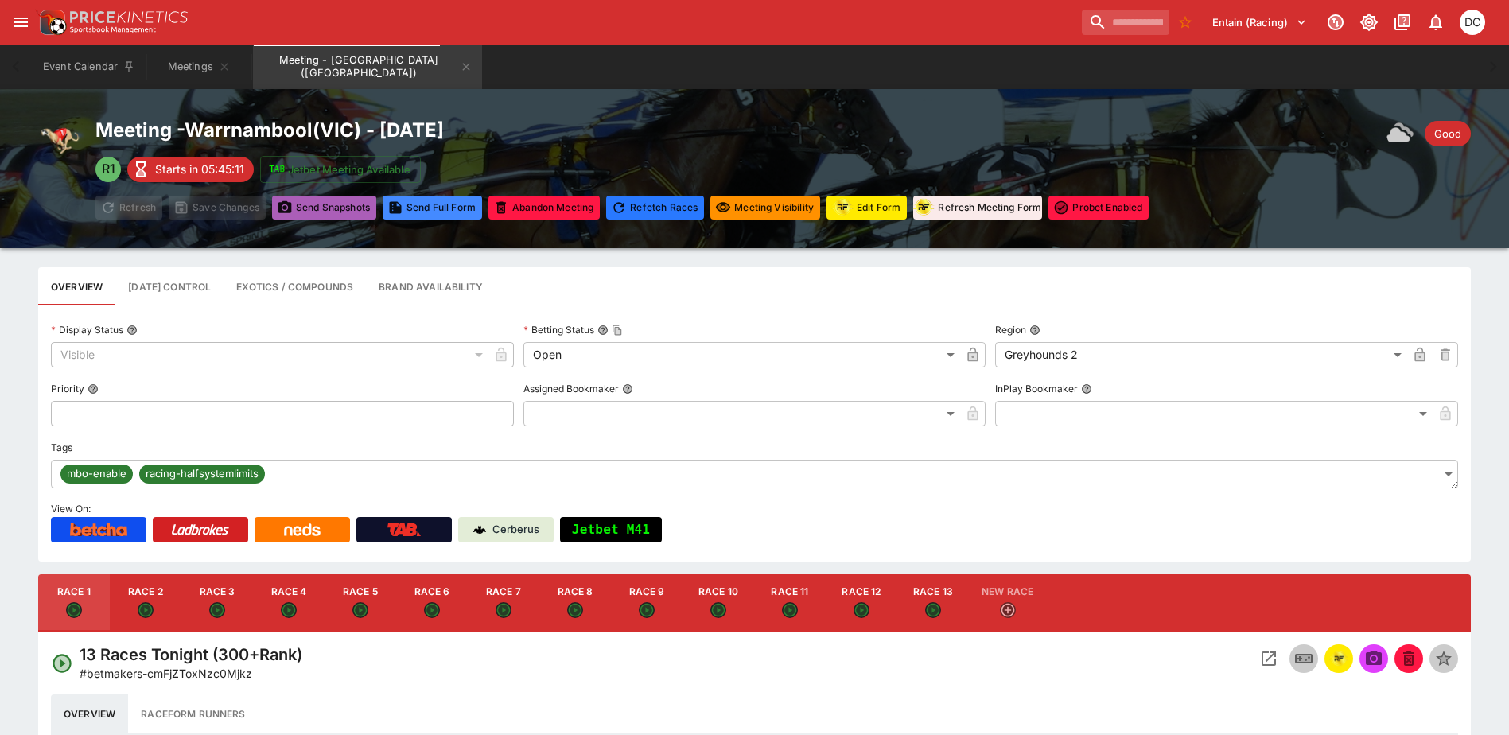
click at [304, 201] on button "Send Snapshot s" at bounding box center [324, 208] width 104 height 24
click at [460, 67] on icon "Meeting - Warrnambool (AUS)" at bounding box center [466, 66] width 13 height 13
